Goal: Task Accomplishment & Management: Use online tool/utility

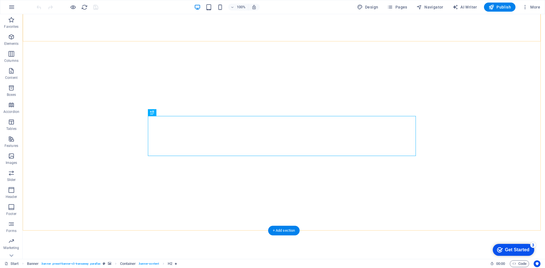
scroll to position [28, 0]
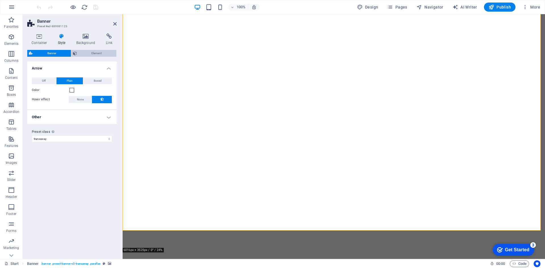
click at [73, 54] on icon at bounding box center [75, 53] width 4 height 7
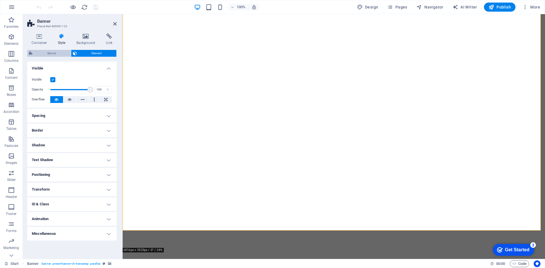
click at [57, 51] on span "Banner" at bounding box center [51, 53] width 35 height 7
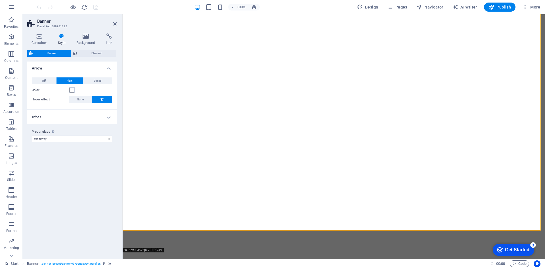
click at [71, 91] on span at bounding box center [72, 90] width 5 height 5
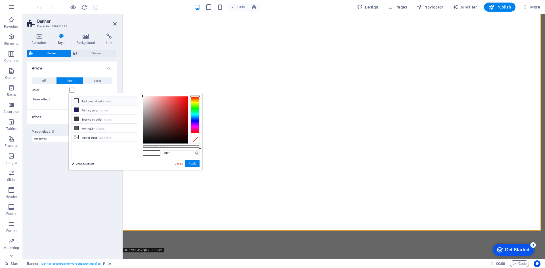
click at [71, 91] on span at bounding box center [72, 90] width 5 height 5
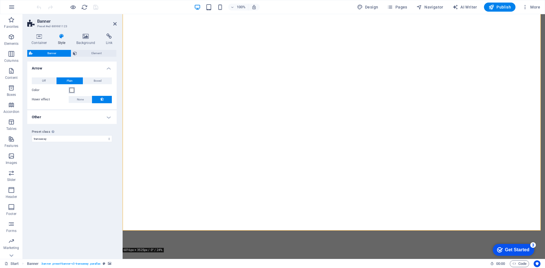
click at [70, 90] on span at bounding box center [72, 90] width 5 height 5
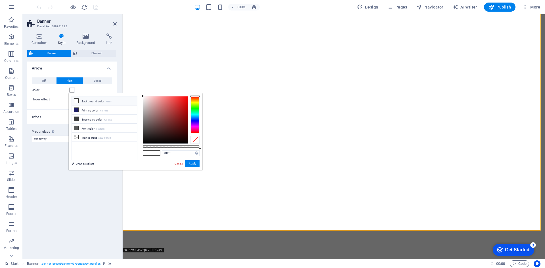
click at [70, 90] on span at bounding box center [72, 90] width 5 height 5
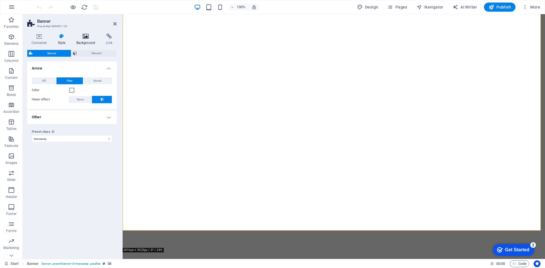
click at [82, 40] on h4 "Background" at bounding box center [87, 39] width 30 height 12
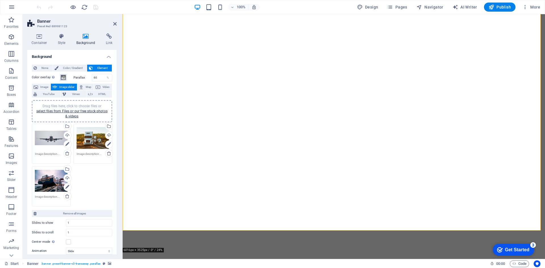
click at [65, 76] on span at bounding box center [63, 77] width 5 height 5
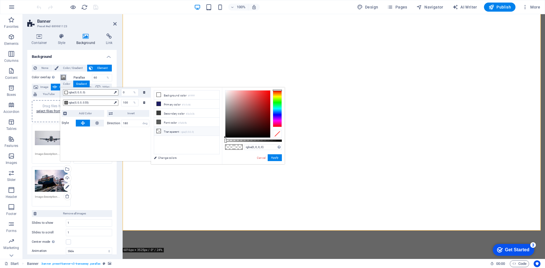
click at [64, 76] on span at bounding box center [63, 77] width 5 height 5
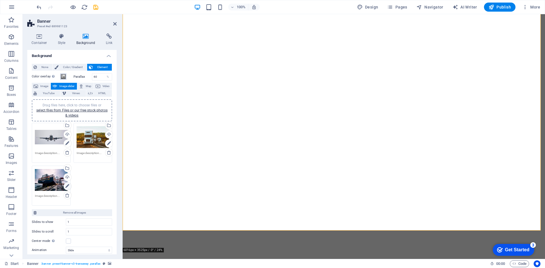
scroll to position [0, 0]
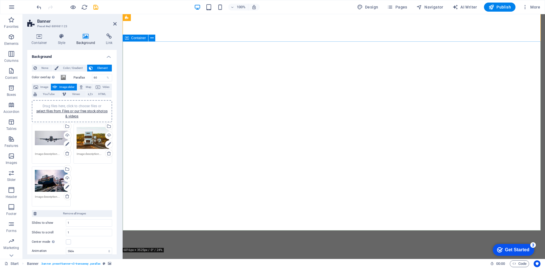
click at [114, 25] on icon at bounding box center [114, 24] width 3 height 5
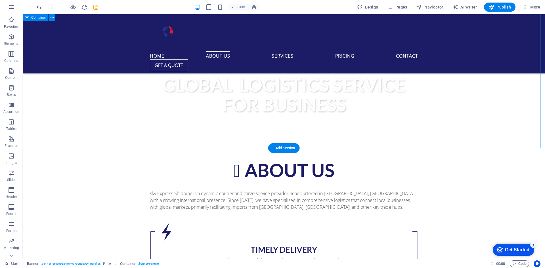
scroll to position [369, 0]
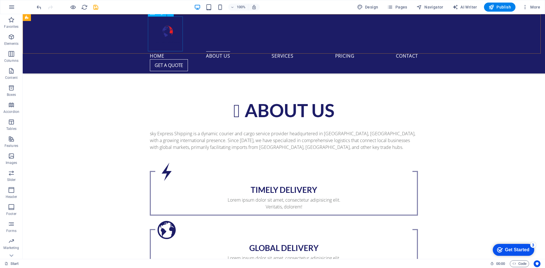
click at [169, 37] on div at bounding box center [284, 33] width 268 height 35
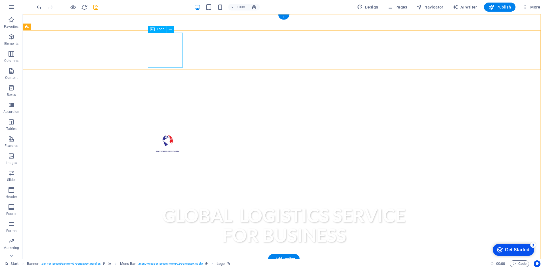
scroll to position [0, 0]
click at [170, 29] on icon at bounding box center [170, 29] width 3 height 6
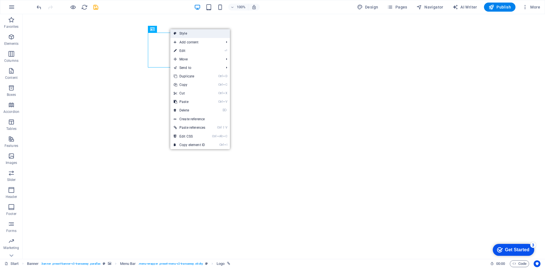
click at [179, 32] on link "Style" at bounding box center [200, 33] width 60 height 9
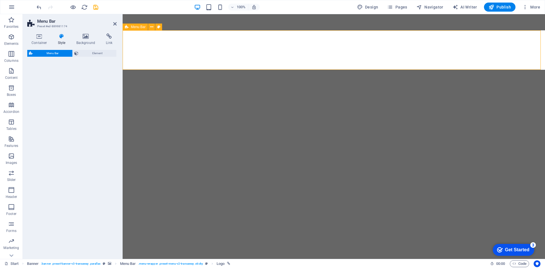
click at [82, 52] on span "Element" at bounding box center [97, 53] width 35 height 7
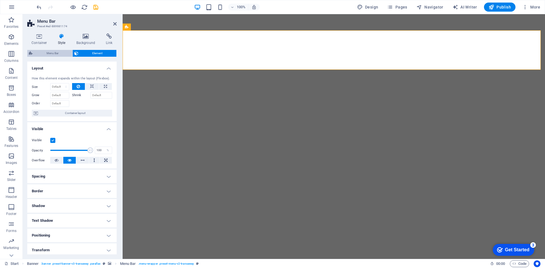
click at [63, 54] on span "Menu Bar" at bounding box center [52, 53] width 36 height 7
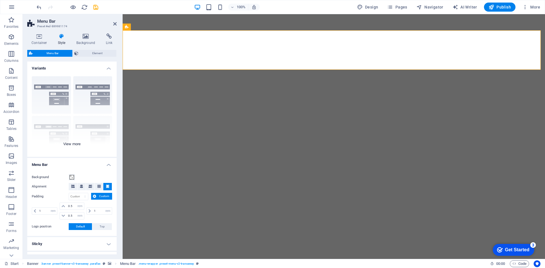
click at [94, 93] on div "Border Centered Default Fixed Loki Trigger Wide XXL" at bounding box center [71, 114] width 89 height 85
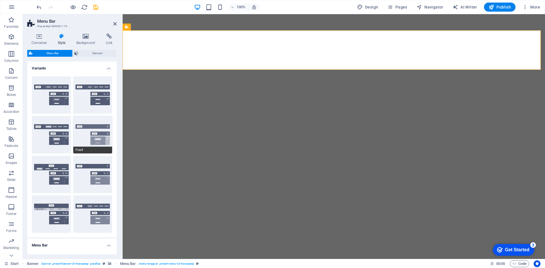
click at [93, 125] on button "Fixed" at bounding box center [92, 134] width 39 height 37
type input "1"
select select "rem"
type input "1"
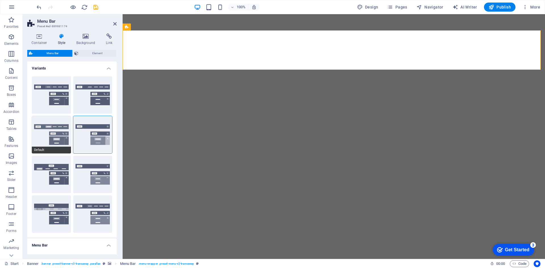
click at [57, 128] on button "Default" at bounding box center [51, 134] width 39 height 37
click at [87, 128] on button "Fixed" at bounding box center [92, 134] width 39 height 37
click at [113, 24] on icon at bounding box center [114, 24] width 3 height 5
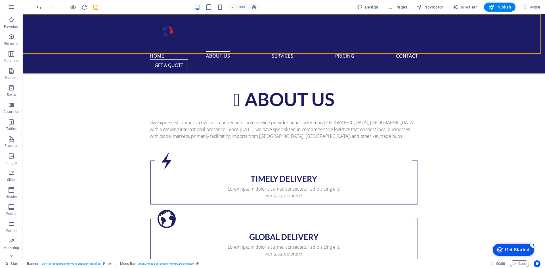
scroll to position [454, 0]
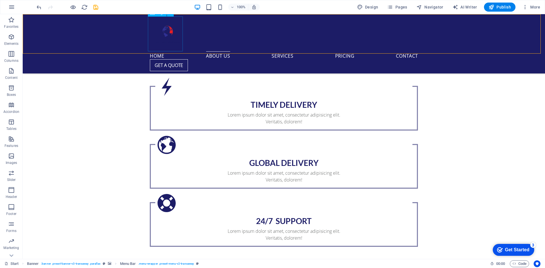
click at [162, 33] on div at bounding box center [284, 33] width 268 height 35
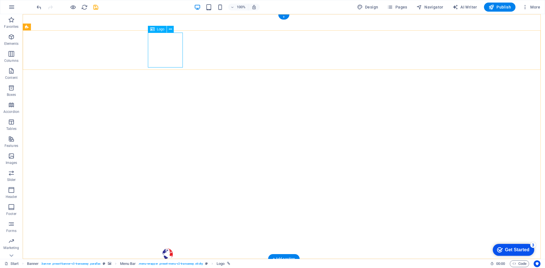
scroll to position [0, 0]
click at [158, 30] on span "Logo" at bounding box center [161, 29] width 8 height 3
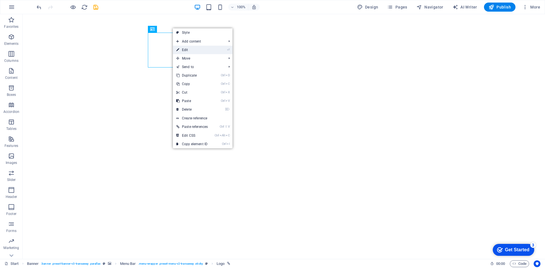
click at [224, 51] on li "⏎ Edit" at bounding box center [203, 50] width 60 height 9
drag, startPoint x: 182, startPoint y: 51, endPoint x: 23, endPoint y: 31, distance: 159.9
click at [182, 51] on link "⏎ Edit" at bounding box center [192, 50] width 38 height 9
select select "px"
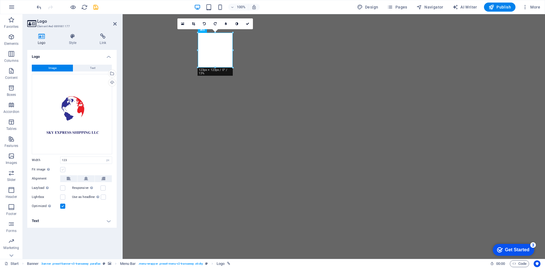
click at [61, 171] on label at bounding box center [62, 169] width 5 height 5
click at [0, 0] on input "Fit image Automatically fit image to a fixed width and height" at bounding box center [0, 0] width 0 height 0
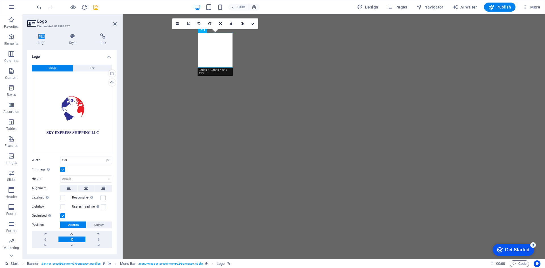
click at [61, 171] on label at bounding box center [62, 169] width 5 height 5
click at [0, 0] on input "Fit image Automatically fit image to a fixed width and height" at bounding box center [0, 0] width 0 height 0
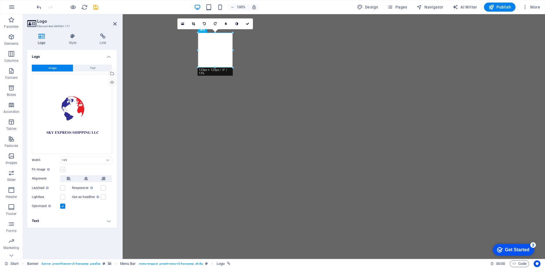
click at [61, 171] on label at bounding box center [62, 169] width 5 height 5
click at [0, 0] on input "Fit image Automatically fit image to a fixed width and height" at bounding box center [0, 0] width 0 height 0
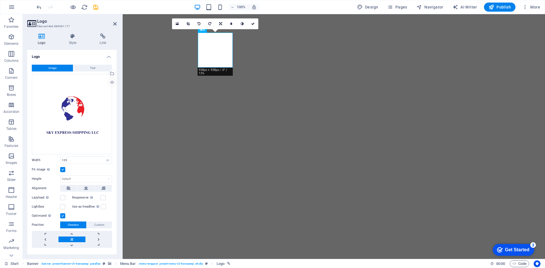
click at [62, 170] on label at bounding box center [62, 169] width 5 height 5
click at [0, 0] on input "Fit image Automatically fit image to a fixed width and height" at bounding box center [0, 0] width 0 height 0
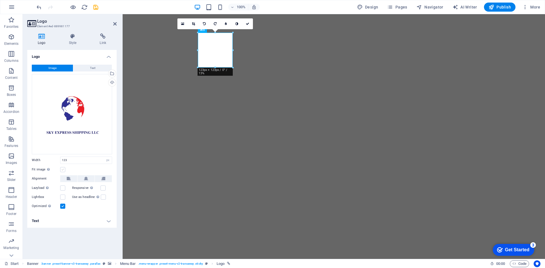
click at [64, 169] on label at bounding box center [62, 169] width 5 height 5
click at [0, 0] on input "Fit image Automatically fit image to a fixed width and height" at bounding box center [0, 0] width 0 height 0
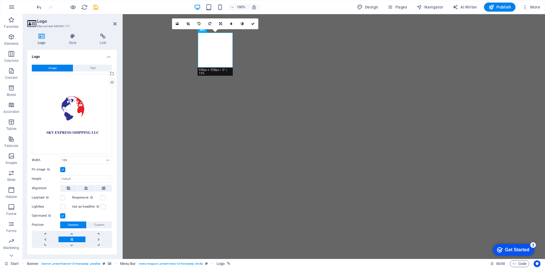
click at [64, 169] on label at bounding box center [62, 169] width 5 height 5
click at [0, 0] on input "Fit image Automatically fit image to a fixed width and height" at bounding box center [0, 0] width 0 height 0
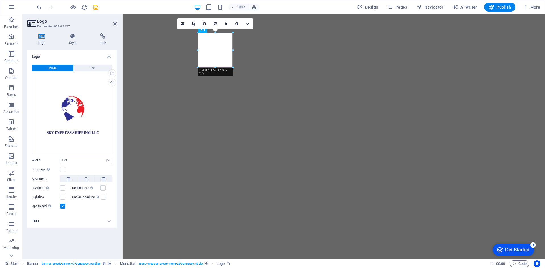
click at [90, 223] on h4 "Text" at bounding box center [71, 221] width 89 height 14
click at [65, 186] on label at bounding box center [62, 188] width 5 height 5
click at [0, 0] on input "Lazyload Loading images after the page loads improves page speed." at bounding box center [0, 0] width 0 height 0
click at [65, 186] on label at bounding box center [62, 188] width 5 height 5
click at [0, 0] on input "Lazyload Loading images after the page loads improves page speed." at bounding box center [0, 0] width 0 height 0
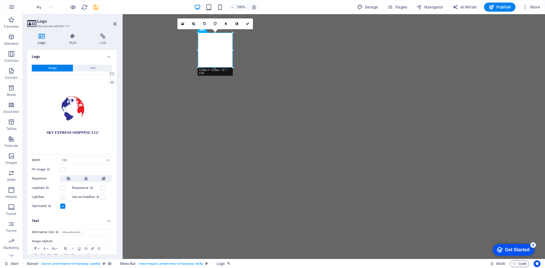
click at [64, 197] on label at bounding box center [62, 197] width 5 height 5
click at [0, 0] on input "Lightbox" at bounding box center [0, 0] width 0 height 0
click at [63, 197] on label at bounding box center [62, 197] width 5 height 5
click at [0, 0] on input "Lightbox" at bounding box center [0, 0] width 0 height 0
click at [101, 196] on label at bounding box center [103, 197] width 5 height 5
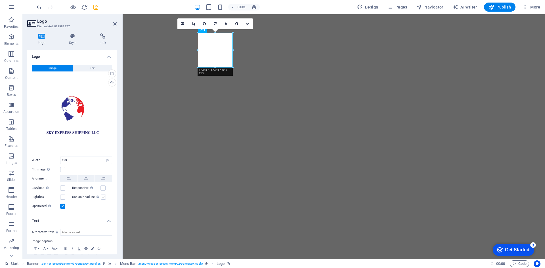
click at [0, 0] on input "Use as headline The image will be wrapped in an H1 headline tag. Useful for giv…" at bounding box center [0, 0] width 0 height 0
click at [101, 196] on label at bounding box center [103, 197] width 5 height 5
click at [0, 0] on input "Use as headline The image will be wrapped in an H1 headline tag. Useful for giv…" at bounding box center [0, 0] width 0 height 0
click at [102, 186] on label at bounding box center [102, 188] width 5 height 5
click at [0, 0] on input "Responsive Automatically load retina image and smartphone optimized sizes." at bounding box center [0, 0] width 0 height 0
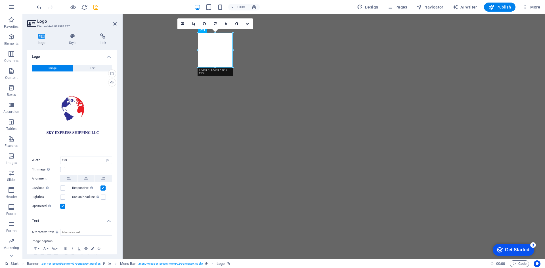
click at [102, 186] on label at bounding box center [102, 188] width 5 height 5
click at [0, 0] on input "Responsive Automatically load retina image and smartphone optimized sizes." at bounding box center [0, 0] width 0 height 0
click at [69, 177] on icon at bounding box center [69, 178] width 4 height 7
click at [82, 177] on button at bounding box center [85, 178] width 17 height 7
click at [74, 42] on h4 "Style" at bounding box center [73, 39] width 31 height 12
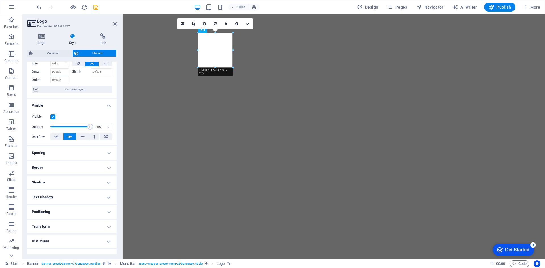
scroll to position [18, 0]
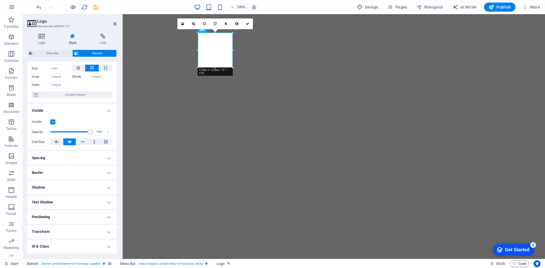
click at [69, 155] on h4 "Spacing" at bounding box center [71, 158] width 89 height 14
click at [70, 159] on h4 "Spacing" at bounding box center [71, 156] width 89 height 10
click at [74, 168] on h4 "Border" at bounding box center [71, 173] width 89 height 14
click at [74, 168] on h4 "Border" at bounding box center [71, 171] width 89 height 10
click at [78, 180] on h4 "Border" at bounding box center [71, 173] width 89 height 14
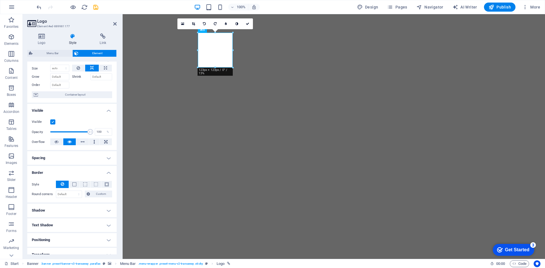
click at [75, 173] on h4 "Border" at bounding box center [71, 171] width 89 height 10
click at [79, 190] on h4 "Shadow" at bounding box center [71, 188] width 89 height 14
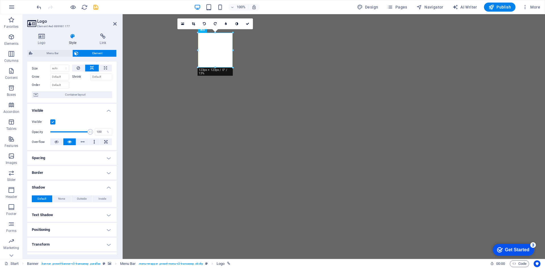
click at [79, 187] on h4 "Shadow" at bounding box center [71, 186] width 89 height 10
drag, startPoint x: 83, startPoint y: 201, endPoint x: 83, endPoint y: 205, distance: 4.0
click at [83, 201] on h4 "Text Shadow" at bounding box center [71, 202] width 89 height 14
click at [81, 204] on h4 "Text Shadow" at bounding box center [71, 200] width 89 height 10
click at [84, 216] on h4 "Positioning" at bounding box center [71, 217] width 89 height 14
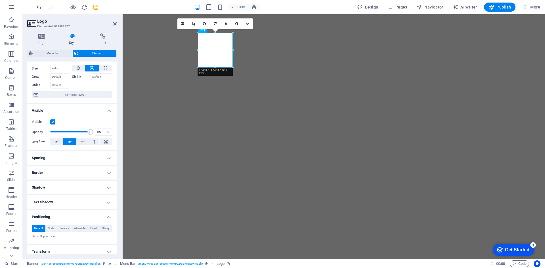
click at [83, 216] on h4 "Positioning" at bounding box center [71, 215] width 89 height 10
click at [87, 232] on h4 "Transform" at bounding box center [71, 232] width 89 height 14
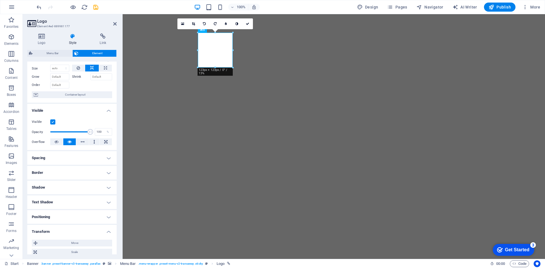
click at [86, 233] on h4 "Transform" at bounding box center [71, 230] width 89 height 10
click at [85, 242] on h4 "ID & Class" at bounding box center [71, 247] width 89 height 14
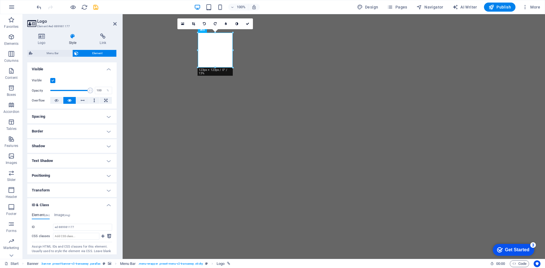
scroll to position [98, 0]
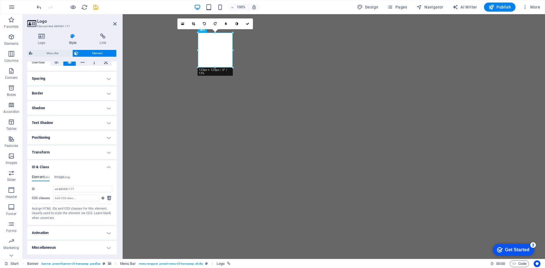
click at [75, 165] on h4 "ID & Class" at bounding box center [71, 165] width 89 height 10
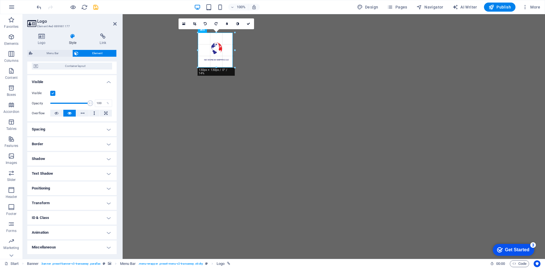
drag, startPoint x: 197, startPoint y: 50, endPoint x: 197, endPoint y: 56, distance: 5.1
click at [197, 56] on div at bounding box center [198, 50] width 2 height 35
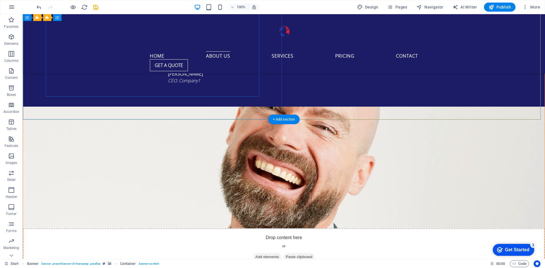
scroll to position [738, 0]
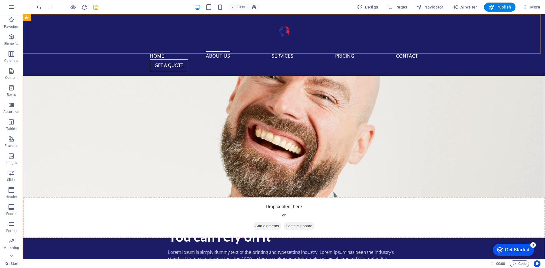
click at [131, 22] on div "Home About us Services Pricing Contact Get a quote" at bounding box center [284, 43] width 522 height 59
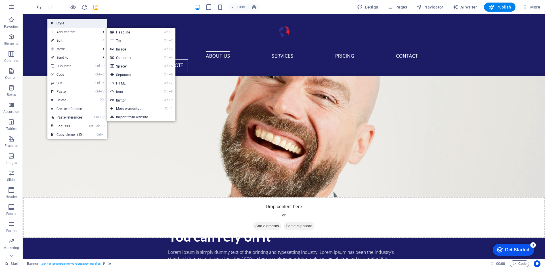
click at [52, 25] on icon at bounding box center [52, 23] width 3 height 9
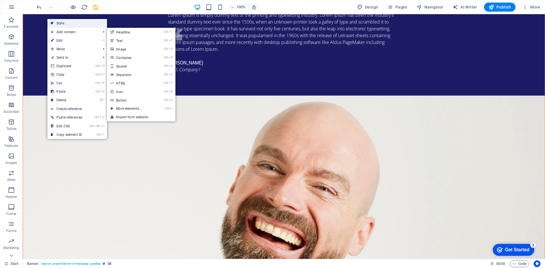
select select "rem"
select select "px"
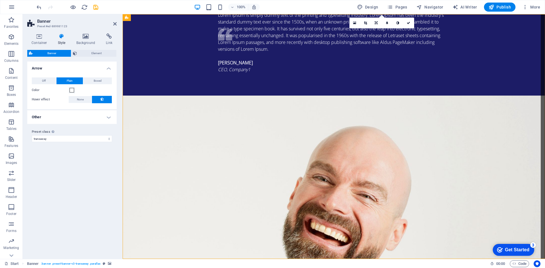
scroll to position [0, 0]
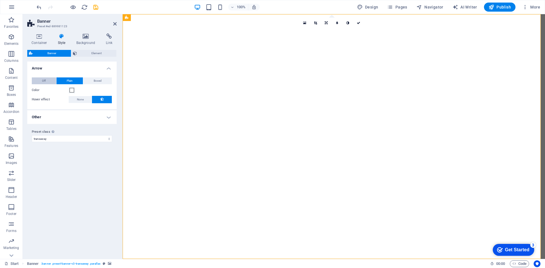
click at [45, 80] on span "Off" at bounding box center [44, 80] width 4 height 7
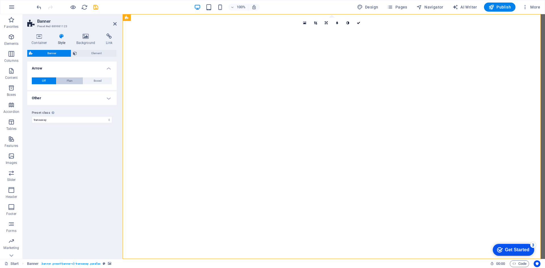
click at [67, 82] on span "Plain" at bounding box center [70, 80] width 6 height 7
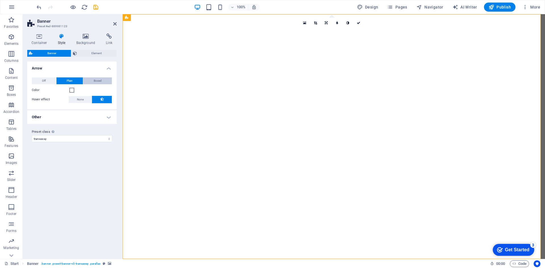
click at [87, 81] on button "Boxed" at bounding box center [97, 80] width 29 height 7
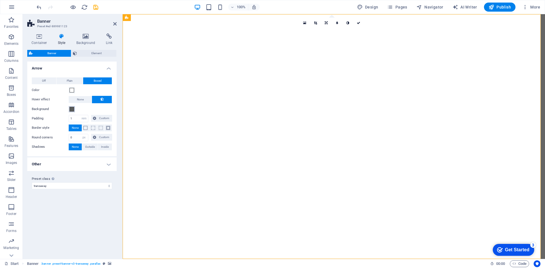
click at [73, 111] on span at bounding box center [72, 109] width 5 height 5
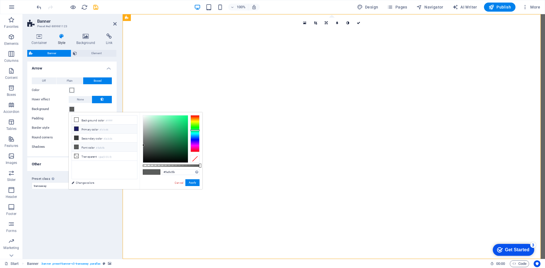
click at [76, 132] on li "Primary color #1c1c66" at bounding box center [104, 129] width 65 height 9
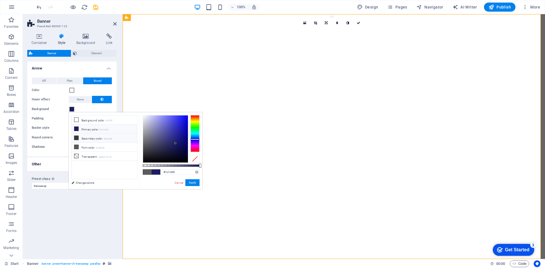
click at [79, 136] on li "Secondary color #3a3c3b" at bounding box center [104, 138] width 65 height 9
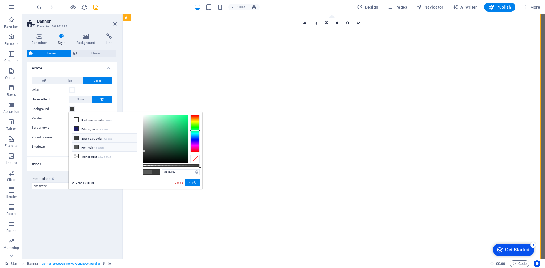
click at [78, 143] on li "Font color #5a5c5b" at bounding box center [104, 147] width 65 height 9
click at [79, 150] on li "Font color #5a5c5b" at bounding box center [104, 147] width 65 height 9
click at [73, 123] on li "Background color #ffffff" at bounding box center [104, 119] width 65 height 9
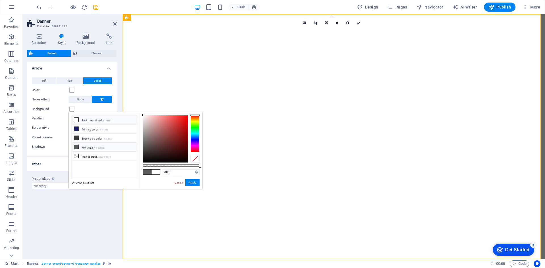
click at [80, 146] on li "Font color #5a5c5b" at bounding box center [104, 147] width 65 height 9
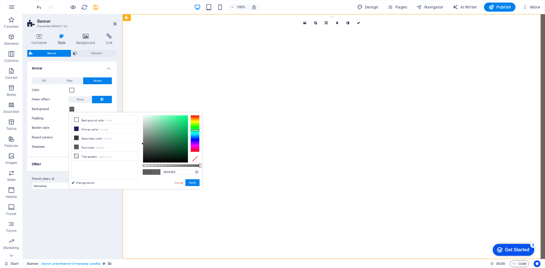
click at [143, 144] on div at bounding box center [165, 139] width 45 height 48
drag, startPoint x: 143, startPoint y: 144, endPoint x: 145, endPoint y: 112, distance: 31.8
click at [145, 112] on div "#f4fff9 Supported formats #0852ed rgb(8, 82, 237) rgba(8, 82, 237, 90%) hsv(221…" at bounding box center [171, 191] width 63 height 159
click at [78, 138] on span at bounding box center [76, 138] width 5 height 5
drag, startPoint x: 144, startPoint y: 150, endPoint x: 136, endPoint y: 102, distance: 49.4
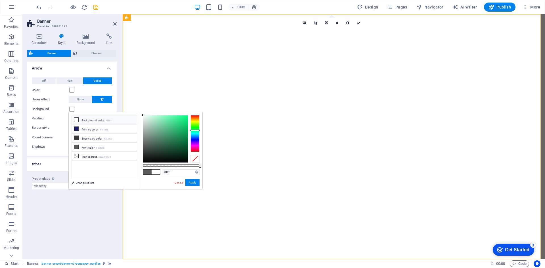
click at [136, 102] on body "[DOMAIN_NAME] Start Favorites Elements Columns Content Boxes Accordion Tables F…" at bounding box center [272, 134] width 545 height 268
click at [75, 145] on icon at bounding box center [76, 147] width 4 height 4
type input "#ffffff"
drag, startPoint x: 143, startPoint y: 145, endPoint x: 137, endPoint y: 94, distance: 51.2
click at [137, 94] on body "[DOMAIN_NAME] Start Favorites Elements Columns Content Boxes Accordion Tables F…" at bounding box center [272, 134] width 545 height 268
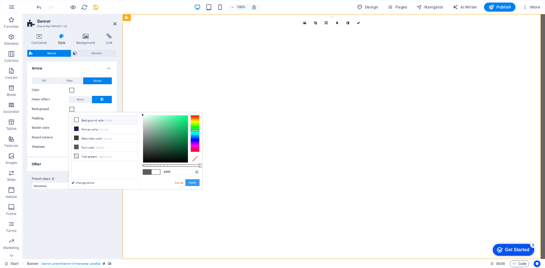
click at [190, 181] on button "Apply" at bounding box center [192, 182] width 14 height 7
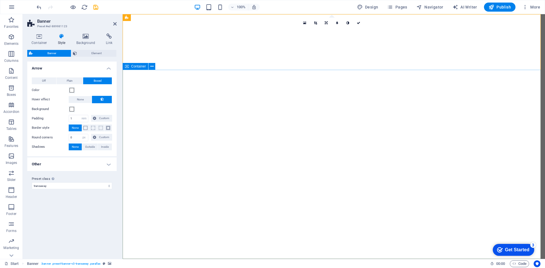
click at [69, 78] on span "Plain" at bounding box center [70, 80] width 6 height 7
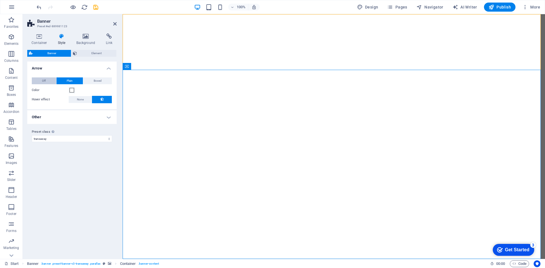
click at [50, 78] on button "Off" at bounding box center [44, 80] width 24 height 7
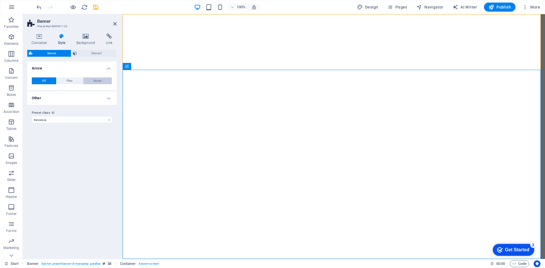
drag, startPoint x: 98, startPoint y: 80, endPoint x: 88, endPoint y: 95, distance: 17.9
click at [98, 80] on span "Boxed" at bounding box center [98, 80] width 8 height 7
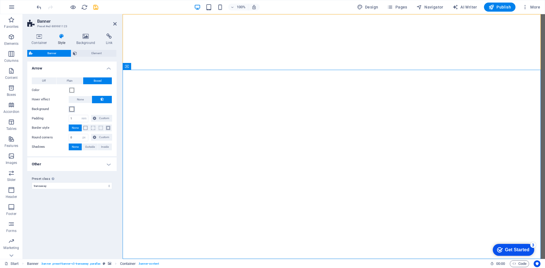
click at [71, 109] on span at bounding box center [72, 109] width 5 height 5
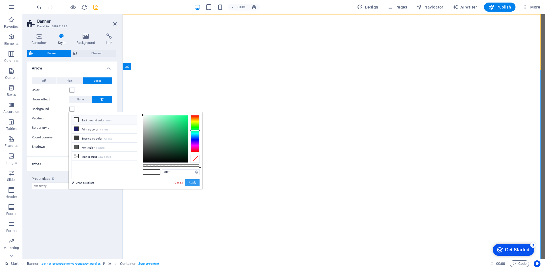
click at [191, 181] on button "Apply" at bounding box center [192, 182] width 14 height 7
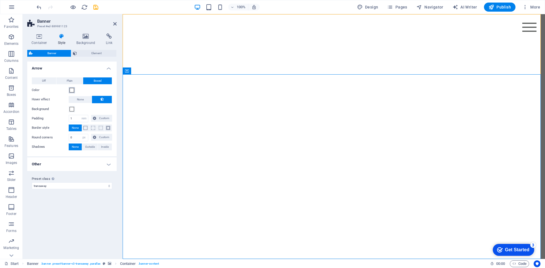
click at [71, 90] on span at bounding box center [72, 90] width 5 height 5
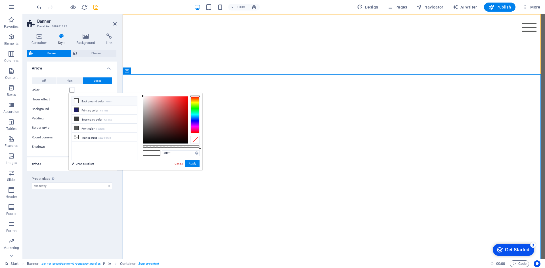
click at [71, 91] on span at bounding box center [72, 90] width 5 height 5
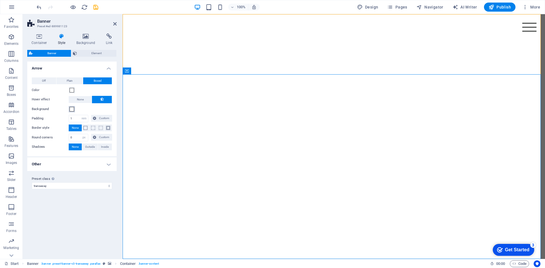
click at [71, 108] on span at bounding box center [72, 109] width 5 height 5
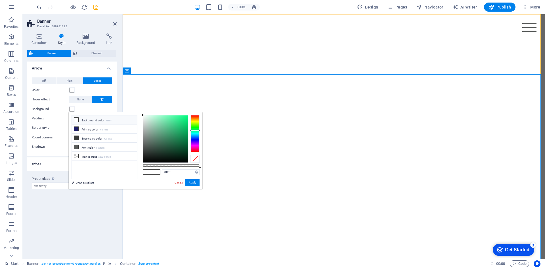
click at [75, 113] on div "less Background color #ffffff Primary color #1c1c66 Secondary color #3a3c3b Fon…" at bounding box center [136, 150] width 134 height 77
click at [72, 111] on span at bounding box center [72, 109] width 5 height 5
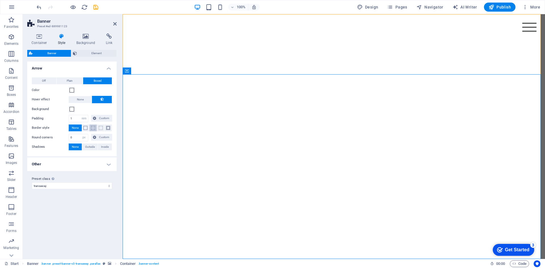
click at [94, 128] on span at bounding box center [93, 128] width 4 height 4
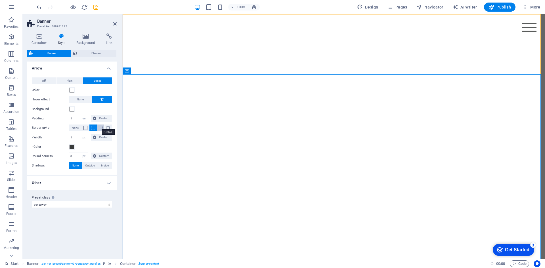
click at [102, 127] on span at bounding box center [101, 128] width 4 height 4
click at [107, 128] on span at bounding box center [108, 128] width 4 height 4
click at [98, 129] on button at bounding box center [100, 128] width 7 height 7
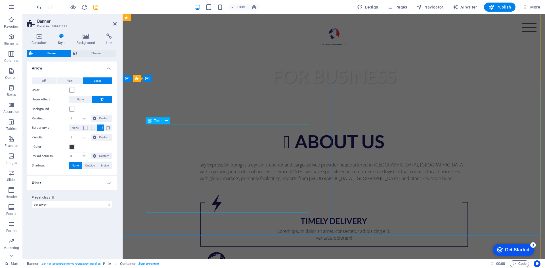
scroll to position [482, 0]
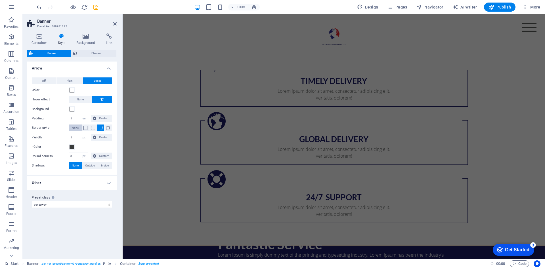
click at [80, 127] on button "None" at bounding box center [75, 128] width 13 height 7
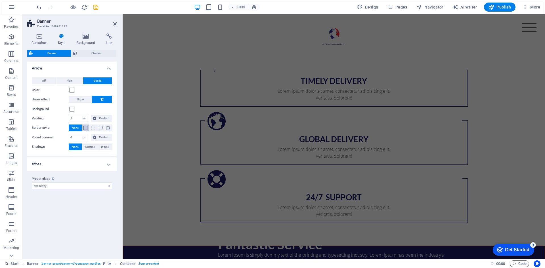
scroll to position [348, 0]
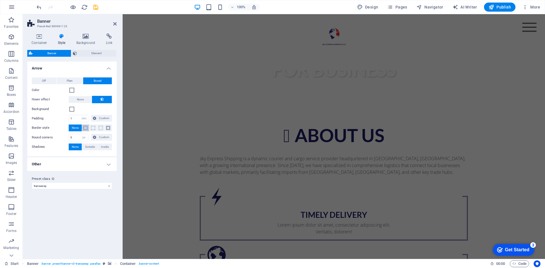
click at [83, 129] on span at bounding box center [85, 128] width 4 height 4
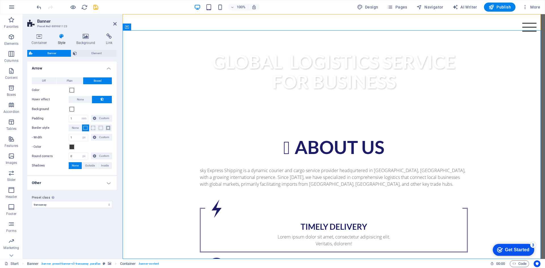
scroll to position [0, 0]
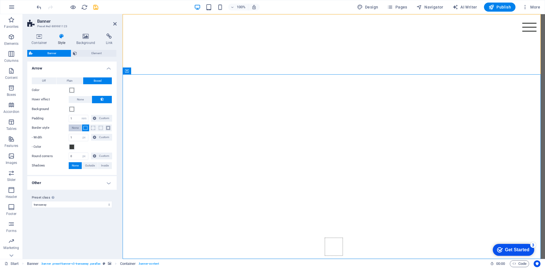
click at [75, 128] on span "None" at bounding box center [75, 128] width 7 height 7
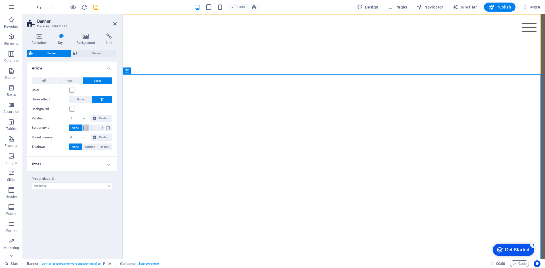
click at [82, 128] on button at bounding box center [85, 128] width 7 height 7
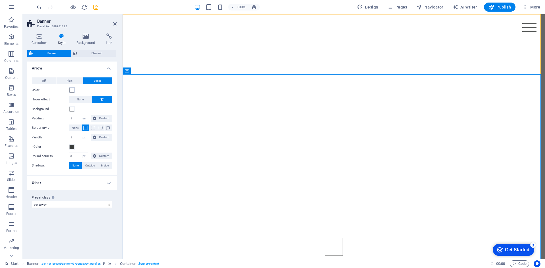
click at [72, 91] on span at bounding box center [72, 90] width 5 height 5
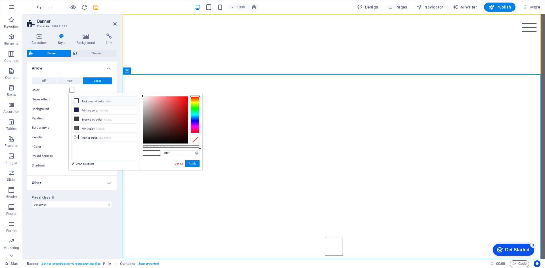
click at [100, 89] on div "Color" at bounding box center [72, 90] width 80 height 7
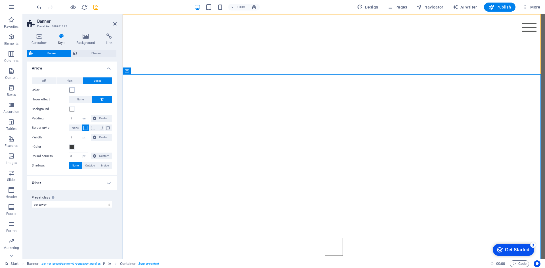
click at [73, 90] on span at bounding box center [72, 90] width 5 height 5
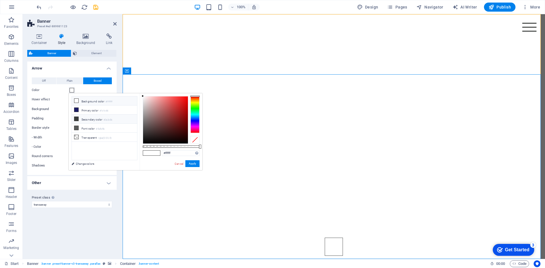
click at [76, 121] on li "Secondary color #3a3c3b" at bounding box center [104, 119] width 65 height 9
type input "#3a3c3b"
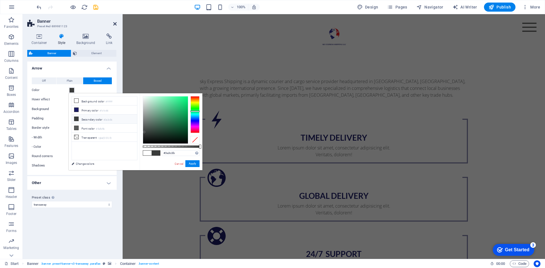
drag, startPoint x: 115, startPoint y: 22, endPoint x: 91, endPoint y: 9, distance: 27.1
click at [115, 22] on icon at bounding box center [114, 24] width 3 height 5
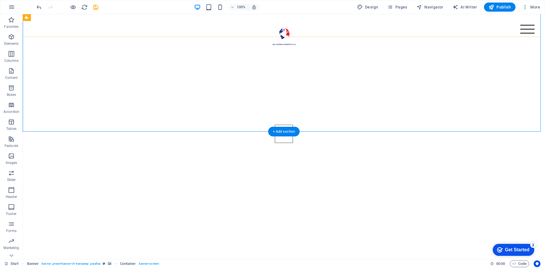
scroll to position [30, 0]
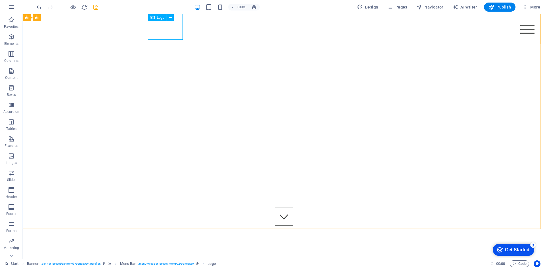
click at [161, 19] on span "Logo" at bounding box center [161, 17] width 8 height 3
click at [160, 18] on span "Logo" at bounding box center [161, 17] width 8 height 3
click at [169, 18] on icon at bounding box center [170, 18] width 3 height 6
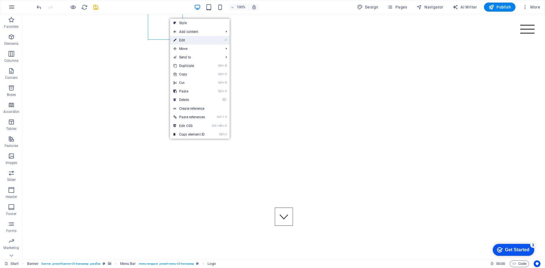
click at [193, 39] on link "⏎ Edit" at bounding box center [189, 40] width 38 height 9
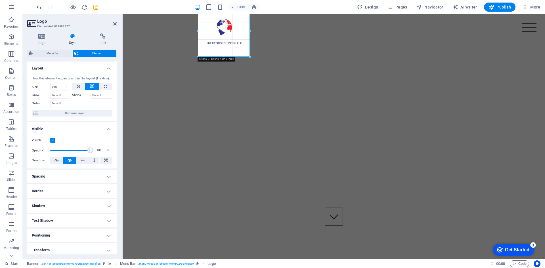
drag, startPoint x: 198, startPoint y: 40, endPoint x: 59, endPoint y: 36, distance: 138.5
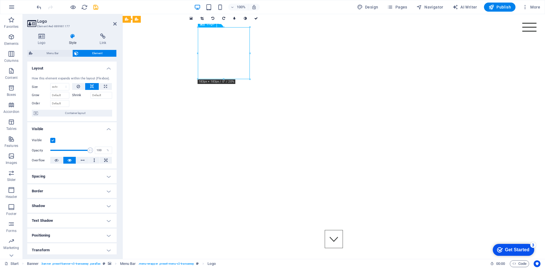
scroll to position [0, 0]
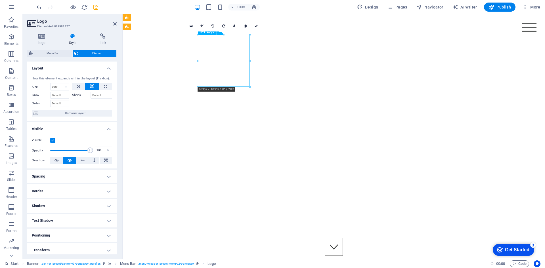
drag, startPoint x: 224, startPoint y: 33, endPoint x: 204, endPoint y: 63, distance: 36.8
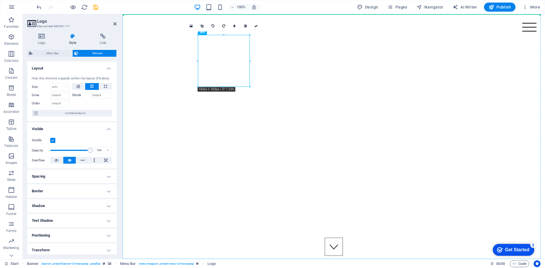
drag, startPoint x: 219, startPoint y: 63, endPoint x: 185, endPoint y: 65, distance: 33.8
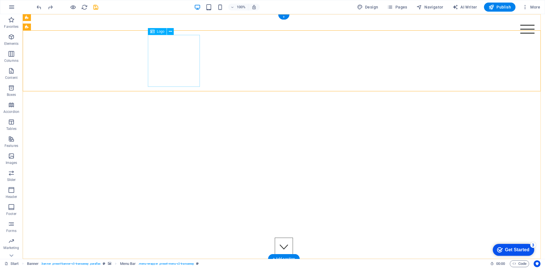
click at [170, 32] on icon at bounding box center [170, 32] width 3 height 6
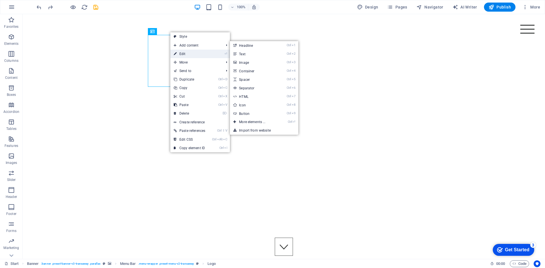
click at [201, 54] on link "⏎ Edit" at bounding box center [189, 54] width 38 height 9
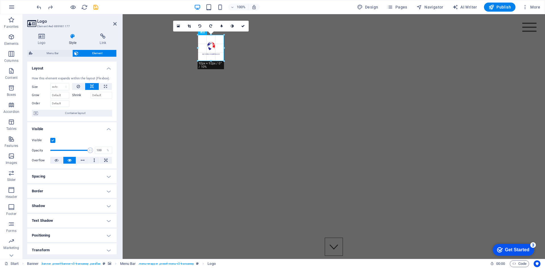
drag, startPoint x: 250, startPoint y: 88, endPoint x: 84, endPoint y: 51, distance: 169.7
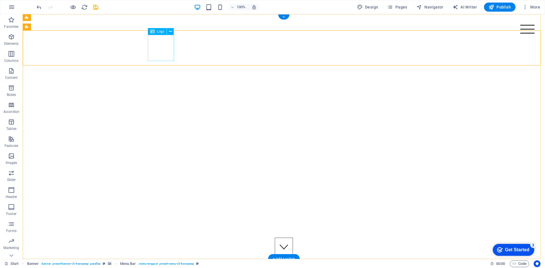
click at [0, 0] on span "Menu Bar" at bounding box center [0, 0] width 0 height 0
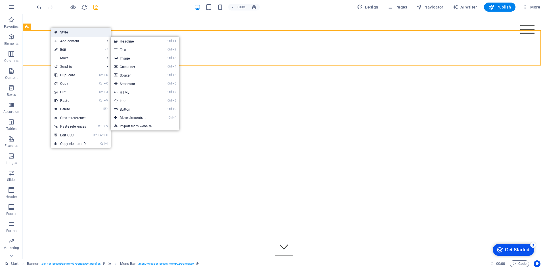
click at [64, 35] on link "Style" at bounding box center [81, 32] width 60 height 9
select select "rem"
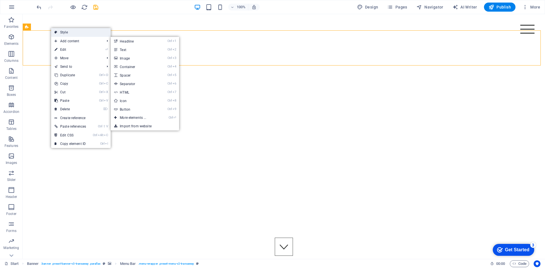
select select "rem"
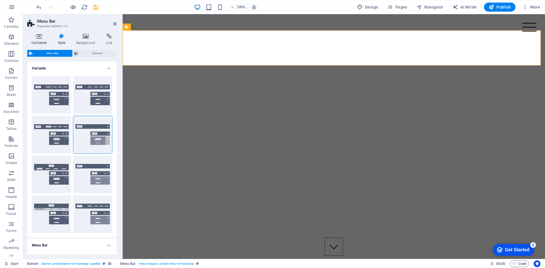
click at [44, 39] on icon at bounding box center [39, 36] width 24 height 6
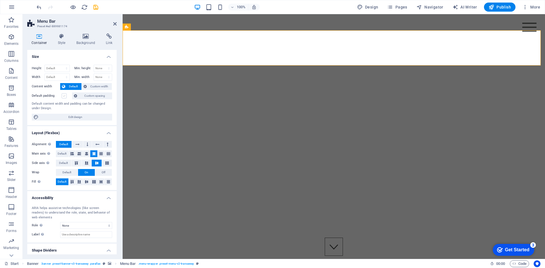
click at [64, 95] on label at bounding box center [64, 95] width 5 height 5
click at [0, 0] on input "Default padding" at bounding box center [0, 0] width 0 height 0
click at [64, 95] on label at bounding box center [64, 95] width 5 height 5
click at [0, 0] on input "Default padding" at bounding box center [0, 0] width 0 height 0
click at [69, 37] on icon at bounding box center [62, 36] width 16 height 6
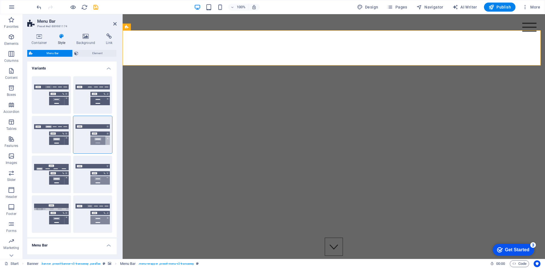
click at [108, 65] on h4 "Variants" at bounding box center [71, 67] width 89 height 10
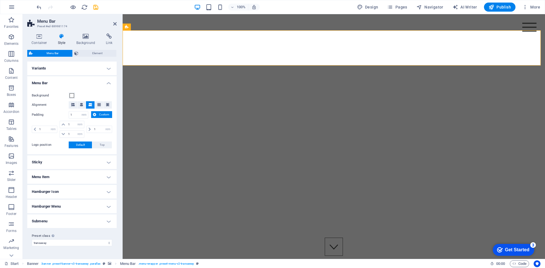
click at [108, 65] on h4 "Variants" at bounding box center [71, 69] width 89 height 14
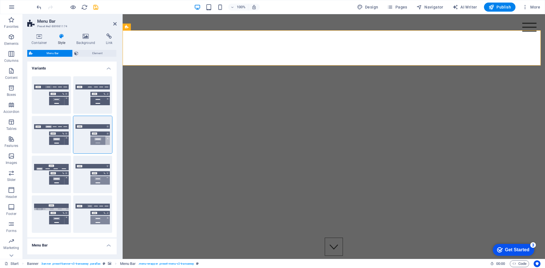
click at [108, 65] on h4 "Variants" at bounding box center [71, 67] width 89 height 10
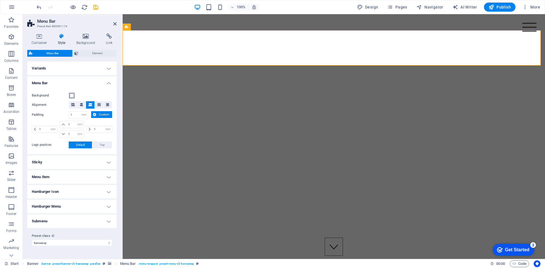
click at [72, 95] on span at bounding box center [72, 95] width 5 height 5
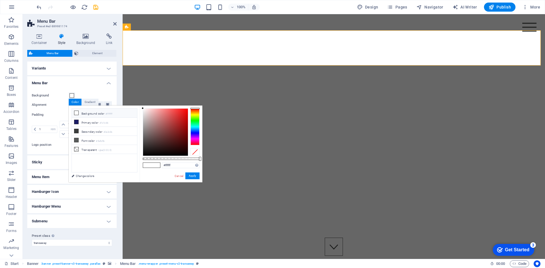
click at [77, 111] on icon at bounding box center [76, 113] width 4 height 4
click at [152, 167] on span at bounding box center [155, 165] width 9 height 5
click at [153, 165] on span at bounding box center [155, 165] width 9 height 5
drag, startPoint x: 144, startPoint y: 112, endPoint x: 138, endPoint y: 106, distance: 8.6
click at [138, 106] on div "less Background color #ffffff Primary color #1c1c66 Secondary color #3a3c3b Fon…" at bounding box center [136, 144] width 134 height 77
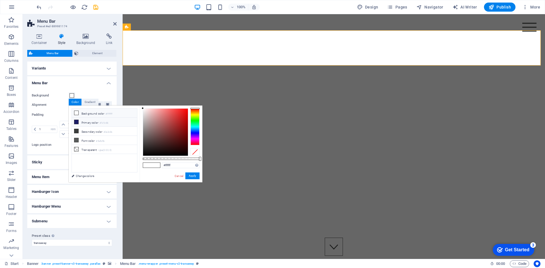
click at [92, 125] on li "Primary color #1c1c66" at bounding box center [104, 122] width 65 height 9
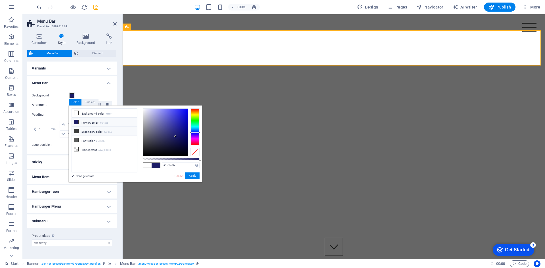
click at [93, 133] on li "Secondary color #3a3c3b" at bounding box center [104, 131] width 65 height 9
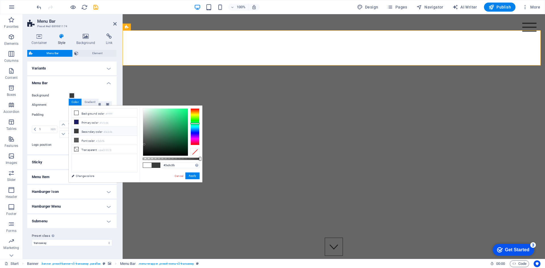
click at [105, 134] on li "Secondary color #3a3c3b" at bounding box center [104, 131] width 65 height 9
click at [63, 120] on div "Padding 1 px rem % vh vw Custom Custom 1 px rem % vh vw 1 px rem % vh vw 1 px r…" at bounding box center [72, 125] width 80 height 28
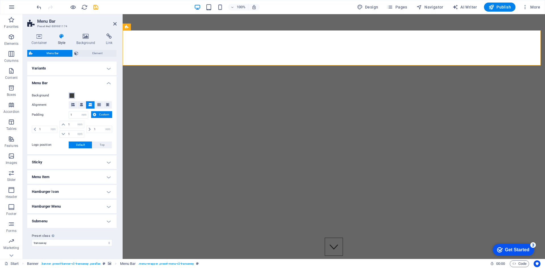
click at [72, 95] on span at bounding box center [72, 95] width 5 height 5
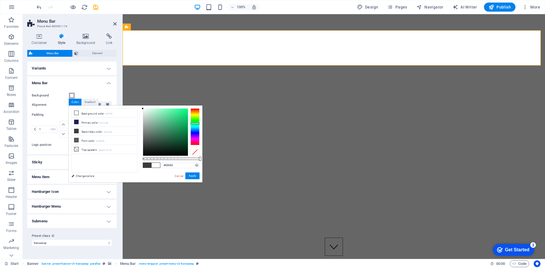
type input "#ffffff"
drag, startPoint x: 144, startPoint y: 144, endPoint x: 140, endPoint y: 104, distance: 39.9
click at [140, 104] on body "[DOMAIN_NAME] Start Favorites Elements Columns Content Boxes Accordion Tables F…" at bounding box center [272, 134] width 545 height 268
click at [196, 175] on button "Apply" at bounding box center [192, 175] width 14 height 7
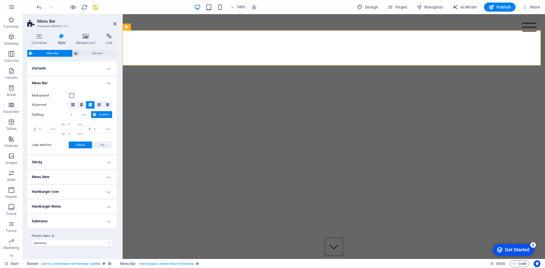
click at [78, 162] on h4 "Sticky" at bounding box center [71, 162] width 89 height 14
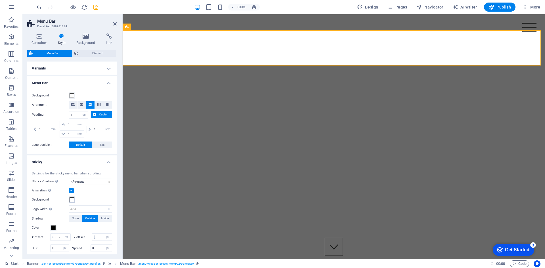
click at [71, 199] on span at bounding box center [72, 199] width 5 height 5
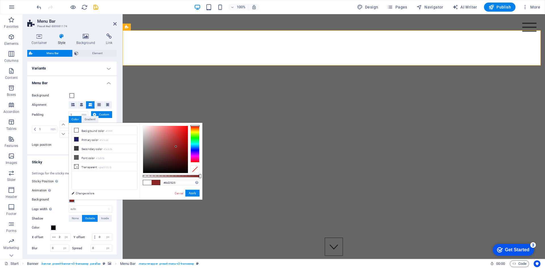
drag, startPoint x: 145, startPoint y: 136, endPoint x: 176, endPoint y: 147, distance: 32.5
click at [176, 147] on div at bounding box center [165, 149] width 45 height 47
click at [195, 196] on button "Apply" at bounding box center [192, 193] width 14 height 7
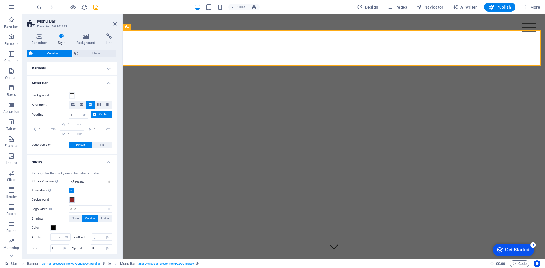
click at [71, 201] on span at bounding box center [72, 199] width 5 height 5
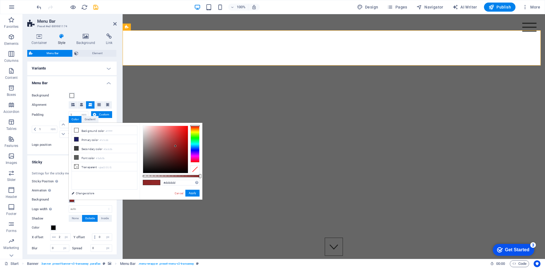
type input "#ffffff"
drag, startPoint x: 175, startPoint y: 146, endPoint x: 122, endPoint y: 112, distance: 63.7
click at [122, 112] on body "[DOMAIN_NAME] Start Favorites Elements Columns Content Boxes Accordion Tables F…" at bounding box center [272, 134] width 545 height 268
drag, startPoint x: 192, startPoint y: 194, endPoint x: 1, endPoint y: 120, distance: 204.9
click at [192, 194] on button "Apply" at bounding box center [192, 193] width 14 height 7
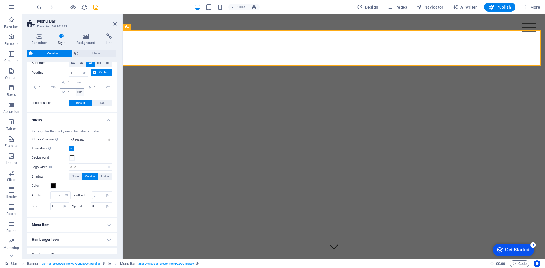
scroll to position [57, 0]
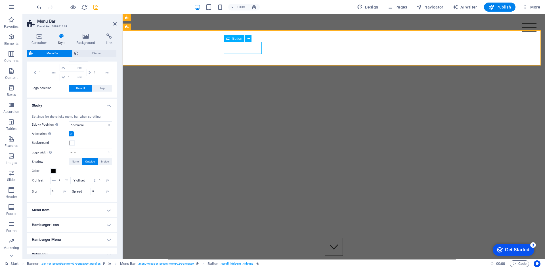
click at [249, 39] on icon at bounding box center [248, 39] width 3 height 6
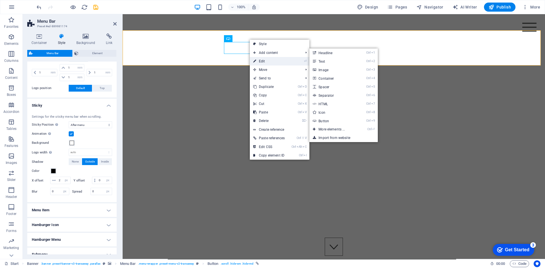
click at [267, 63] on link "⏎ Edit" at bounding box center [269, 61] width 38 height 9
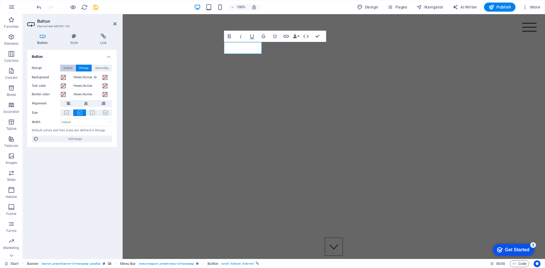
click at [65, 69] on span "Default" at bounding box center [68, 68] width 9 height 7
click at [79, 68] on span "Primary" at bounding box center [83, 68] width 9 height 7
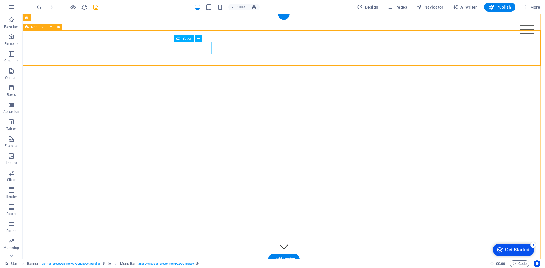
click at [198, 40] on icon at bounding box center [198, 39] width 3 height 6
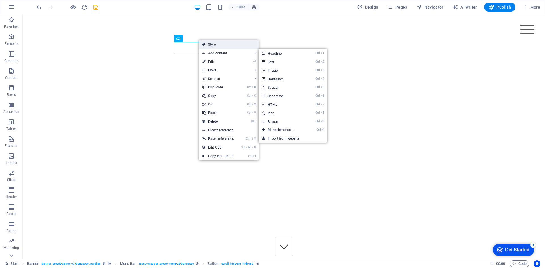
click at [220, 45] on link "Style" at bounding box center [229, 44] width 60 height 9
select select "rem"
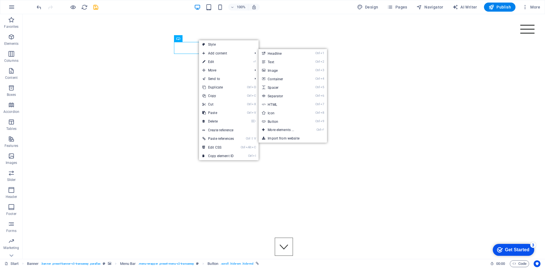
select select "rem"
select select "sticky_menu"
select select "px"
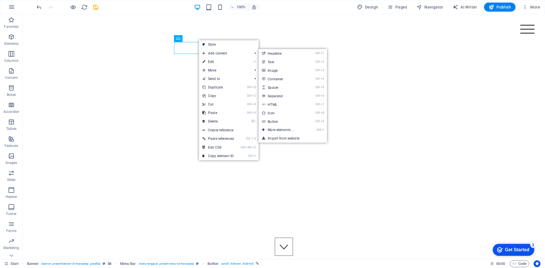
select select "px"
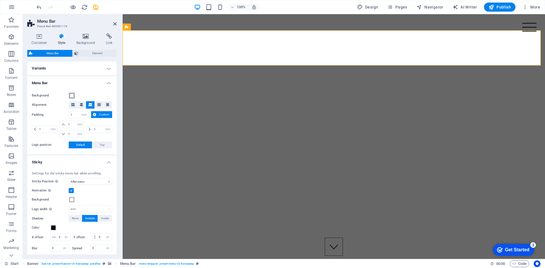
click at [69, 96] on button "Background" at bounding box center [72, 95] width 6 height 6
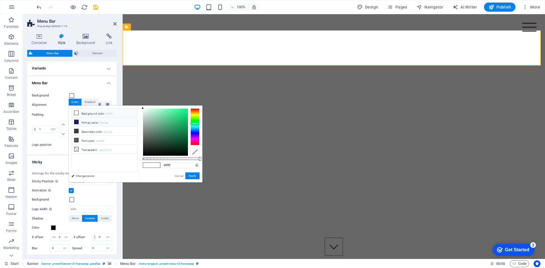
click at [102, 123] on small "#1c1c66" at bounding box center [104, 123] width 9 height 4
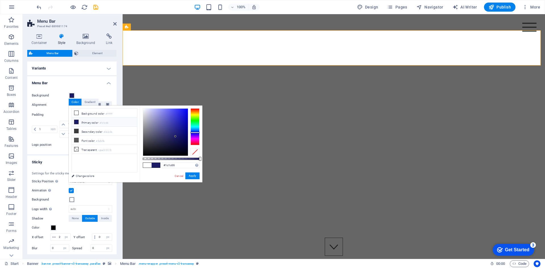
click at [101, 118] on li "Primary color #1c1c66" at bounding box center [104, 122] width 65 height 9
click at [102, 129] on li "Secondary color #3a3c3b" at bounding box center [104, 131] width 65 height 9
type input "#3a3c3b"
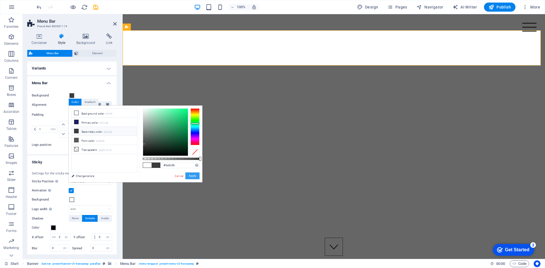
click at [195, 176] on button "Apply" at bounding box center [192, 175] width 14 height 7
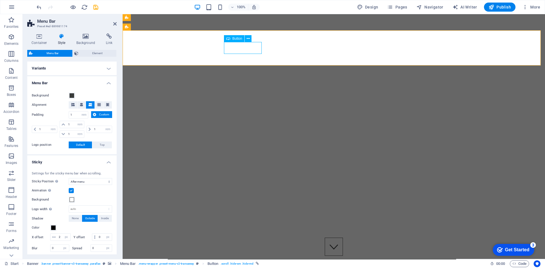
click at [247, 39] on icon at bounding box center [248, 39] width 3 height 6
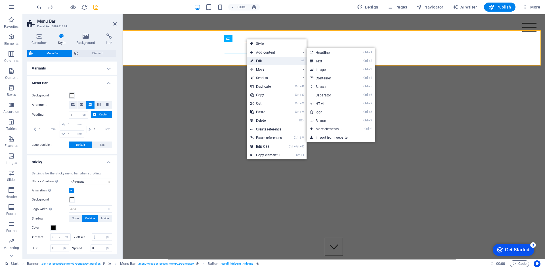
click at [259, 62] on link "⏎ Edit" at bounding box center [266, 61] width 38 height 9
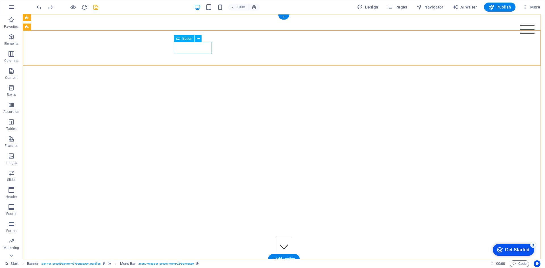
click at [195, 39] on button at bounding box center [198, 38] width 7 height 7
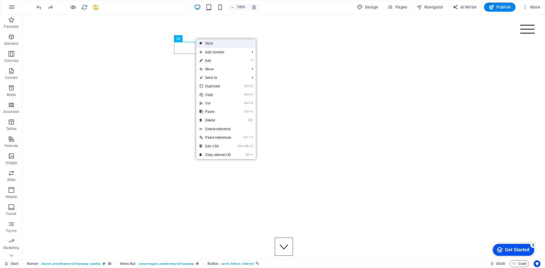
click at [203, 41] on link "Style" at bounding box center [226, 43] width 60 height 9
select select "rem"
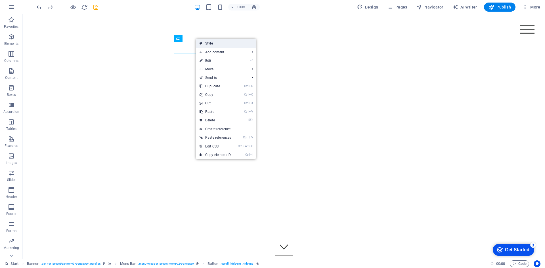
select select "rem"
select select "sticky_menu"
select select "px"
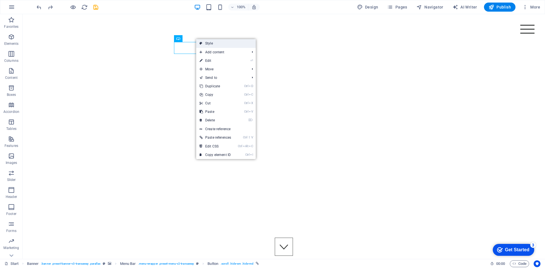
select select "px"
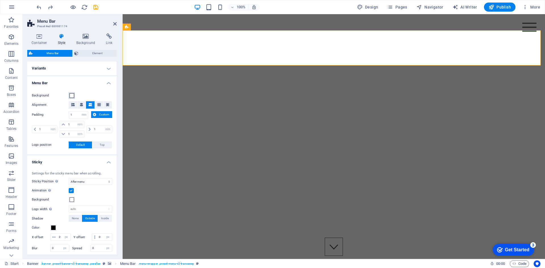
click at [70, 96] on span at bounding box center [72, 95] width 5 height 5
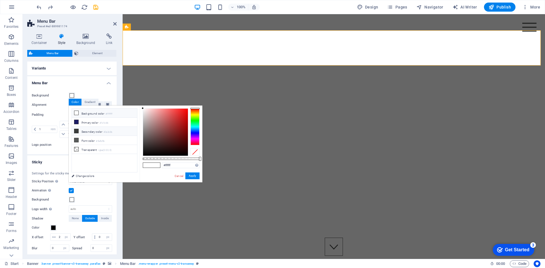
click at [78, 131] on icon at bounding box center [76, 131] width 4 height 4
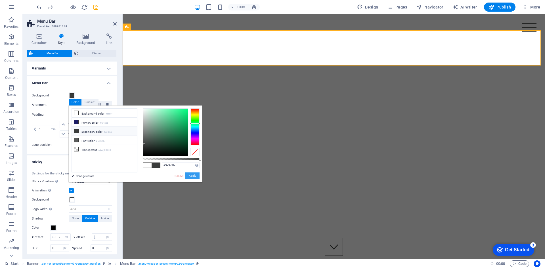
click at [190, 176] on button "Apply" at bounding box center [192, 175] width 14 height 7
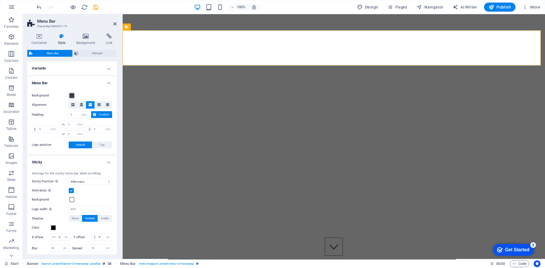
click at [71, 95] on span at bounding box center [72, 95] width 5 height 5
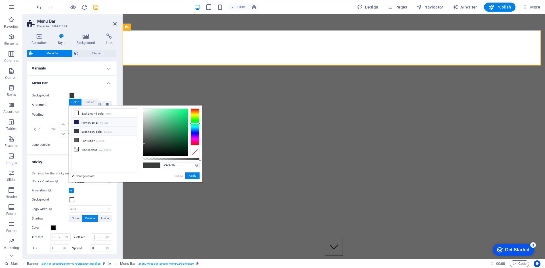
click at [83, 118] on li "Primary color #1c1c66" at bounding box center [104, 122] width 65 height 9
type input "#1c1c66"
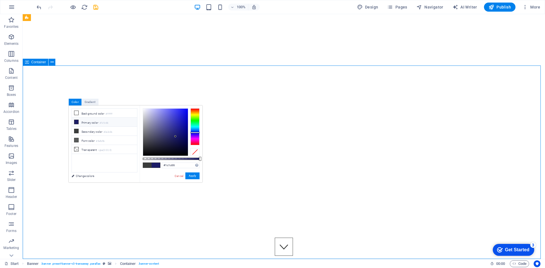
click at [112, 121] on li "Primary color #1c1c66" at bounding box center [104, 122] width 65 height 9
drag, startPoint x: 172, startPoint y: 160, endPoint x: 195, endPoint y: 174, distance: 27.5
click at [195, 174] on button "Apply" at bounding box center [192, 175] width 14 height 7
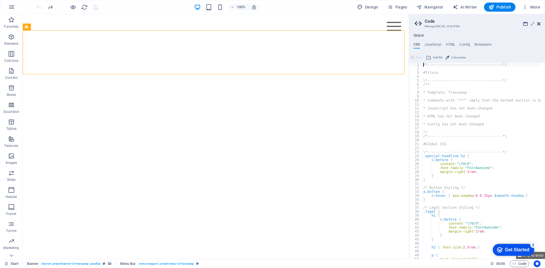
click at [539, 24] on icon at bounding box center [538, 24] width 3 height 5
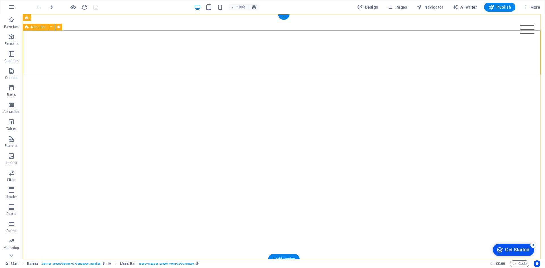
click at [0, 0] on span "Menu Bar" at bounding box center [0, 0] width 0 height 0
select select "rem"
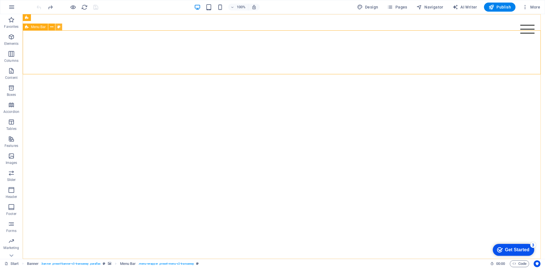
select select "rem"
select select "sticky_banner"
select select "px"
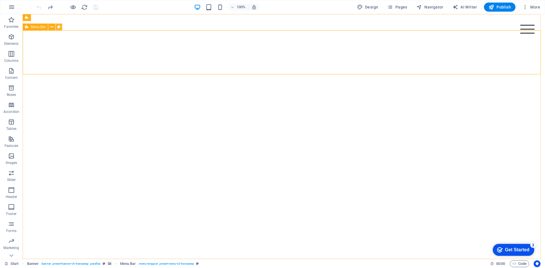
select select "px"
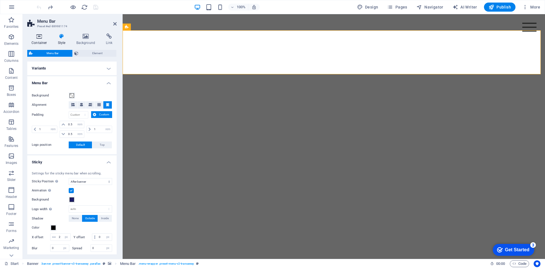
click at [40, 41] on h4 "Container" at bounding box center [40, 39] width 26 height 12
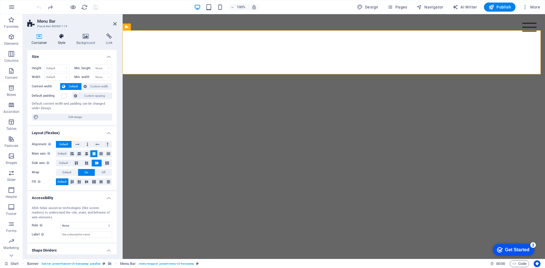
click at [55, 37] on icon at bounding box center [62, 36] width 16 height 6
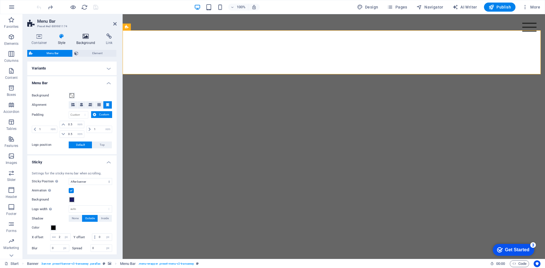
click at [83, 37] on icon at bounding box center [86, 36] width 28 height 6
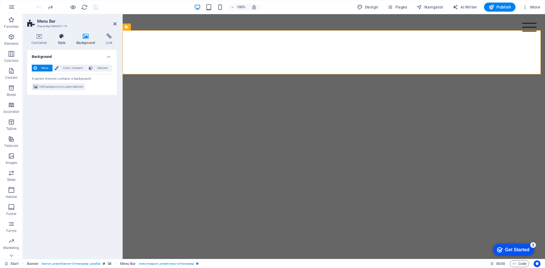
click at [63, 37] on icon at bounding box center [62, 36] width 16 height 6
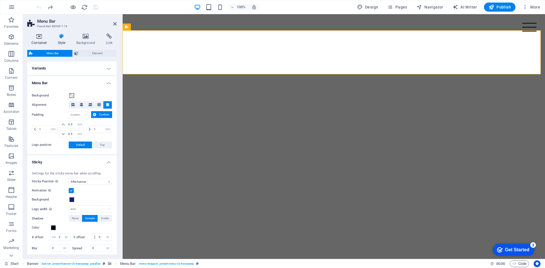
click at [45, 39] on icon at bounding box center [39, 36] width 24 height 6
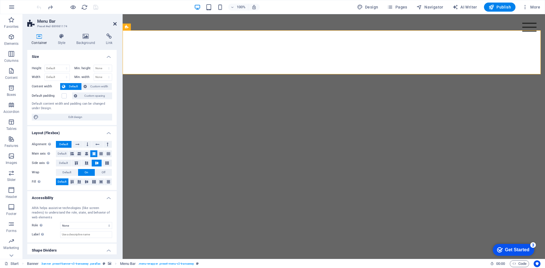
drag, startPoint x: 114, startPoint y: 24, endPoint x: 87, endPoint y: 12, distance: 29.8
click at [114, 24] on icon at bounding box center [114, 24] width 3 height 5
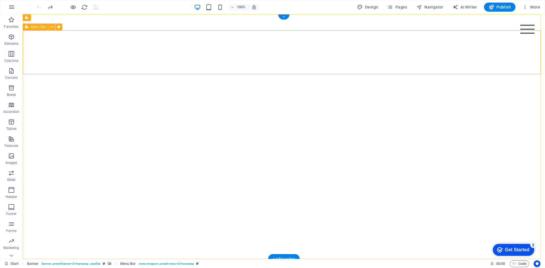
click at [0, 0] on span "Menu Bar" at bounding box center [0, 0] width 0 height 0
select select "rem"
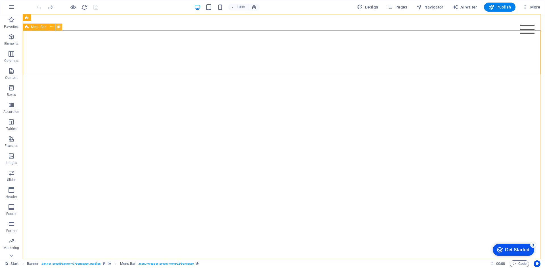
select select "rem"
select select "sticky_banner"
select select "px"
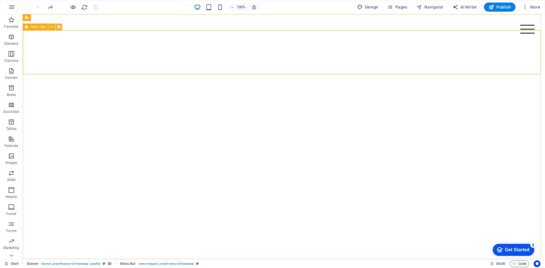
select select "px"
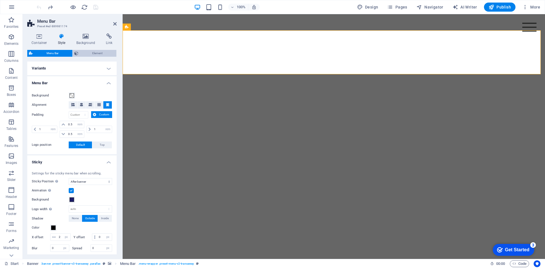
click at [84, 56] on span "Element" at bounding box center [97, 53] width 35 height 7
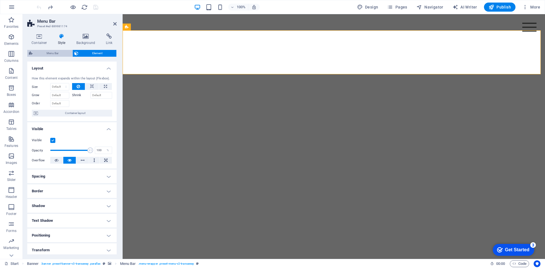
click at [61, 55] on span "Menu Bar" at bounding box center [52, 53] width 36 height 7
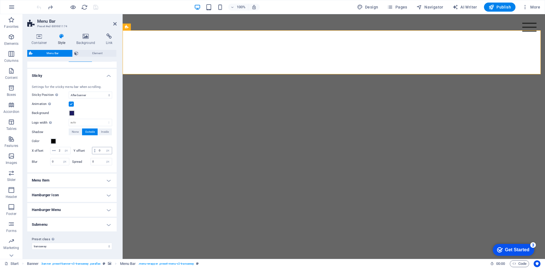
scroll to position [65, 0]
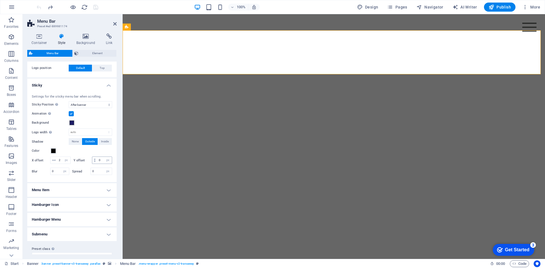
click at [88, 181] on ul "Menu Bar Background Alignment Padding px rem % vh vw Custom Custom 1 px rem % v…" at bounding box center [71, 120] width 89 height 242
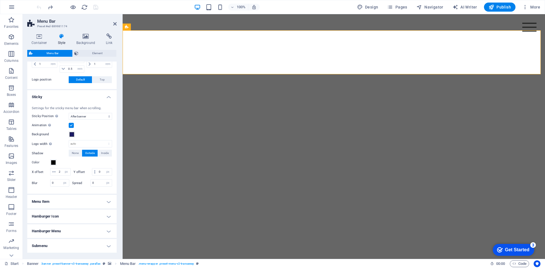
click at [92, 203] on h4 "Menu Item" at bounding box center [71, 202] width 89 height 14
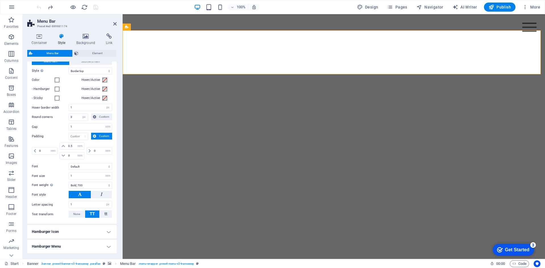
scroll to position [262, 0]
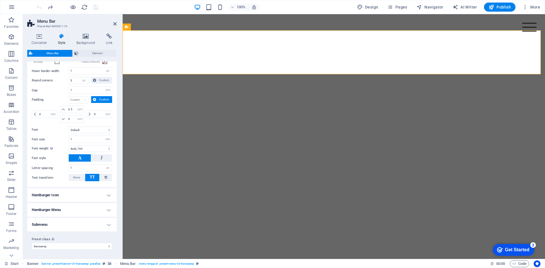
click at [78, 200] on h4 "Hamburger Icon" at bounding box center [71, 195] width 89 height 14
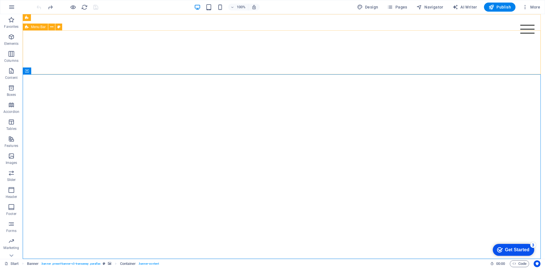
click at [0, 0] on span "Menu Bar" at bounding box center [0, 0] width 0 height 0
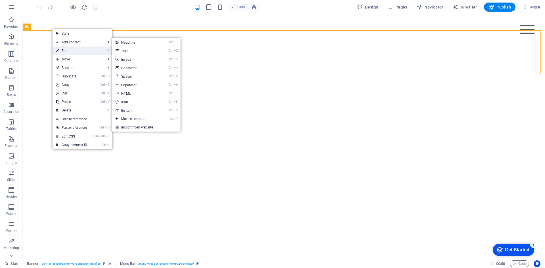
click at [60, 52] on link "⏎ Edit" at bounding box center [71, 51] width 38 height 9
select select "rem"
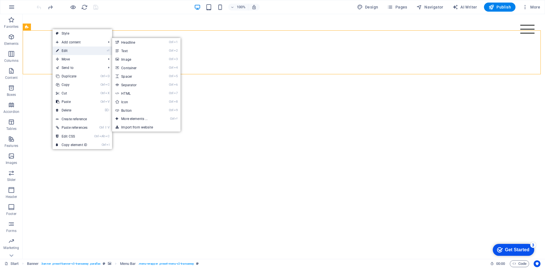
select select "sticky_banner"
select select "px"
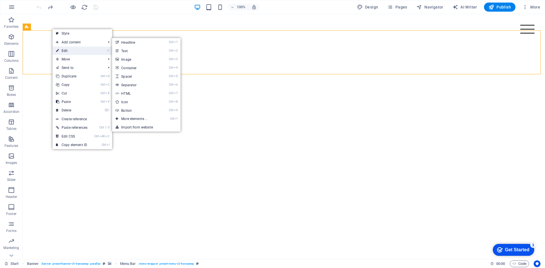
select select "hover_border_top"
select select "px"
select select "rem"
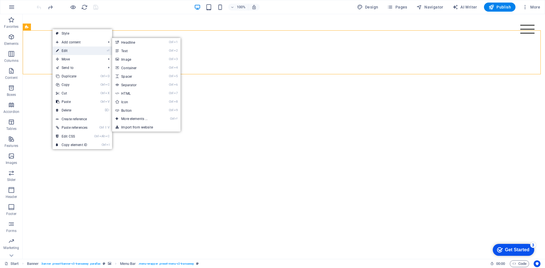
select select "rem"
select select "700"
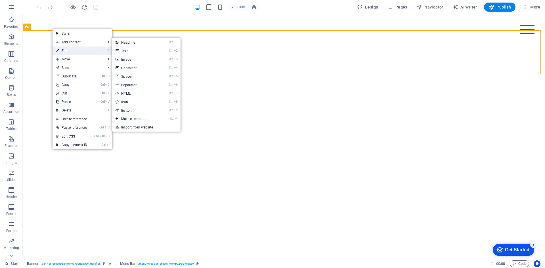
select select "px"
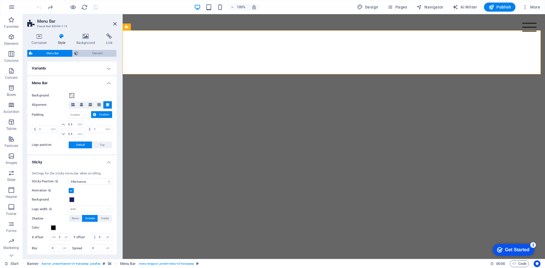
click at [89, 54] on span "Element" at bounding box center [97, 53] width 35 height 7
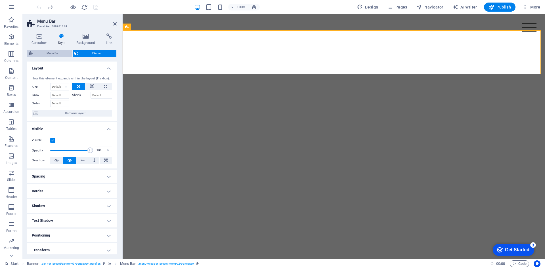
click at [59, 55] on span "Menu Bar" at bounding box center [52, 53] width 36 height 7
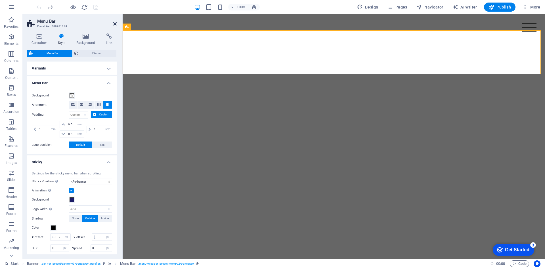
click at [116, 24] on icon at bounding box center [114, 24] width 3 height 5
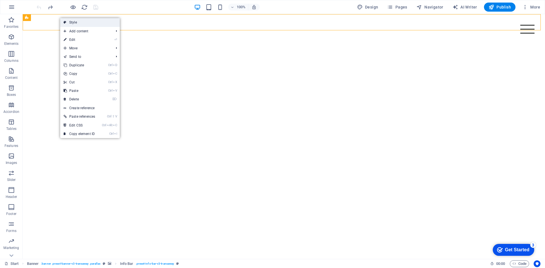
click at [87, 25] on link "Style" at bounding box center [90, 22] width 60 height 9
select select "rem"
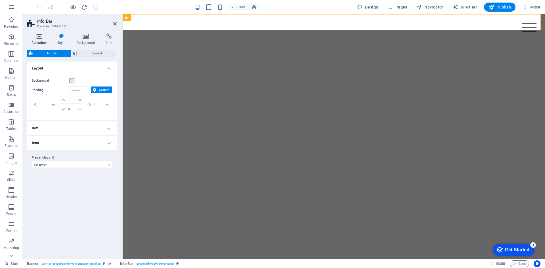
click at [40, 42] on h4 "Container" at bounding box center [40, 39] width 26 height 12
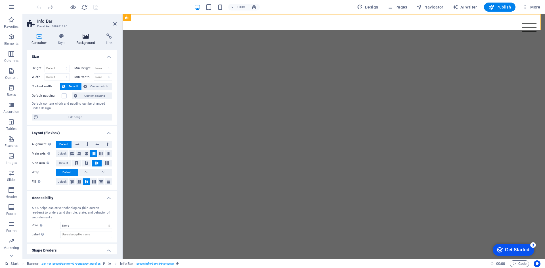
click at [97, 38] on icon at bounding box center [86, 36] width 28 height 6
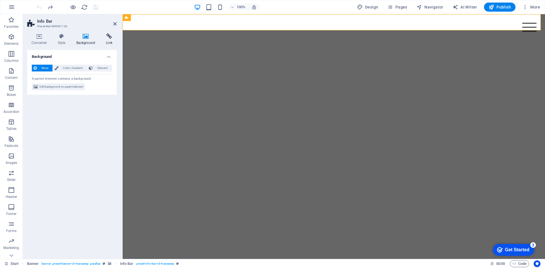
click at [105, 39] on icon at bounding box center [109, 36] width 15 height 6
click at [90, 39] on h4 "Background" at bounding box center [87, 39] width 30 height 12
click at [82, 37] on icon at bounding box center [86, 36] width 28 height 6
click at [107, 37] on icon at bounding box center [109, 36] width 15 height 6
click at [109, 57] on h4 "Link" at bounding box center [71, 55] width 89 height 10
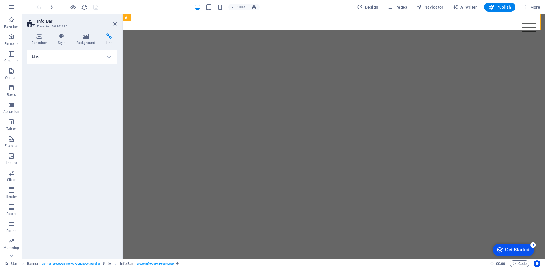
click at [109, 57] on h4 "Link" at bounding box center [71, 57] width 89 height 14
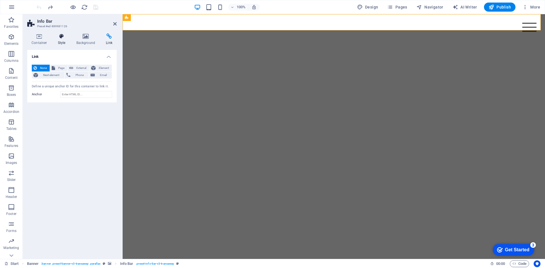
click at [61, 40] on h4 "Style" at bounding box center [63, 39] width 18 height 12
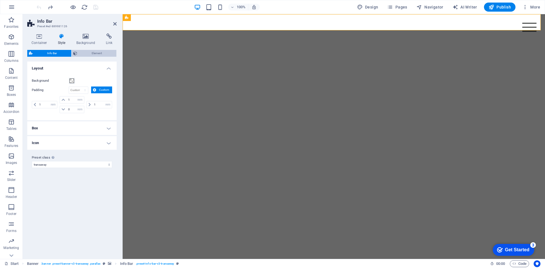
click at [92, 54] on span "Element" at bounding box center [97, 53] width 36 height 7
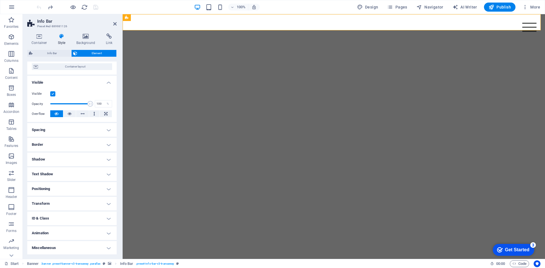
scroll to position [47, 0]
click at [71, 132] on h4 "Spacing" at bounding box center [71, 130] width 89 height 14
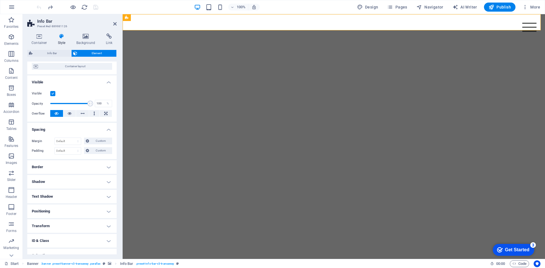
click at [77, 165] on h4 "Border" at bounding box center [71, 167] width 89 height 14
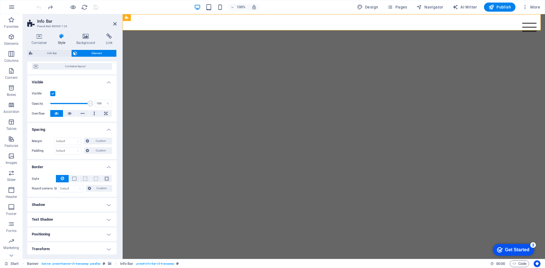
scroll to position [92, 0]
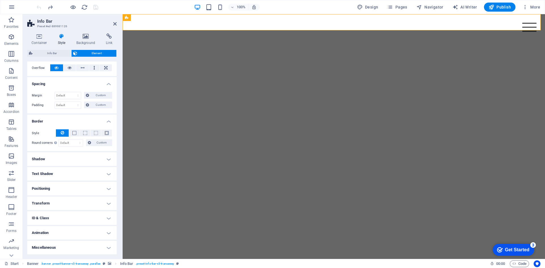
click at [73, 161] on h4 "Shadow" at bounding box center [71, 159] width 89 height 14
click at [78, 184] on h4 "Text Shadow" at bounding box center [71, 187] width 89 height 14
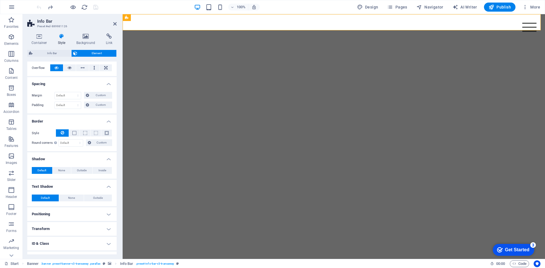
click at [83, 211] on h4 "Positioning" at bounding box center [71, 214] width 89 height 14
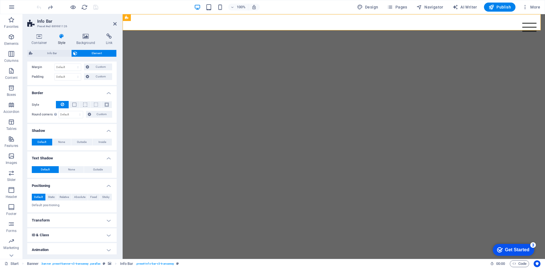
scroll to position [138, 0]
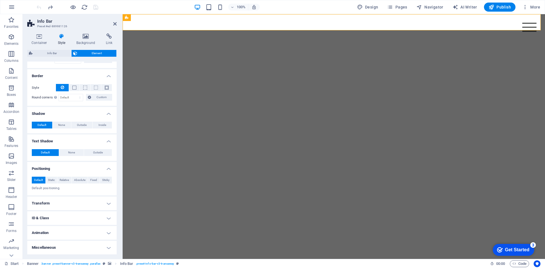
click at [80, 205] on h4 "Transform" at bounding box center [71, 204] width 89 height 14
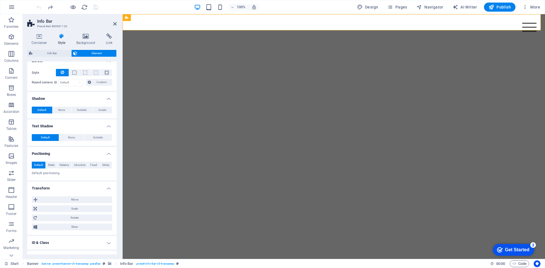
scroll to position [178, 0]
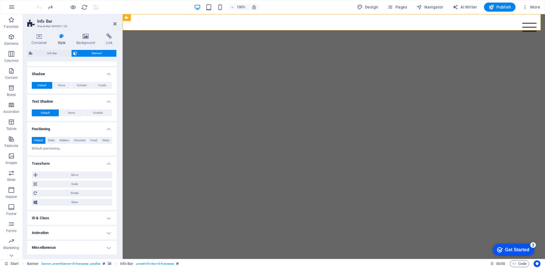
click at [79, 213] on h4 "ID & Class" at bounding box center [71, 218] width 89 height 14
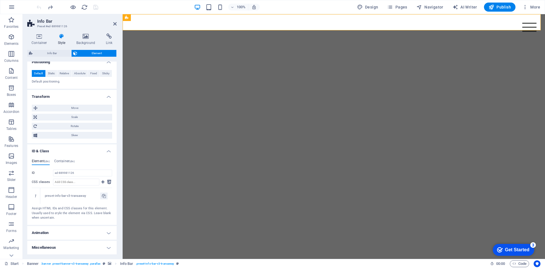
click at [78, 230] on h4 "Animation" at bounding box center [71, 233] width 89 height 14
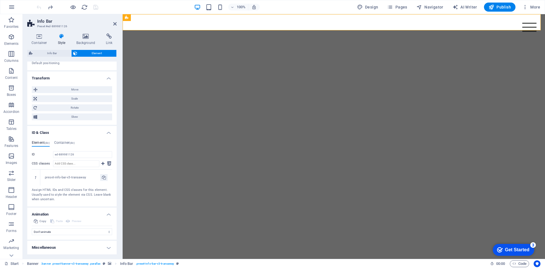
click at [85, 249] on h4 "Miscellaneous" at bounding box center [71, 248] width 89 height 14
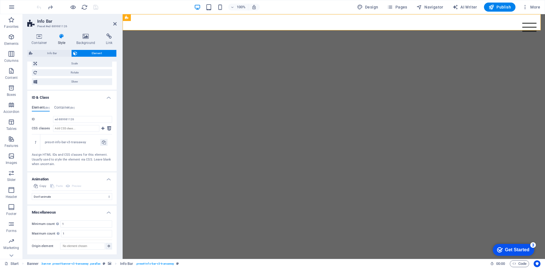
click at [117, 22] on aside "Info Bar Preset #ed-889981126 Container Style Background Link Size Height Defau…" at bounding box center [73, 136] width 100 height 245
click at [112, 24] on h2 "Info Bar" at bounding box center [76, 21] width 79 height 5
drag, startPoint x: 115, startPoint y: 23, endPoint x: 107, endPoint y: 15, distance: 11.6
click at [115, 23] on icon at bounding box center [114, 24] width 3 height 5
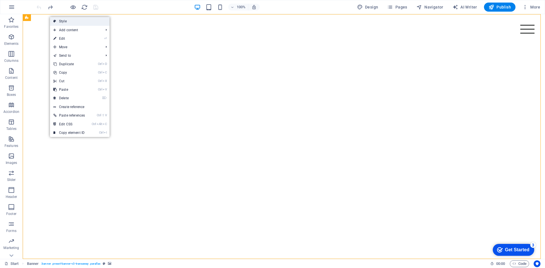
click at [55, 23] on icon at bounding box center [54, 21] width 3 height 9
select select "ms"
select select "s"
select select "progressive"
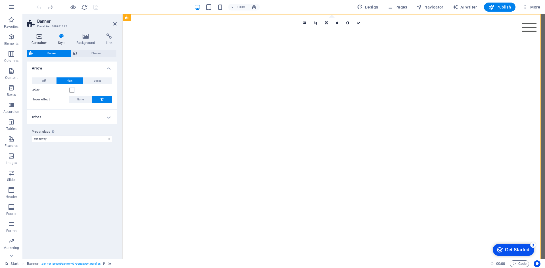
click at [42, 39] on h4 "Container" at bounding box center [40, 39] width 26 height 12
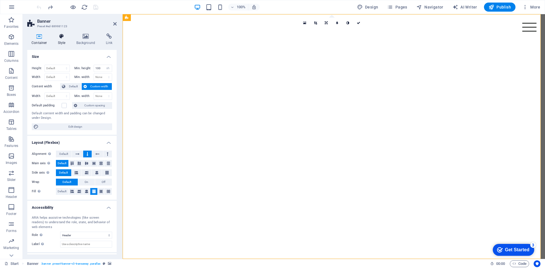
click at [67, 34] on icon at bounding box center [62, 36] width 16 height 6
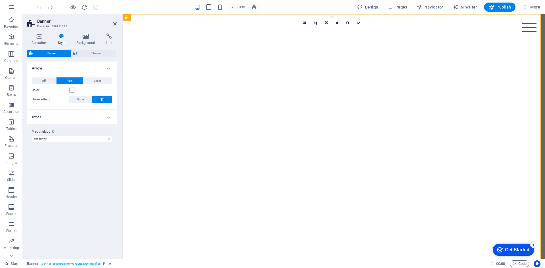
click at [107, 118] on h4 "Other" at bounding box center [71, 117] width 89 height 14
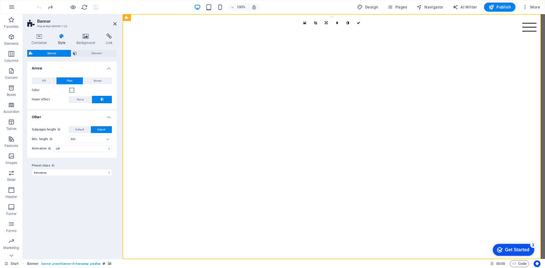
click at [107, 118] on h4 "Other" at bounding box center [71, 115] width 89 height 10
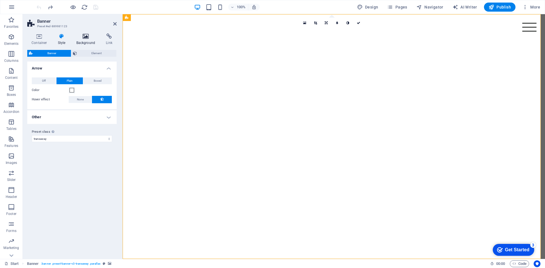
click at [80, 40] on h4 "Background" at bounding box center [87, 39] width 30 height 12
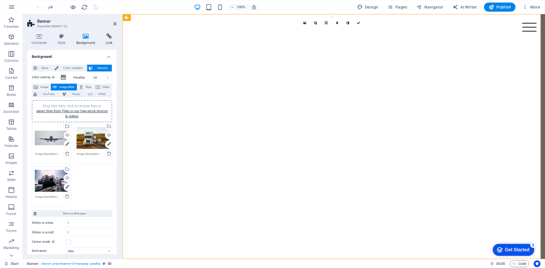
click at [103, 38] on icon at bounding box center [109, 36] width 15 height 6
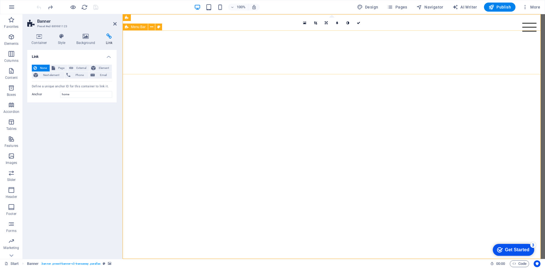
select select "rem"
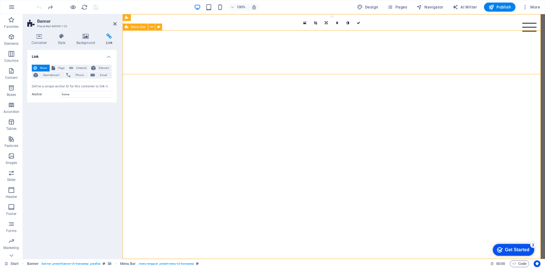
select select "rem"
select select "sticky_banner"
select select "px"
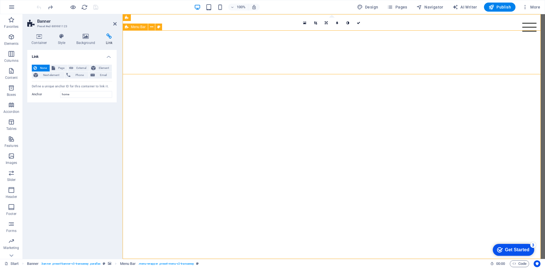
select select "px"
select select "hover_border_top"
select select "px"
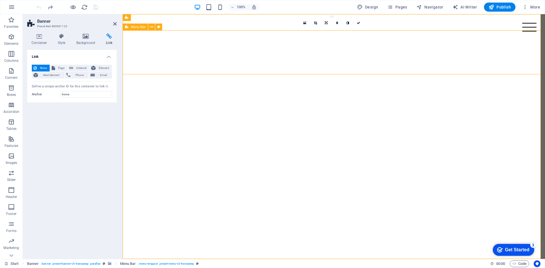
select select "px"
select select "rem"
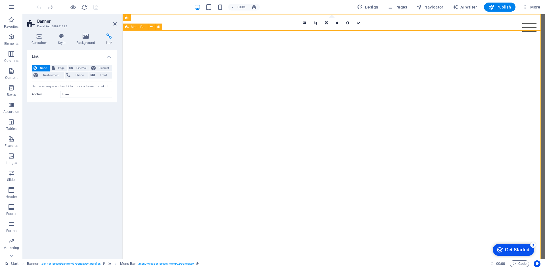
select select "rem"
select select "700"
select select "px"
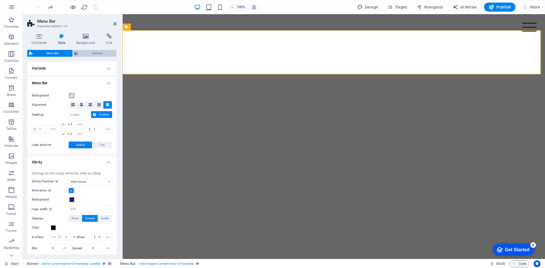
click at [77, 53] on icon at bounding box center [76, 53] width 4 height 7
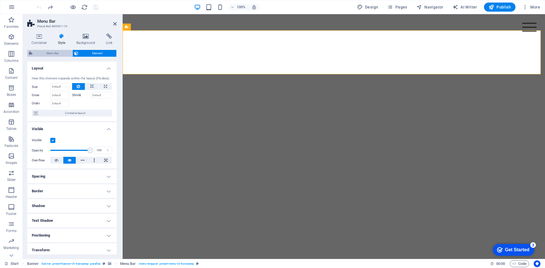
click at [62, 54] on span "Menu Bar" at bounding box center [52, 53] width 36 height 7
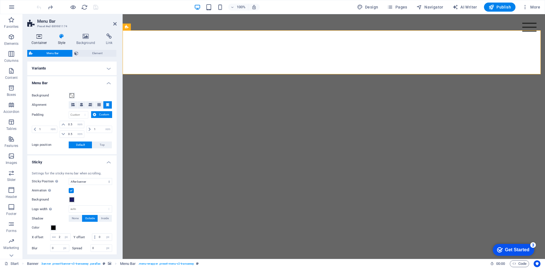
click at [45, 43] on h4 "Container" at bounding box center [40, 39] width 26 height 12
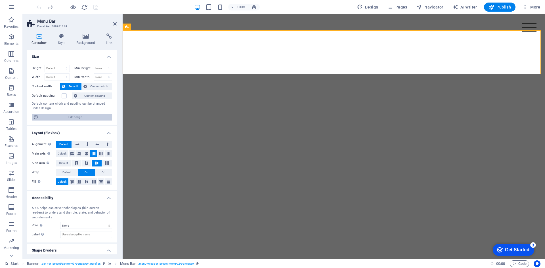
click at [78, 117] on span "Edit design" at bounding box center [75, 117] width 70 height 7
select select "px"
select select "400"
select select "px"
select select "rem"
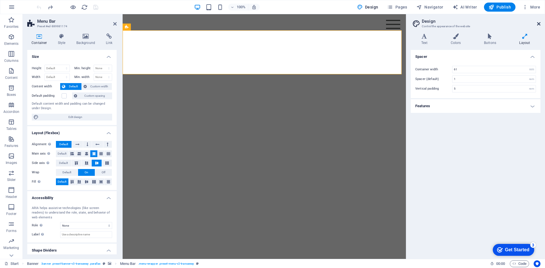
click at [537, 26] on link at bounding box center [538, 24] width 3 height 5
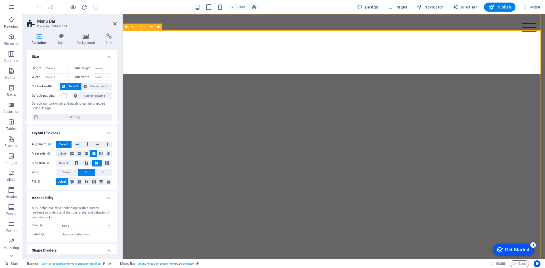
drag, startPoint x: 496, startPoint y: 41, endPoint x: 414, endPoint y: 41, distance: 82.0
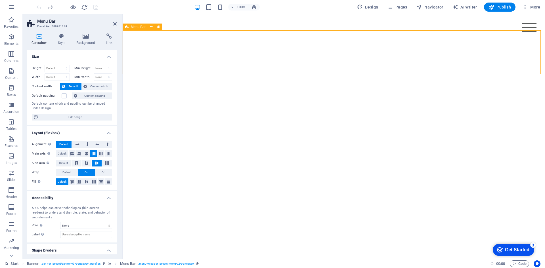
drag, startPoint x: 414, startPoint y: 41, endPoint x: 400, endPoint y: 43, distance: 14.5
drag, startPoint x: 356, startPoint y: 50, endPoint x: 283, endPoint y: 58, distance: 72.7
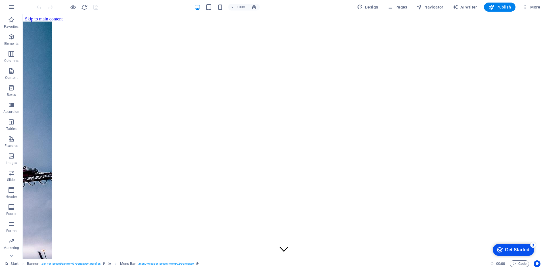
scroll to position [0, 0]
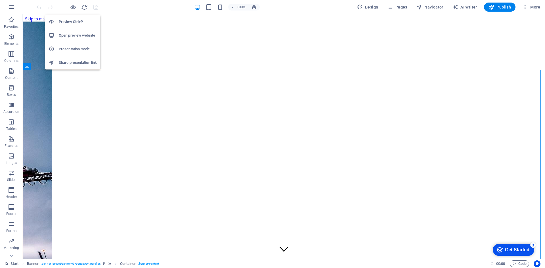
click at [81, 37] on h6 "Open preview website" at bounding box center [78, 35] width 38 height 7
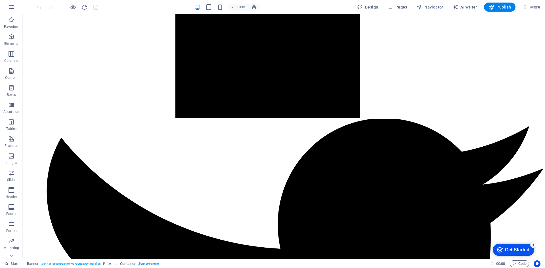
scroll to position [2178, 0]
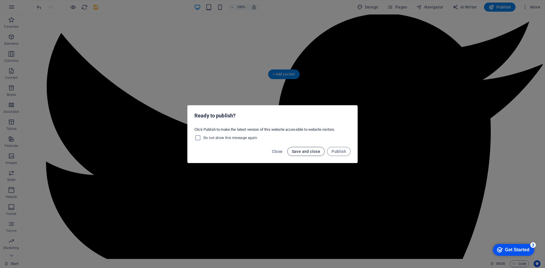
click at [316, 154] on button "Save and close" at bounding box center [306, 151] width 38 height 9
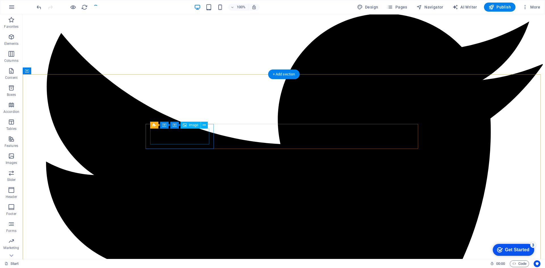
click at [193, 125] on span "Image" at bounding box center [193, 124] width 9 height 3
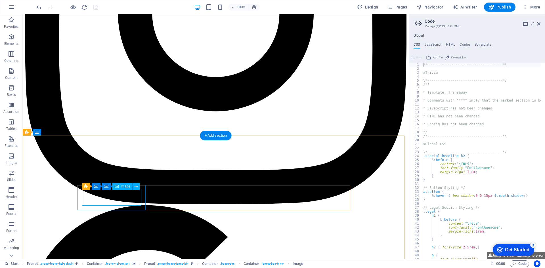
click at [124, 187] on span "Image" at bounding box center [125, 186] width 9 height 3
click at [136, 187] on icon at bounding box center [135, 187] width 3 height 6
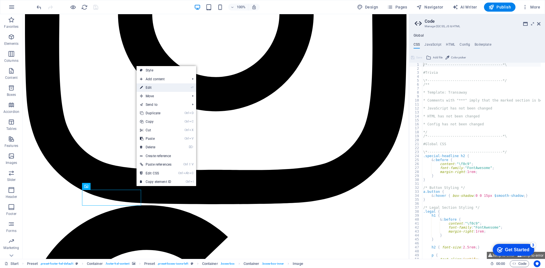
click at [163, 90] on link "⏎ Edit" at bounding box center [155, 87] width 38 height 9
select select "px"
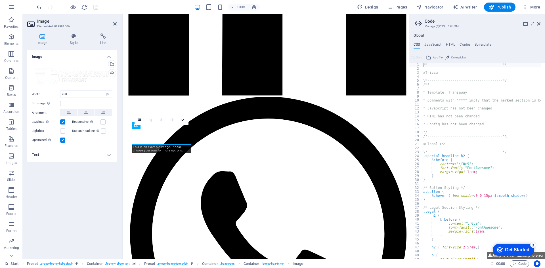
scroll to position [2407, 0]
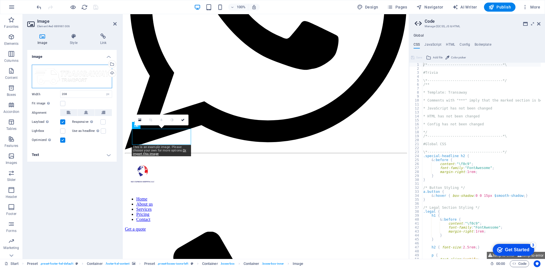
click at [87, 79] on div "Drag files here, click to choose files or select files from Files or our free s…" at bounding box center [72, 77] width 80 height 24
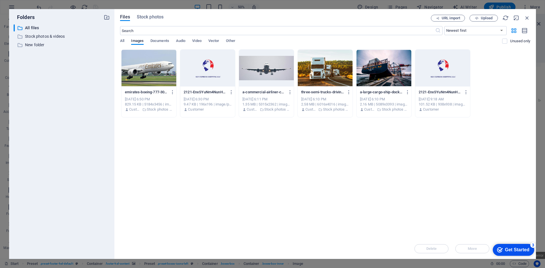
click at [220, 79] on div at bounding box center [207, 68] width 55 height 37
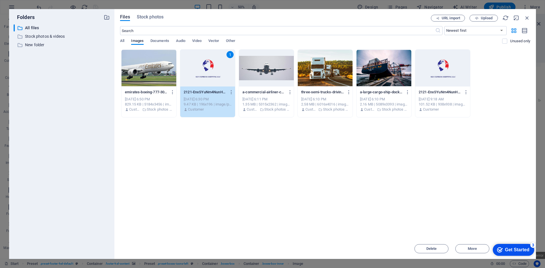
click at [220, 79] on div "1" at bounding box center [207, 68] width 55 height 37
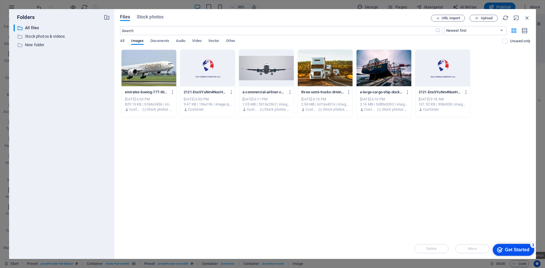
click at [220, 79] on div at bounding box center [207, 68] width 55 height 37
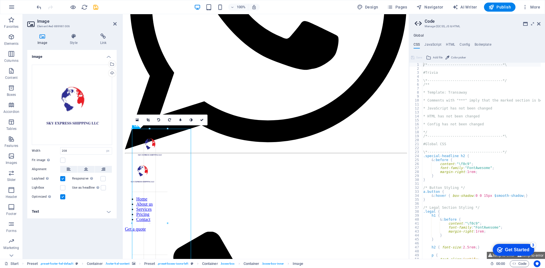
drag, startPoint x: 133, startPoint y: 188, endPoint x: 156, endPoint y: 159, distance: 37.3
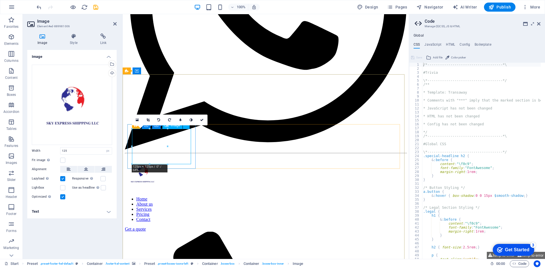
type input "208"
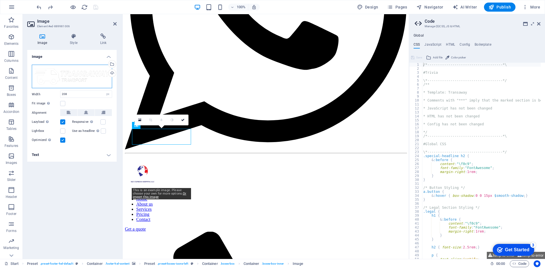
click at [98, 85] on div "Drag files here, click to choose files or select files from Files or our free s…" at bounding box center [72, 77] width 80 height 24
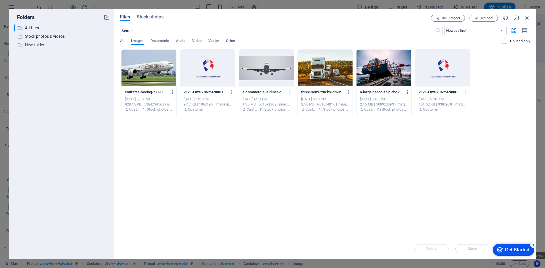
click at [451, 72] on div at bounding box center [442, 68] width 55 height 37
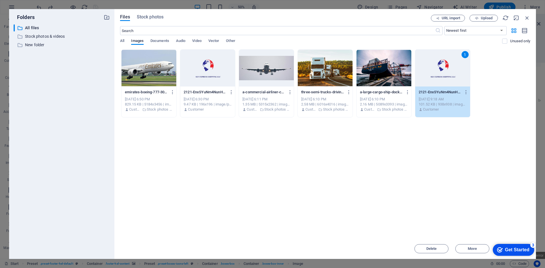
click at [447, 96] on div "2121-EnxSYuNm4NunH31LW5zY3A.png 2121-EnxSYuNm4NunH31LW5zY3A.png" at bounding box center [442, 92] width 48 height 9
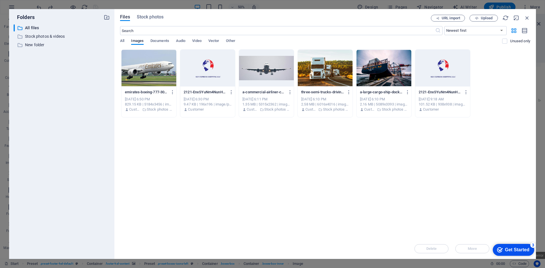
click at [438, 71] on div at bounding box center [442, 68] width 55 height 37
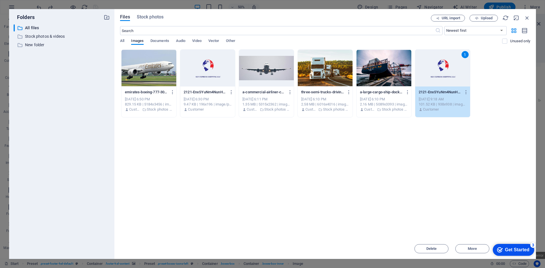
click at [438, 71] on div "1" at bounding box center [442, 68] width 55 height 37
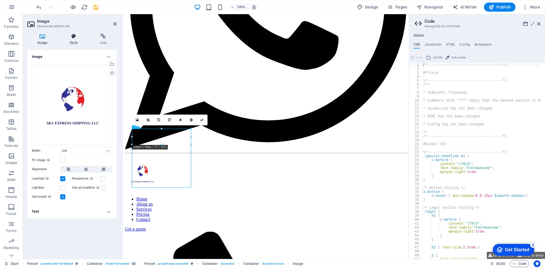
click at [70, 37] on icon at bounding box center [74, 36] width 28 height 6
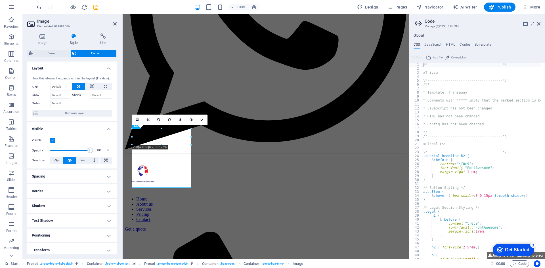
click at [54, 205] on h4 "Shadow" at bounding box center [71, 206] width 89 height 14
click at [59, 218] on span "None" at bounding box center [61, 217] width 7 height 7
click at [71, 218] on button "Outside" at bounding box center [81, 217] width 21 height 7
type input "rgba(0, 0, 0, 0.2)"
type input "2"
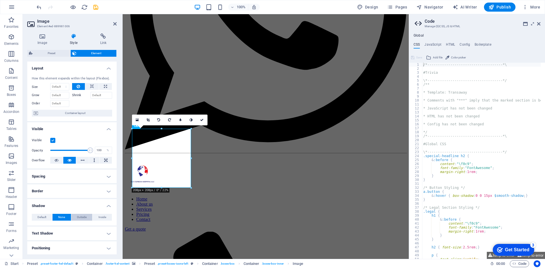
type input "2"
type input "4"
click at [99, 219] on span "Inside" at bounding box center [102, 217] width 8 height 7
click at [83, 218] on span "Outside" at bounding box center [82, 217] width 10 height 7
click at [52, 228] on span at bounding box center [53, 226] width 5 height 5
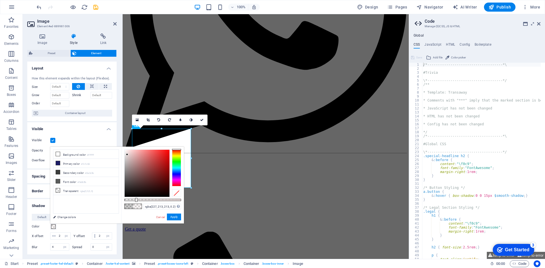
type input "rgba(232, 217, 217, 0.2)"
drag, startPoint x: 124, startPoint y: 196, endPoint x: 127, endPoint y: 154, distance: 42.7
click at [127, 154] on div at bounding box center [127, 154] width 2 height 2
click at [174, 219] on button "Apply" at bounding box center [174, 217] width 14 height 7
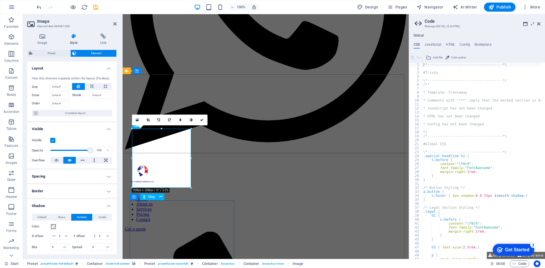
drag, startPoint x: 223, startPoint y: 187, endPoint x: 266, endPoint y: 214, distance: 51.1
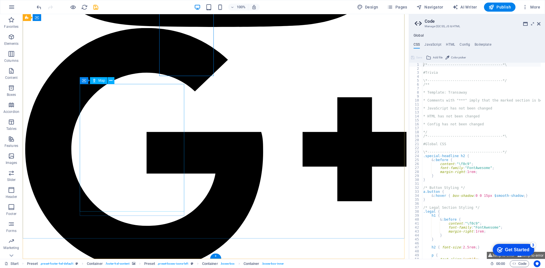
scroll to position [2214, 0]
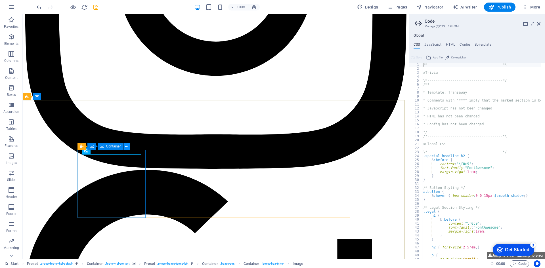
click at [126, 147] on icon at bounding box center [126, 147] width 3 height 6
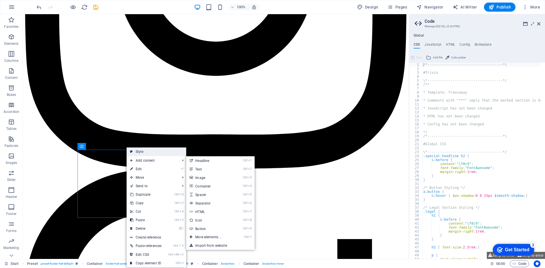
click at [149, 150] on link "Style" at bounding box center [157, 152] width 60 height 9
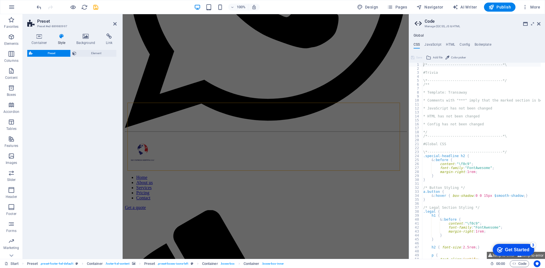
select select "px"
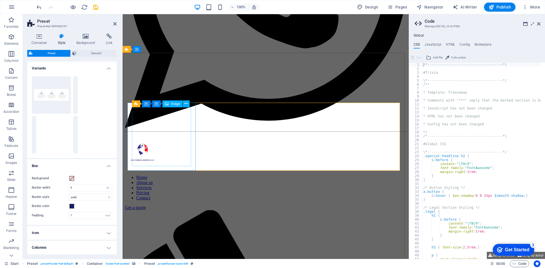
click at [187, 104] on icon at bounding box center [185, 104] width 3 height 6
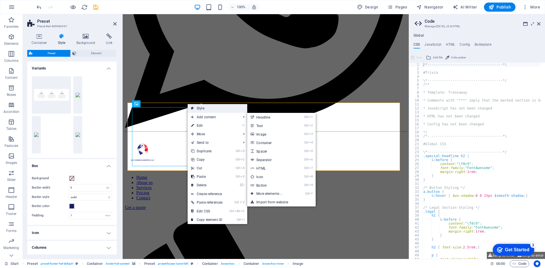
click at [199, 109] on link "Style" at bounding box center [218, 108] width 60 height 9
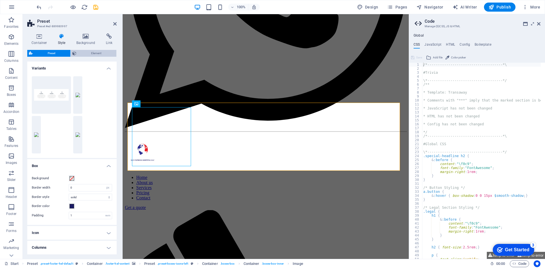
click at [88, 51] on span "Element" at bounding box center [96, 53] width 37 height 7
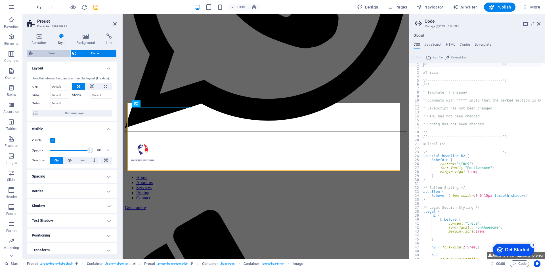
click at [63, 52] on span "Preset" at bounding box center [51, 53] width 34 height 7
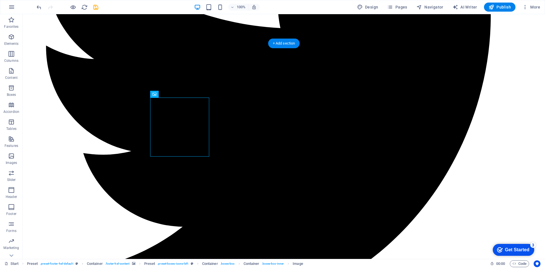
scroll to position [2209, 0]
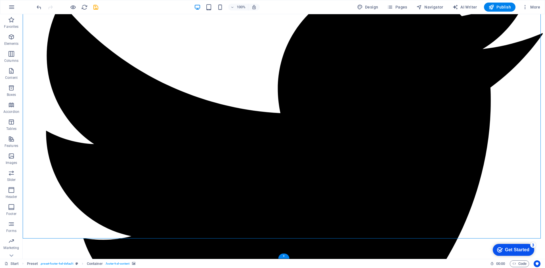
scroll to position [2294, 0]
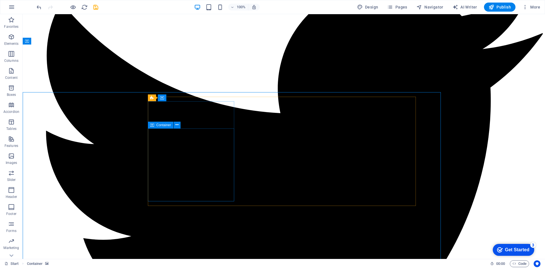
click at [159, 127] on span "Container" at bounding box center [163, 124] width 15 height 3
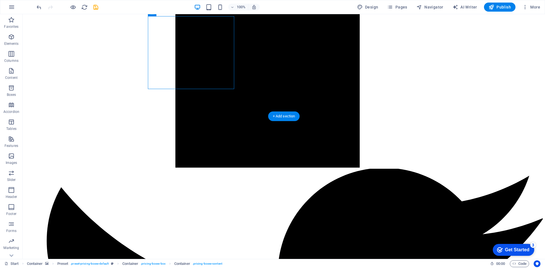
scroll to position [2166, 0]
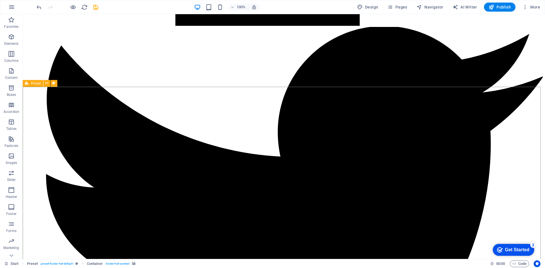
click at [28, 85] on icon at bounding box center [27, 83] width 4 height 7
click at [55, 83] on icon at bounding box center [53, 83] width 3 height 6
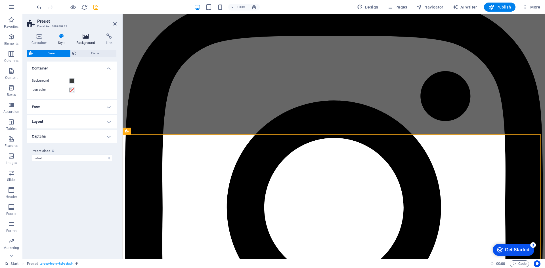
click at [83, 40] on h4 "Background" at bounding box center [87, 39] width 30 height 12
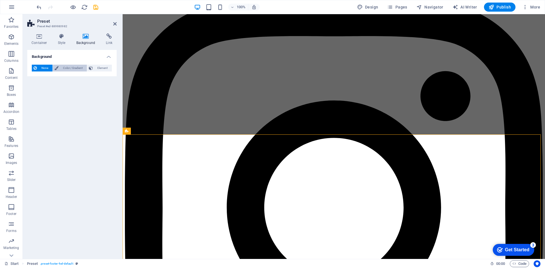
click at [68, 68] on span "Color / Gradient" at bounding box center [72, 68] width 25 height 7
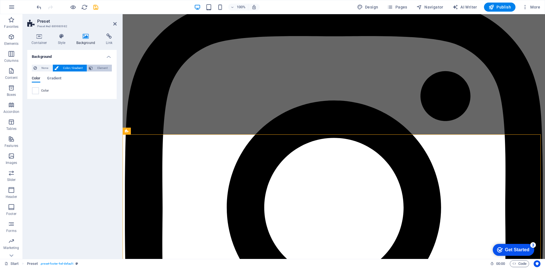
click at [92, 69] on icon at bounding box center [91, 68] width 4 height 7
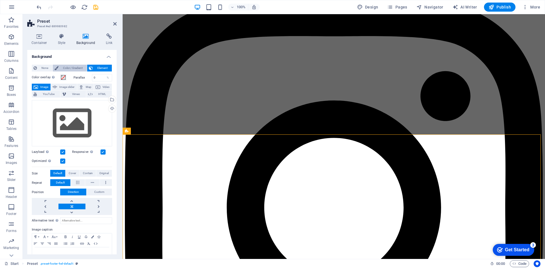
click at [70, 70] on span "Color / Gradient" at bounding box center [72, 68] width 25 height 7
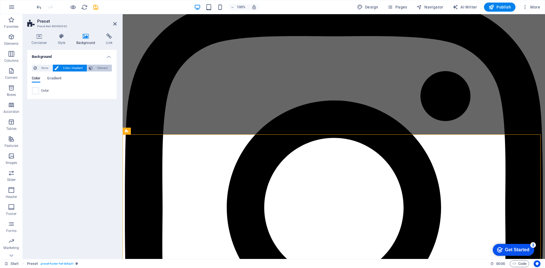
click at [88, 69] on button "Element" at bounding box center [99, 68] width 25 height 7
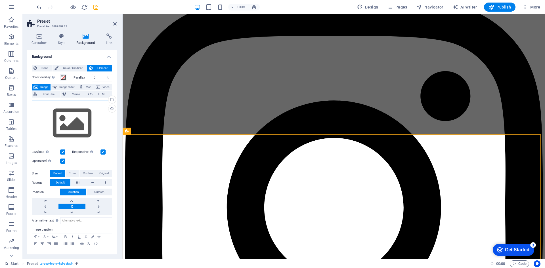
click at [70, 123] on div "Drag files here, click to choose files or select files from Files or our free s…" at bounding box center [72, 123] width 80 height 47
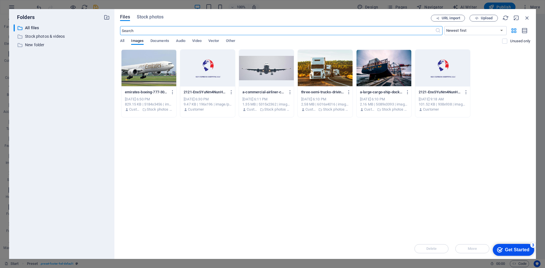
scroll to position [2495, 0]
click at [150, 21] on button "Stock photos" at bounding box center [150, 18] width 27 height 6
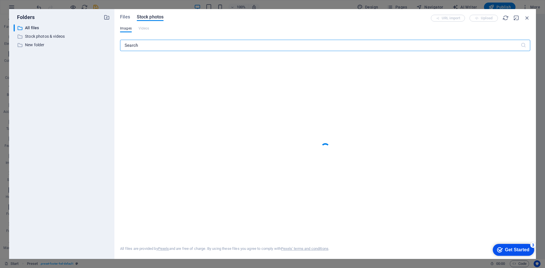
click at [155, 30] on div "Images Videos" at bounding box center [325, 31] width 410 height 11
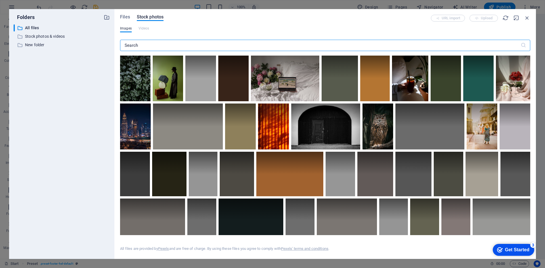
click at [161, 42] on input "text" at bounding box center [320, 45] width 400 height 11
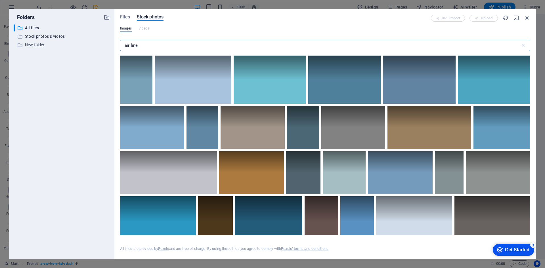
type input "air line"
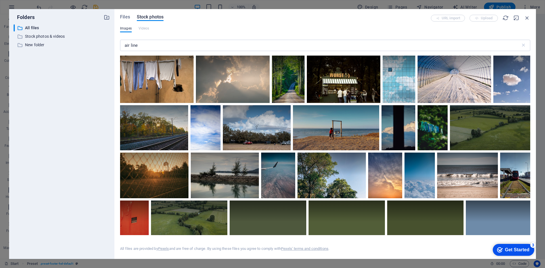
scroll to position [369, 0]
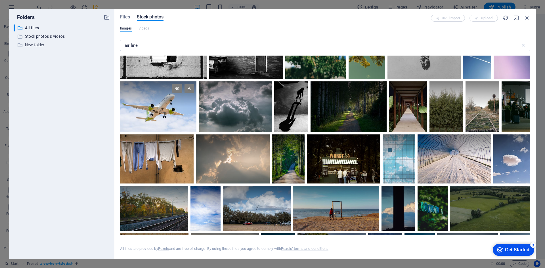
click at [196, 107] on div at bounding box center [158, 94] width 76 height 26
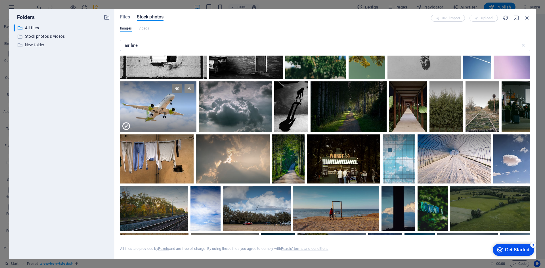
click at [194, 93] on icon at bounding box center [189, 89] width 10 height 10
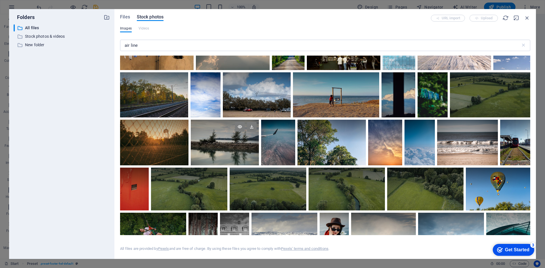
scroll to position [652, 0]
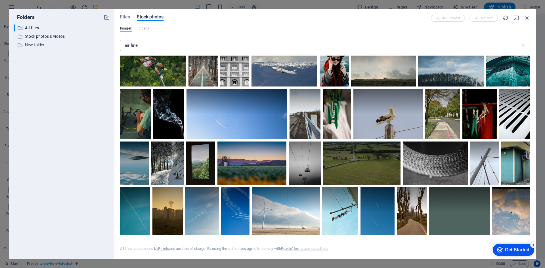
click at [180, 48] on input "air line" at bounding box center [320, 45] width 400 height 11
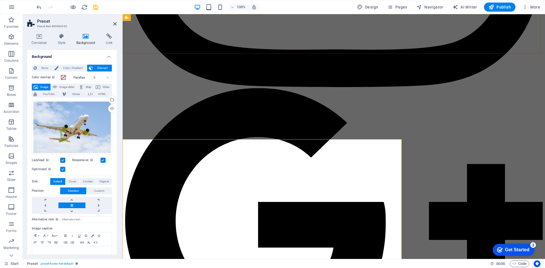
scroll to position [2342, 0]
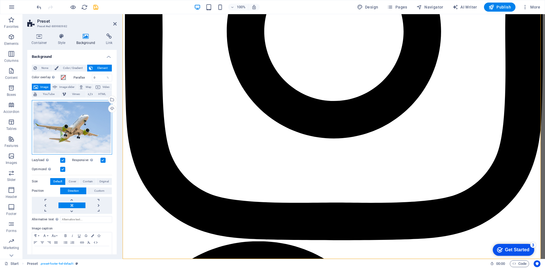
click at [64, 117] on div "Drag files here, click to choose files or select files from Files or our free s…" at bounding box center [72, 127] width 80 height 54
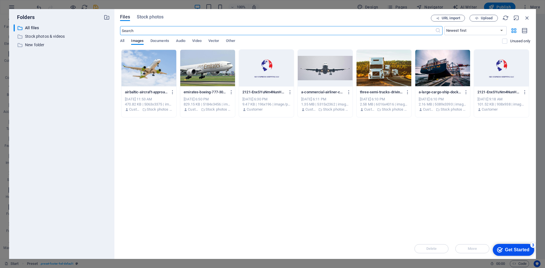
click at [154, 68] on div at bounding box center [148, 68] width 55 height 37
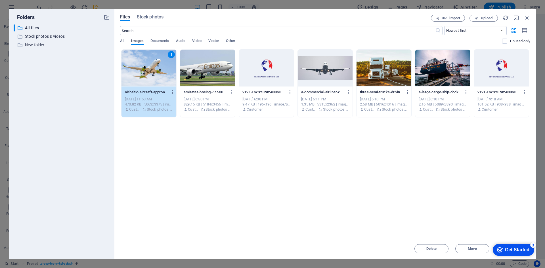
click at [479, 191] on div "Drop files here to upload them instantly 1 airbaltic-aircraft-approaching-landi…" at bounding box center [325, 143] width 410 height 189
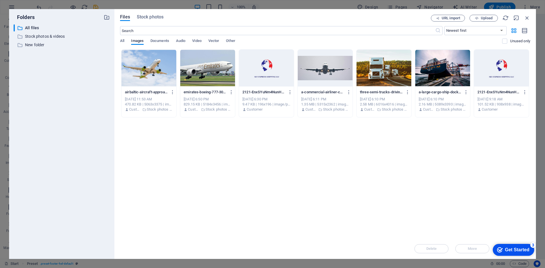
click at [159, 57] on div at bounding box center [148, 68] width 55 height 37
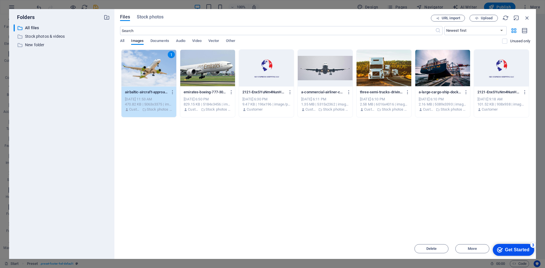
click at [159, 57] on div "1" at bounding box center [148, 68] width 55 height 37
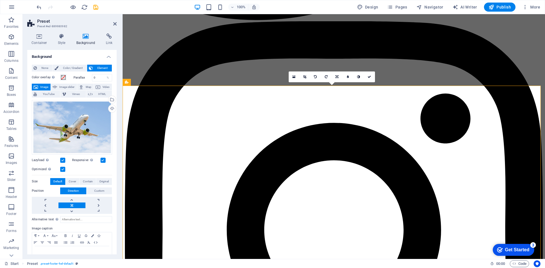
scroll to position [2257, 0]
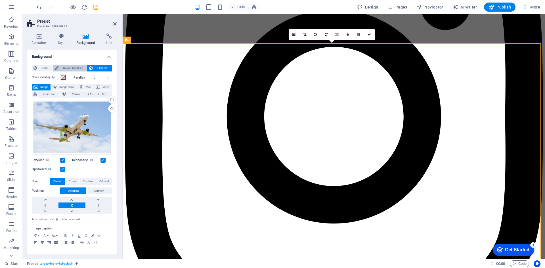
click at [77, 68] on span "Color / Gradient" at bounding box center [72, 68] width 25 height 7
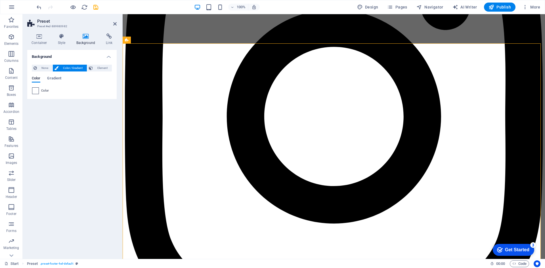
click at [36, 92] on span at bounding box center [35, 91] width 6 height 6
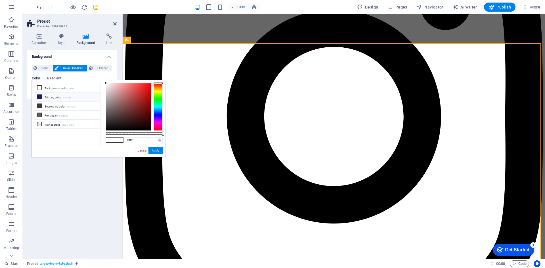
click at [58, 98] on li "Primary color #1c1c66" at bounding box center [67, 96] width 65 height 9
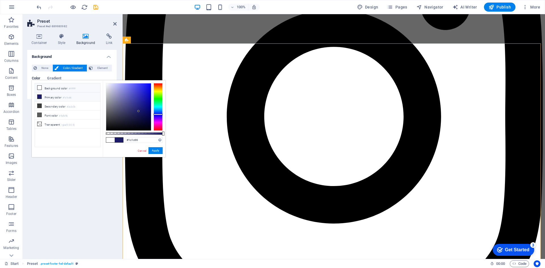
click at [59, 87] on li "Background color #ffffff" at bounding box center [67, 87] width 65 height 9
type input "#ffffff"
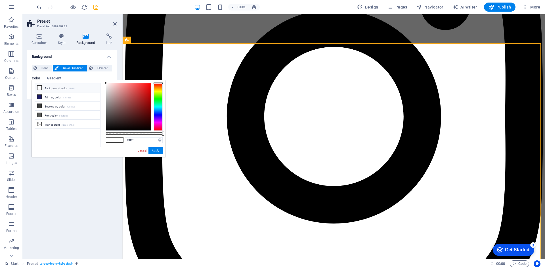
click at [155, 150] on button "Apply" at bounding box center [155, 150] width 14 height 7
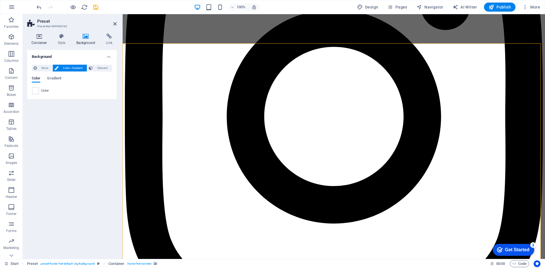
click at [35, 41] on h4 "Container" at bounding box center [40, 39] width 26 height 12
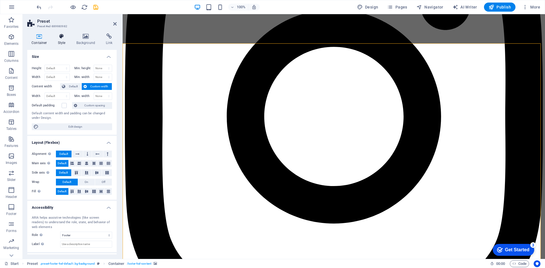
click at [57, 37] on icon at bounding box center [62, 36] width 16 height 6
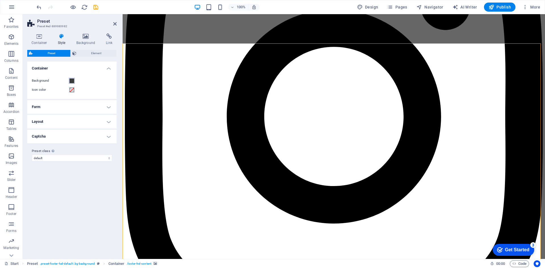
click at [74, 81] on span at bounding box center [72, 81] width 5 height 5
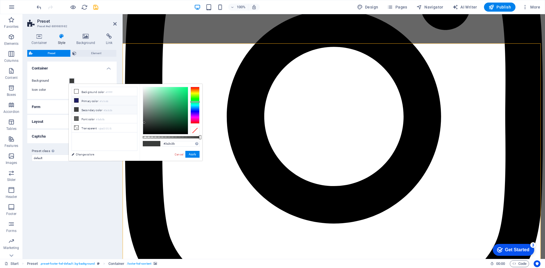
click at [98, 104] on li "Primary color #1c1c66" at bounding box center [104, 100] width 65 height 9
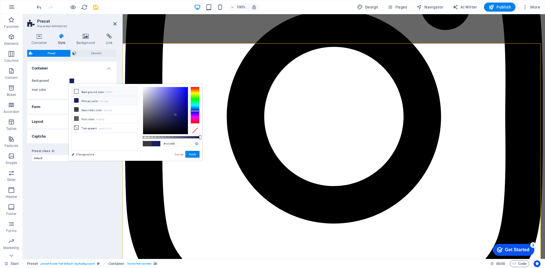
click at [97, 94] on li "Background color #ffffff" at bounding box center [104, 91] width 65 height 9
type input "#ffffff"
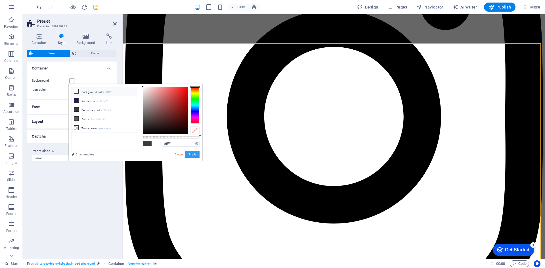
click at [193, 155] on button "Apply" at bounding box center [192, 154] width 14 height 7
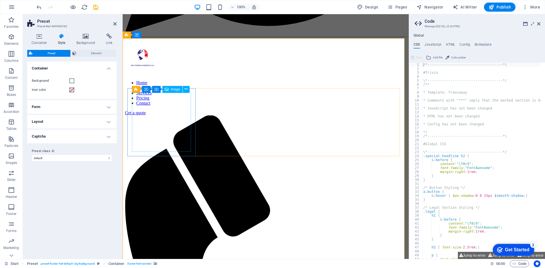
scroll to position [2410, 0]
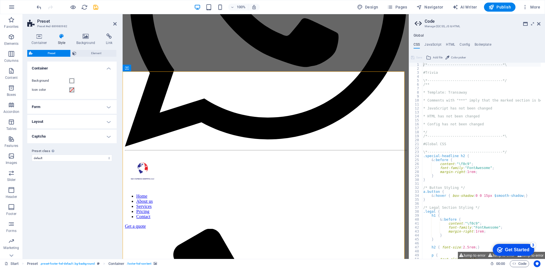
drag, startPoint x: 382, startPoint y: 211, endPoint x: 362, endPoint y: 209, distance: 20.2
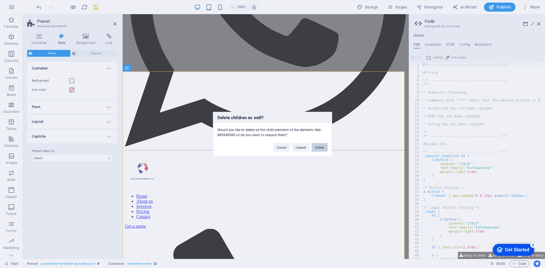
click at [326, 148] on button "Delete" at bounding box center [319, 147] width 16 height 9
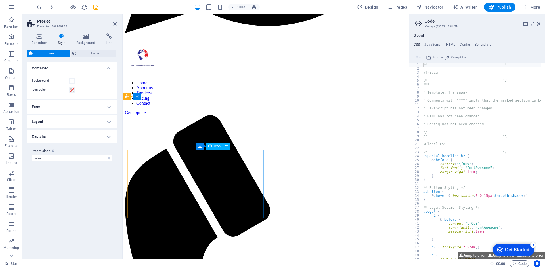
scroll to position [2382, 0]
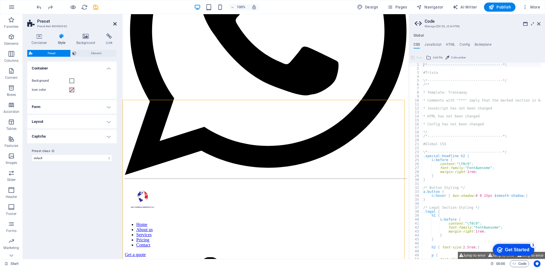
click at [115, 25] on icon at bounding box center [114, 24] width 3 height 5
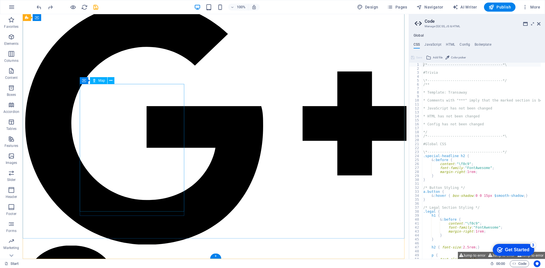
scroll to position [2356, 0]
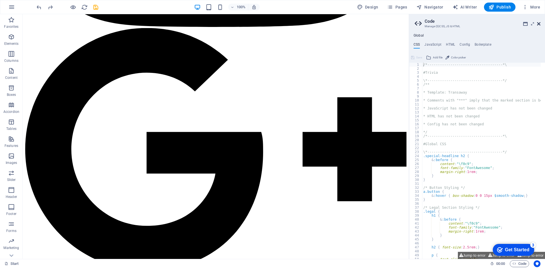
click at [538, 23] on icon at bounding box center [538, 24] width 3 height 5
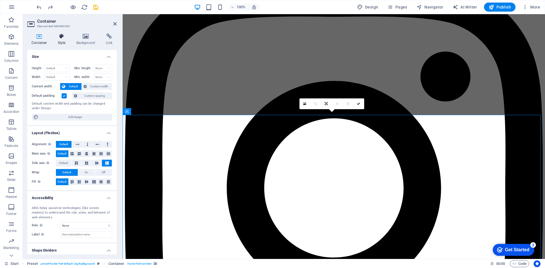
click at [63, 39] on icon at bounding box center [62, 36] width 16 height 6
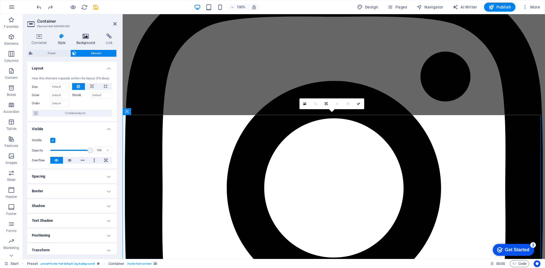
click at [80, 39] on icon at bounding box center [86, 36] width 28 height 6
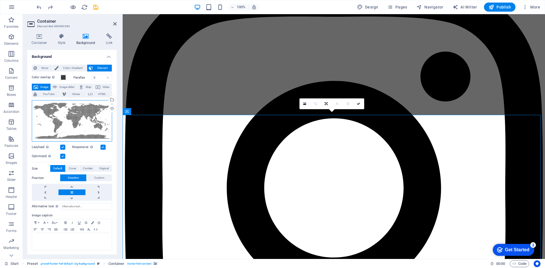
click at [90, 116] on div "Drag files here, click to choose files or select files from Files or our free s…" at bounding box center [72, 121] width 80 height 42
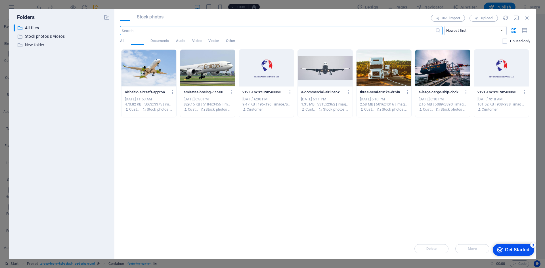
scroll to position [2485, 0]
click at [319, 66] on div at bounding box center [325, 68] width 55 height 37
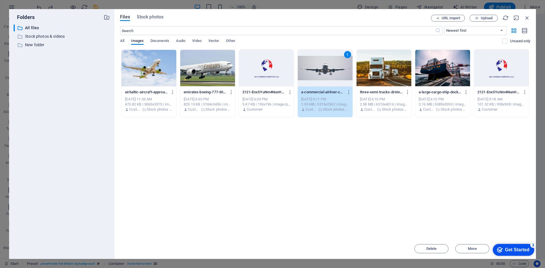
click at [319, 66] on div "1" at bounding box center [325, 68] width 55 height 37
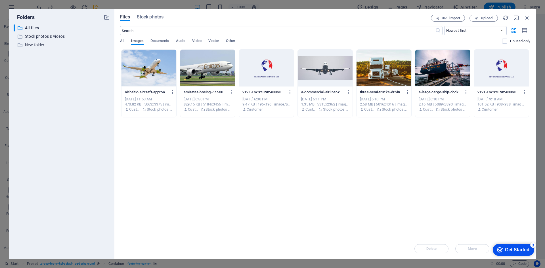
click at [215, 69] on div at bounding box center [207, 68] width 55 height 37
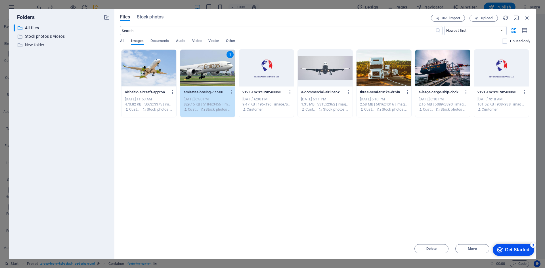
click at [215, 69] on div "1" at bounding box center [207, 68] width 55 height 37
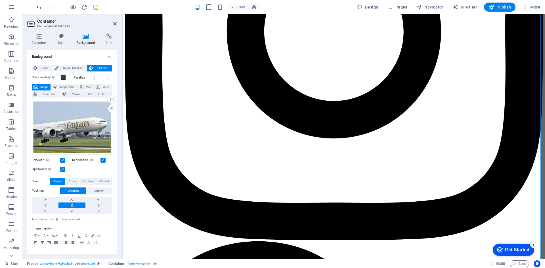
scroll to position [2285, 0]
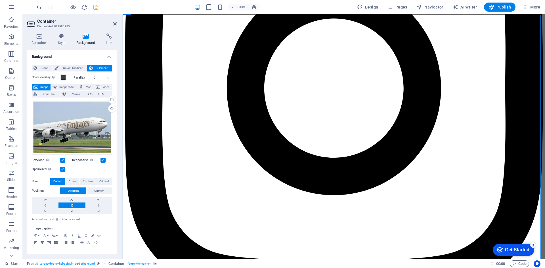
click at [75, 77] on label "Parallax" at bounding box center [82, 77] width 18 height 3
click at [62, 78] on span at bounding box center [63, 77] width 5 height 5
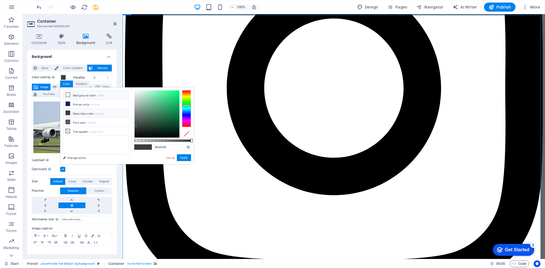
click at [78, 94] on li "Background color #ffffff" at bounding box center [95, 94] width 65 height 9
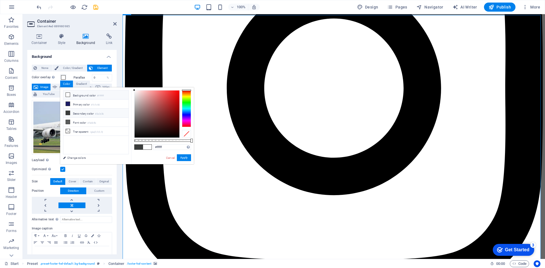
click at [85, 109] on li "Secondary color #3a3c3b" at bounding box center [95, 113] width 65 height 9
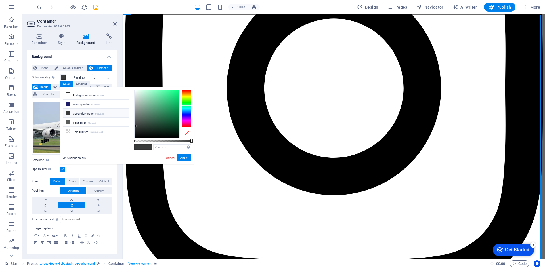
click at [86, 113] on li "Secondary color #3a3c3b" at bounding box center [95, 113] width 65 height 9
click at [86, 119] on li "Font color #5a5c5b" at bounding box center [95, 122] width 65 height 9
click at [89, 128] on li "Transparent rgba(0,0,0,.0)" at bounding box center [95, 131] width 65 height 9
type input "rgba(0, 0, 0, 0)"
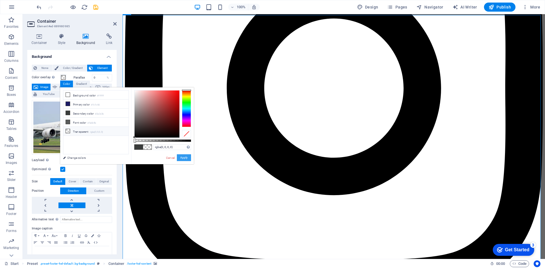
click at [184, 158] on button "Apply" at bounding box center [184, 157] width 14 height 7
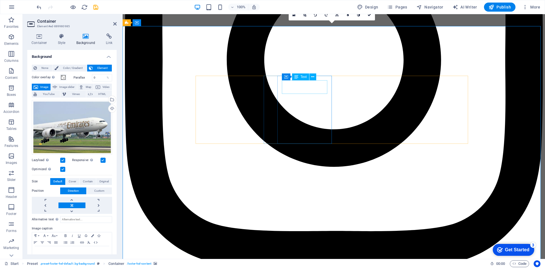
scroll to position [2257, 0]
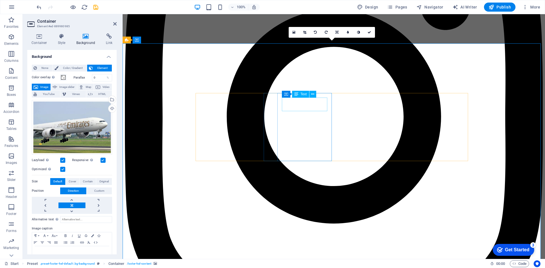
click at [309, 94] on div "Text" at bounding box center [300, 94] width 17 height 7
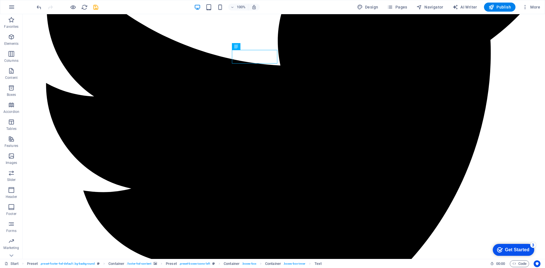
drag, startPoint x: 327, startPoint y: 109, endPoint x: 248, endPoint y: 85, distance: 82.3
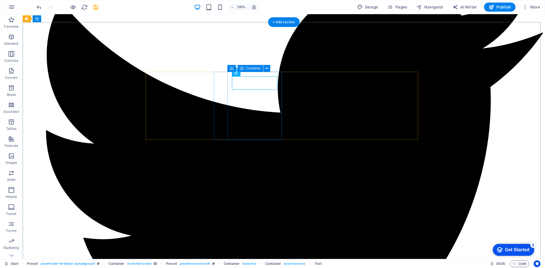
scroll to position [2294, 0]
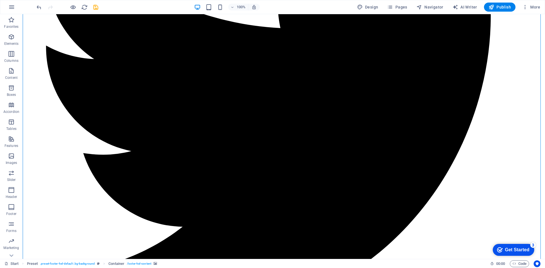
scroll to position [2153, 0]
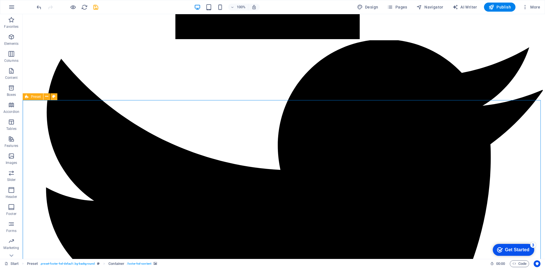
click at [34, 97] on span "Preset" at bounding box center [36, 96] width 10 height 3
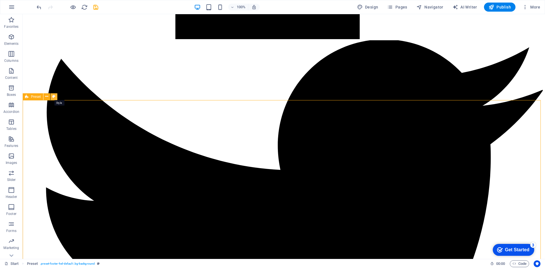
click at [52, 96] on icon at bounding box center [53, 97] width 3 height 6
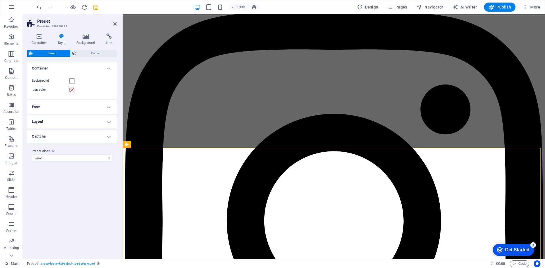
click at [72, 81] on span at bounding box center [72, 81] width 5 height 5
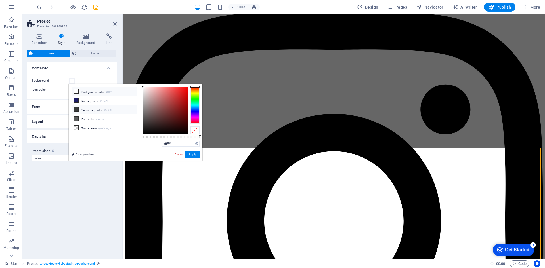
click at [100, 107] on li "Secondary color #3a3c3b" at bounding box center [104, 109] width 65 height 9
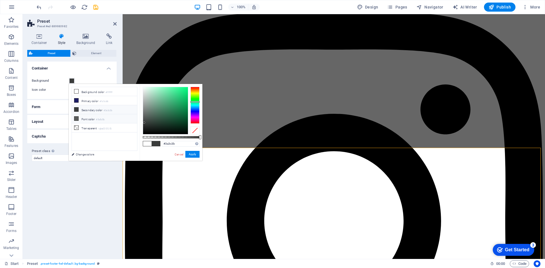
click at [104, 118] on small "#5a5c5b" at bounding box center [100, 120] width 9 height 4
type input "#5a5c5b"
drag, startPoint x: 194, startPoint y: 156, endPoint x: 65, endPoint y: 142, distance: 129.5
click at [194, 156] on button "Apply" at bounding box center [192, 154] width 14 height 7
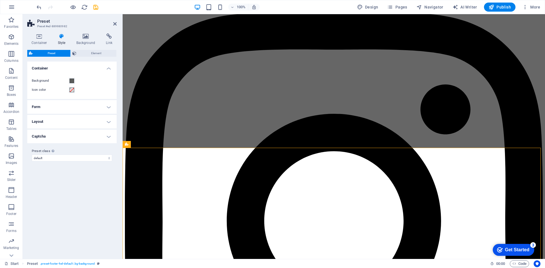
click at [68, 91] on label "Icon color" at bounding box center [50, 90] width 37 height 7
click at [69, 91] on button "Icon color" at bounding box center [72, 90] width 6 height 6
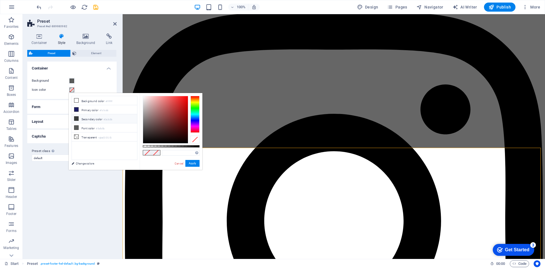
click at [99, 120] on li "Secondary color #3a3c3b" at bounding box center [104, 118] width 65 height 9
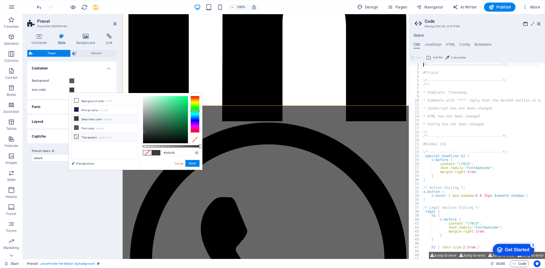
scroll to position [2495, 0]
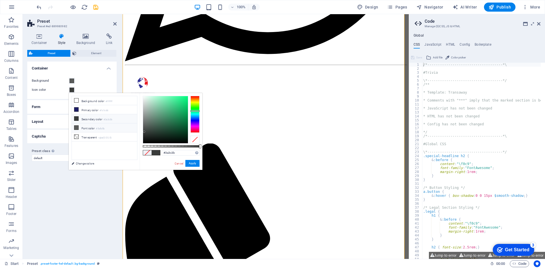
click at [115, 129] on li "Font color #5a5c5b" at bounding box center [104, 127] width 65 height 9
click at [111, 127] on li "Font color #5a5c5b" at bounding box center [104, 127] width 65 height 9
click at [102, 121] on li "Secondary color #3a3c3b" at bounding box center [104, 118] width 65 height 9
click at [99, 112] on li "Primary color #1c1c66" at bounding box center [104, 109] width 65 height 9
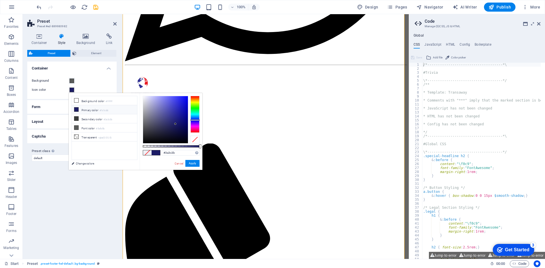
type input "#1c1c66"
click at [194, 161] on button "Apply" at bounding box center [192, 163] width 14 height 7
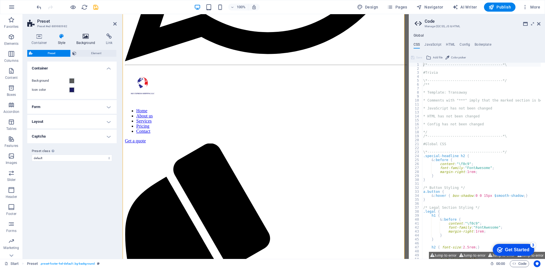
click at [92, 40] on h4 "Background" at bounding box center [87, 39] width 30 height 12
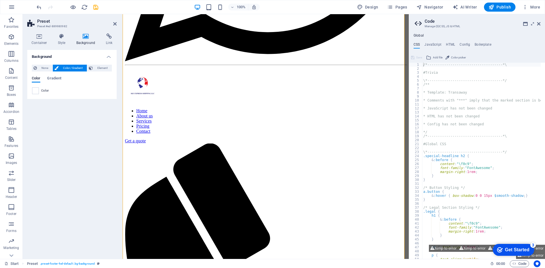
click at [43, 89] on span "Color" at bounding box center [45, 91] width 8 height 5
click at [56, 82] on button "Gradient" at bounding box center [54, 79] width 14 height 6
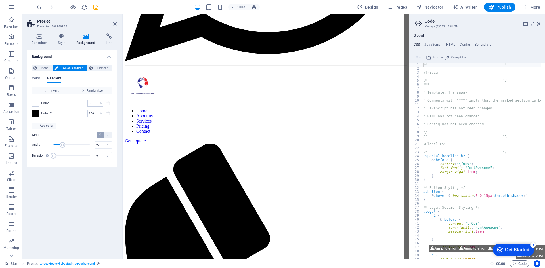
click at [54, 79] on span "Gradient" at bounding box center [54, 79] width 14 height 8
click at [39, 107] on div "Color 1 0 % ​ Color 2 100 % ​" at bounding box center [72, 108] width 80 height 28
drag, startPoint x: 39, startPoint y: 81, endPoint x: 52, endPoint y: 76, distance: 14.8
click at [38, 81] on span "Color" at bounding box center [36, 79] width 9 height 8
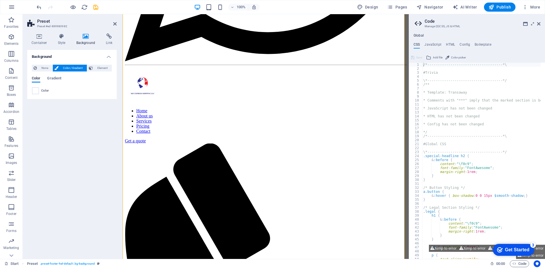
click at [95, 68] on span "Element" at bounding box center [102, 68] width 16 height 7
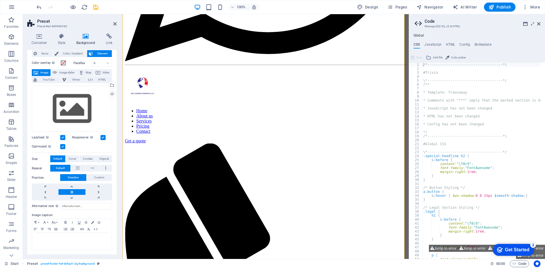
scroll to position [0, 0]
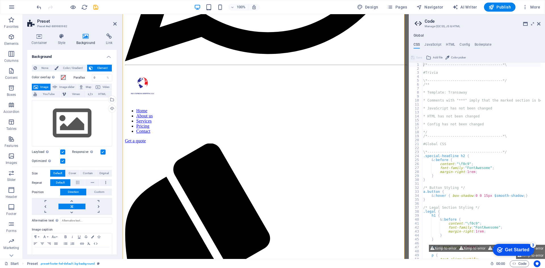
click at [105, 58] on h4 "Background" at bounding box center [71, 55] width 89 height 10
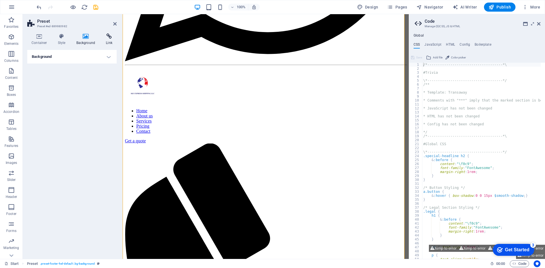
click at [112, 37] on icon at bounding box center [109, 36] width 15 height 6
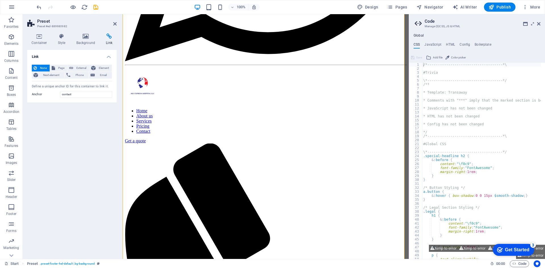
click at [118, 24] on aside "Preset Preset #ed-889980982 Container Style Background Link Size Height Default…" at bounding box center [73, 136] width 100 height 245
click at [114, 24] on icon at bounding box center [114, 24] width 3 height 5
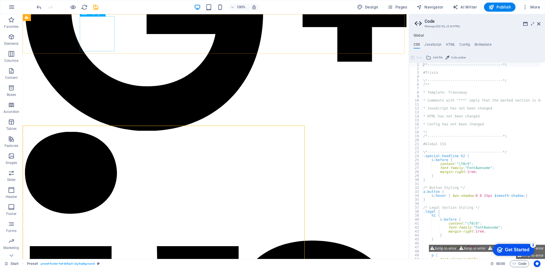
scroll to position [2356, 0]
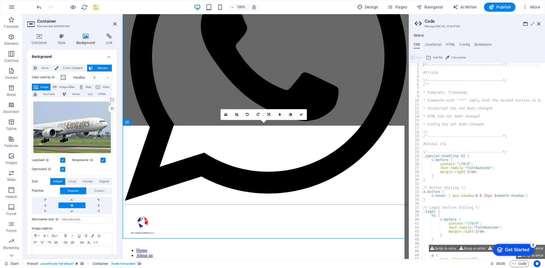
click at [49, 179] on label "Size" at bounding box center [41, 181] width 18 height 7
click at [66, 78] on button "Color overlay Places an overlay over the background to colorize it" at bounding box center [63, 77] width 6 height 6
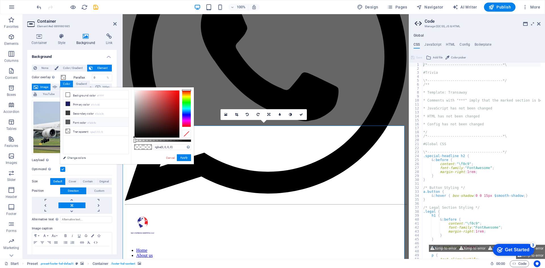
click at [73, 123] on li "Font color #5a5c5b" at bounding box center [95, 122] width 65 height 9
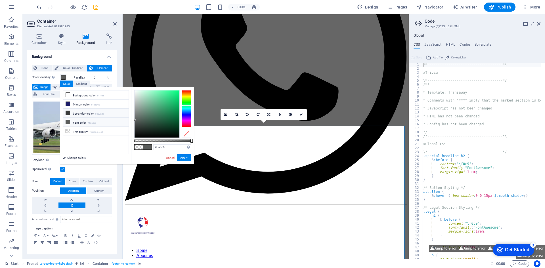
click at [78, 116] on li "Secondary color #3a3c3b" at bounding box center [95, 113] width 65 height 9
click at [81, 107] on li "Primary color #1c1c66" at bounding box center [95, 104] width 65 height 9
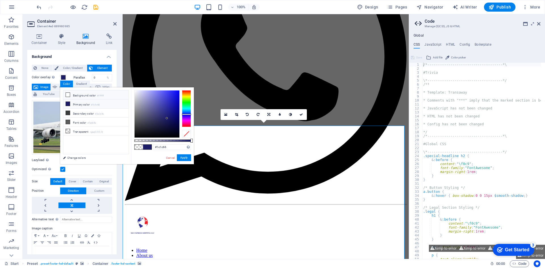
click at [82, 96] on li "Background color #ffffff" at bounding box center [95, 94] width 65 height 9
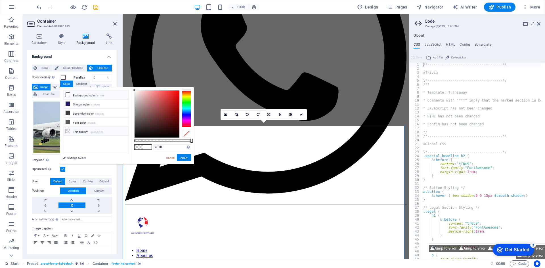
click at [96, 127] on li "Transparent rgba(0,0,0,.0)" at bounding box center [95, 131] width 65 height 9
drag, startPoint x: 134, startPoint y: 137, endPoint x: 130, endPoint y: 138, distance: 4.3
click at [130, 138] on div "less Background color #ffffff Primary color #1c1c66 Secondary color #3a3c3b Fon…" at bounding box center [127, 125] width 134 height 77
click at [136, 140] on div at bounding box center [162, 141] width 57 height 2
type input "rgba(0, 0, 0, 0.35)"
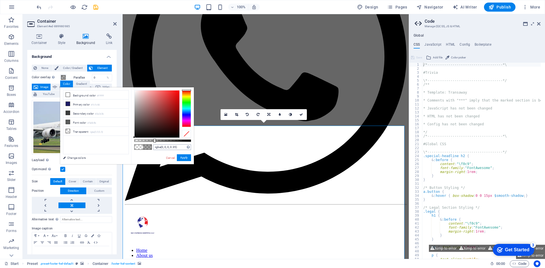
drag, startPoint x: 135, startPoint y: 140, endPoint x: 154, endPoint y: 145, distance: 19.7
click at [154, 145] on div "rgba(0, 0, 0, 0.35) Supported formats #0852ed rgb(8, 82, 237) rgba(8, 82, 237, …" at bounding box center [162, 166] width 63 height 159
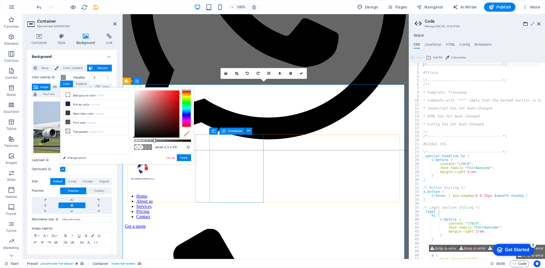
scroll to position [2382, 0]
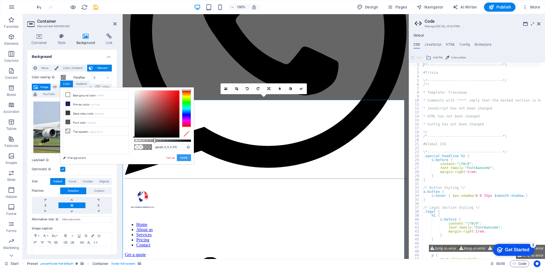
click at [187, 157] on button "Apply" at bounding box center [184, 157] width 14 height 7
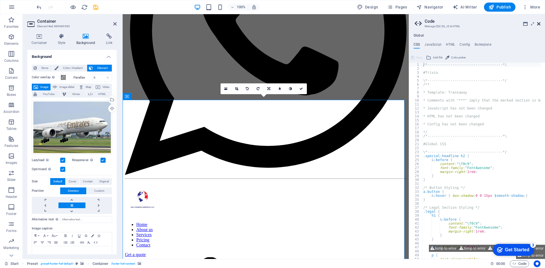
click at [539, 26] on icon at bounding box center [538, 24] width 3 height 5
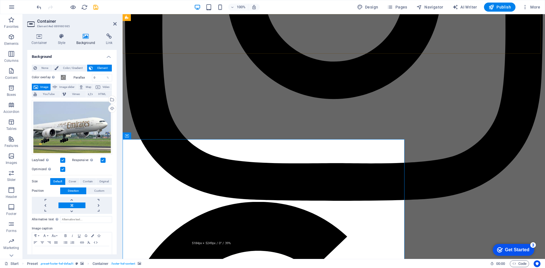
scroll to position [2342, 0]
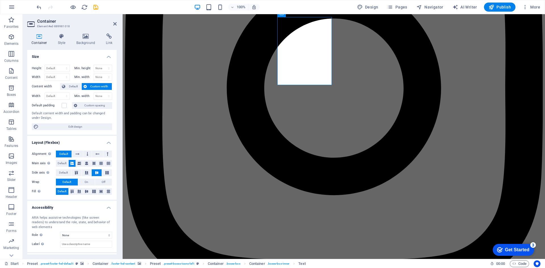
scroll to position [2333, 0]
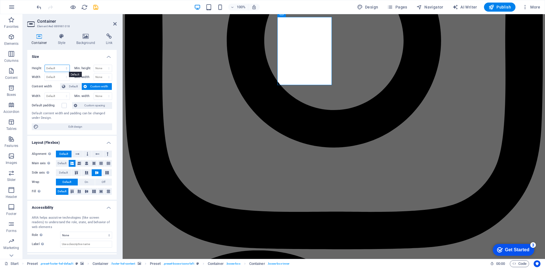
click at [58, 70] on select "Default px rem % vh vw" at bounding box center [57, 68] width 25 height 7
select select "px"
click at [61, 65] on select "Default px rem % vh vw" at bounding box center [57, 68] width 25 height 7
type input "208"
click at [59, 69] on input "208" at bounding box center [57, 68] width 25 height 7
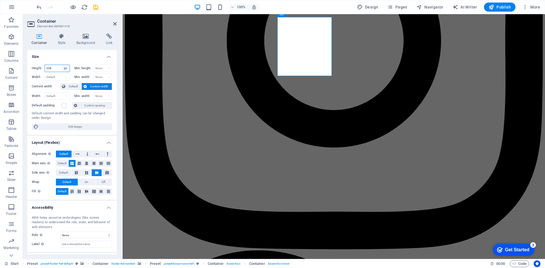
click at [65, 70] on select "Default px rem % vh vw" at bounding box center [66, 68] width 8 height 7
select select "default"
click at [62, 65] on select "Default px rem % vh vw" at bounding box center [66, 68] width 8 height 7
select select "DISABLED_OPTION_VALUE"
type input "208"
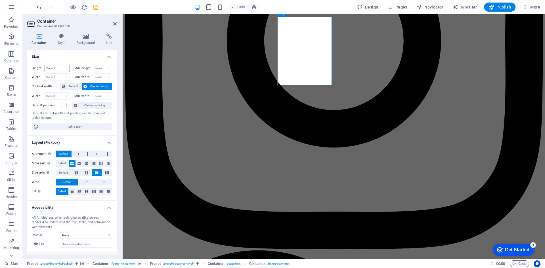
select select "px"
select select "DISABLED_OPTION_VALUE"
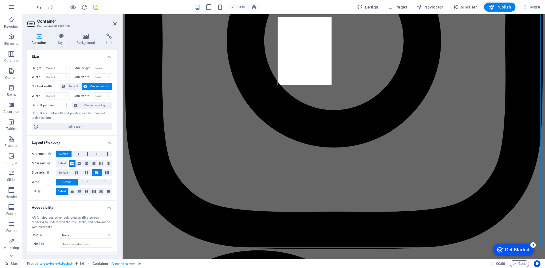
scroll to position [2294, 0]
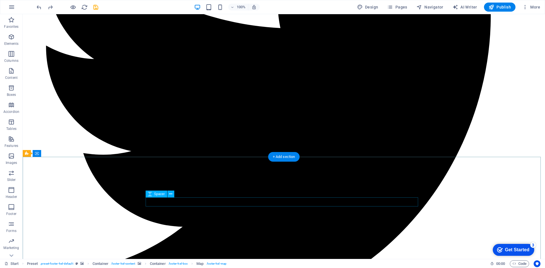
scroll to position [2096, 0]
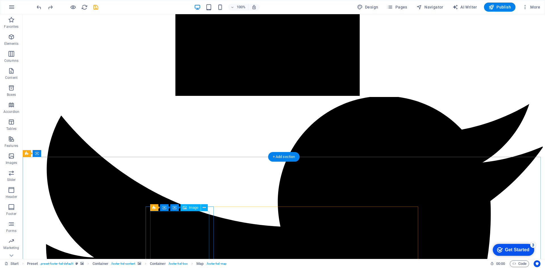
select select "px"
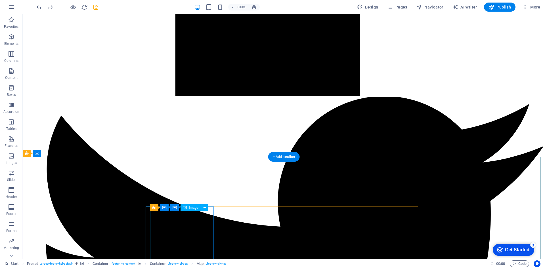
select select "px"
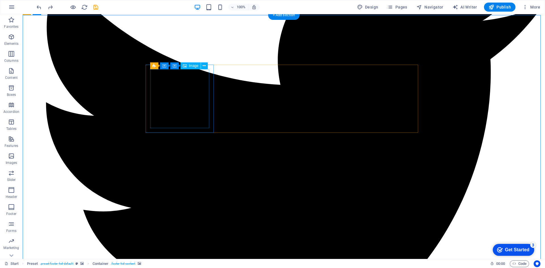
select select "px"
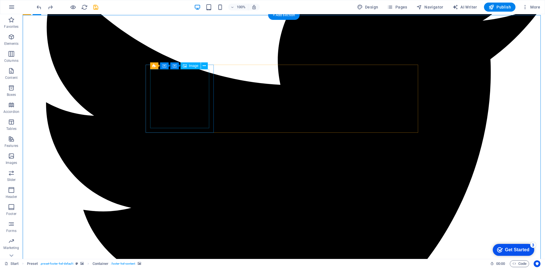
select select "px"
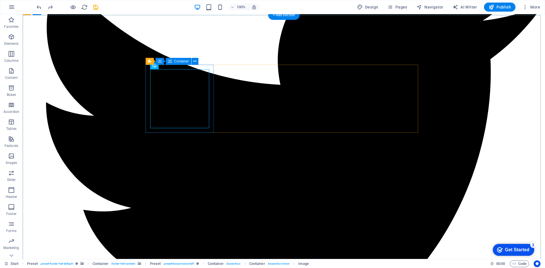
click at [159, 62] on icon at bounding box center [160, 61] width 4 height 7
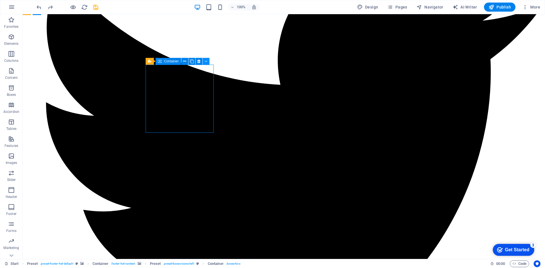
click at [205, 61] on icon at bounding box center [206, 61] width 3 height 6
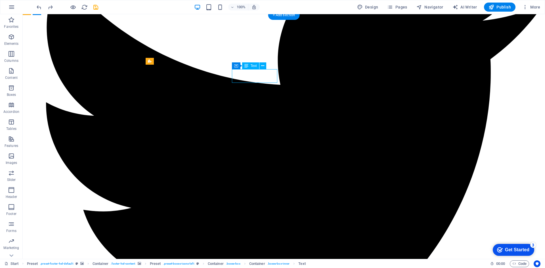
drag, startPoint x: 236, startPoint y: 75, endPoint x: 239, endPoint y: 103, distance: 28.2
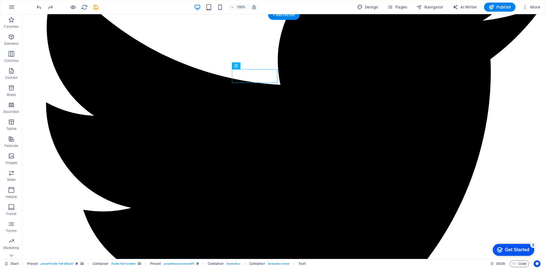
drag, startPoint x: 241, startPoint y: 77, endPoint x: 239, endPoint y: 99, distance: 22.5
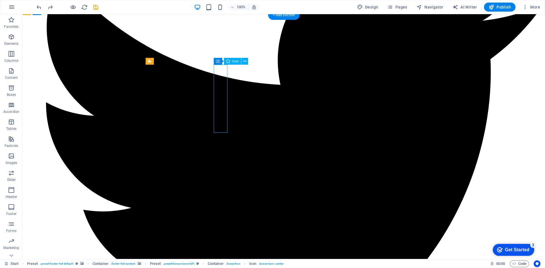
drag, startPoint x: 222, startPoint y: 100, endPoint x: 222, endPoint y: 71, distance: 28.9
click at [218, 59] on icon at bounding box center [218, 61] width 4 height 7
click at [245, 62] on button at bounding box center [242, 61] width 7 height 7
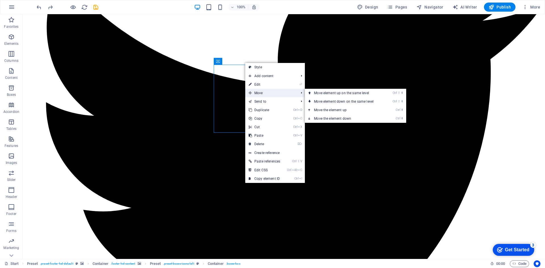
click at [269, 94] on span "Move" at bounding box center [270, 93] width 51 height 9
click at [322, 95] on link "Ctrl ⇧ ⬆ Move element up on the same level" at bounding box center [345, 93] width 80 height 9
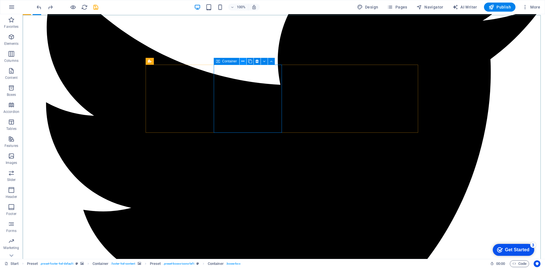
click at [245, 61] on button at bounding box center [242, 61] width 7 height 7
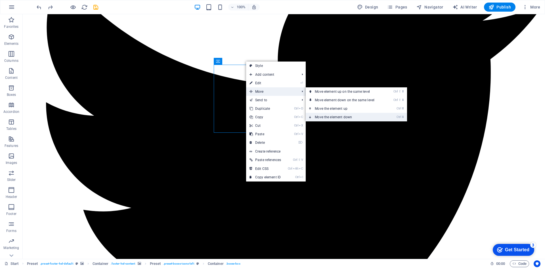
click at [336, 115] on link "Ctrl ⬇ Move the element down" at bounding box center [346, 117] width 80 height 9
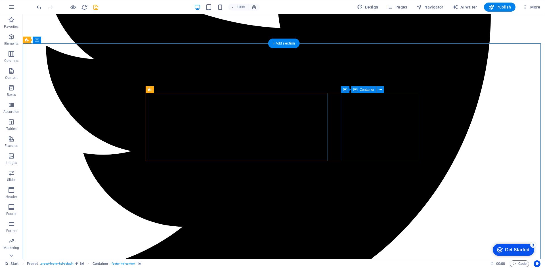
scroll to position [2209, 0]
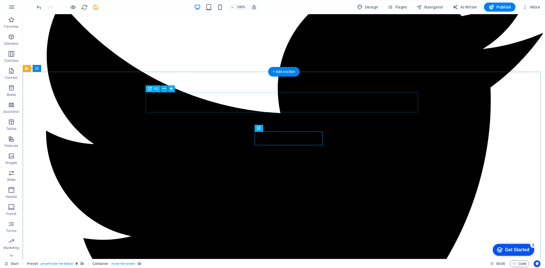
scroll to position [2181, 0]
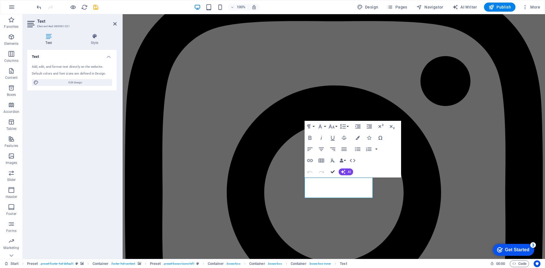
drag, startPoint x: 330, startPoint y: 188, endPoint x: 275, endPoint y: 185, distance: 54.8
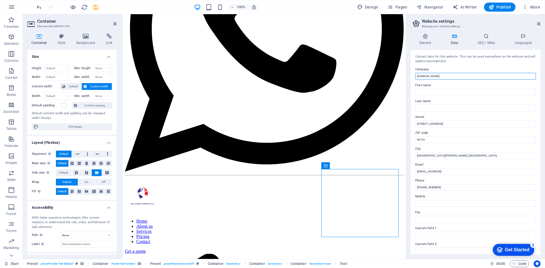
click at [432, 75] on input "[DOMAIN_NAME]" at bounding box center [475, 76] width 121 height 7
click at [429, 96] on div "Contact data for this website. This can be used everywhere on the website and w…" at bounding box center [475, 152] width 130 height 205
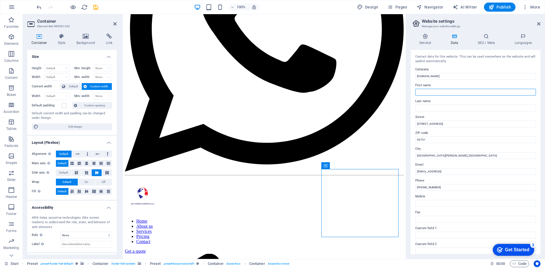
click at [428, 92] on input "First name" at bounding box center [475, 92] width 121 height 7
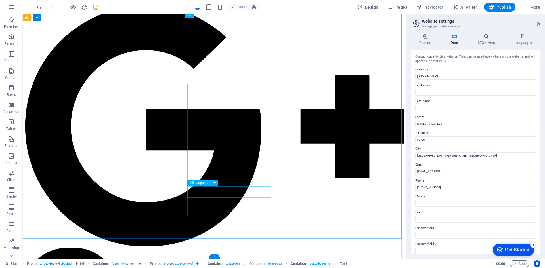
scroll to position [2356, 0]
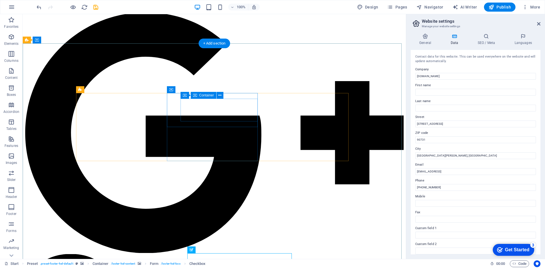
scroll to position [2271, 0]
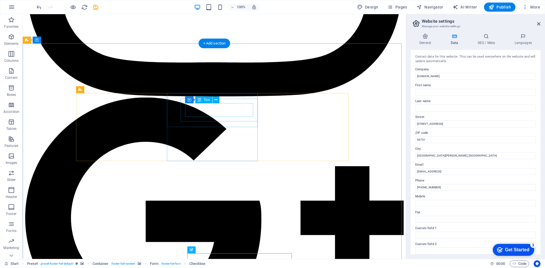
click at [205, 99] on span "Text" at bounding box center [207, 99] width 6 height 3
click at [217, 101] on icon at bounding box center [215, 100] width 3 height 6
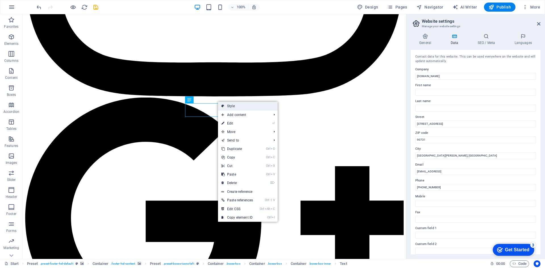
click at [236, 108] on link "Style" at bounding box center [248, 106] width 60 height 9
select select "px"
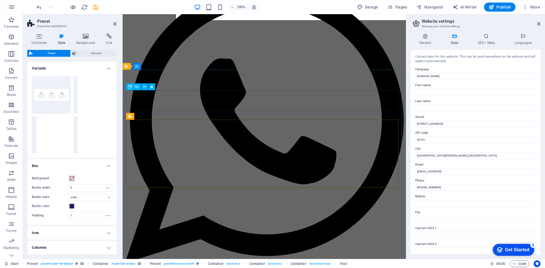
scroll to position [2412, 0]
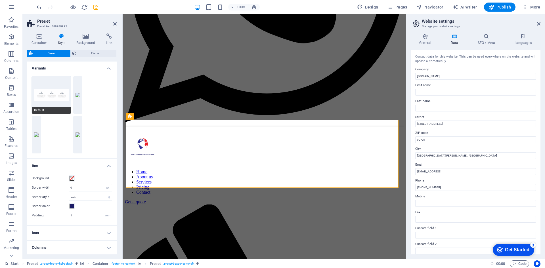
click at [55, 101] on button "Default" at bounding box center [51, 94] width 39 height 37
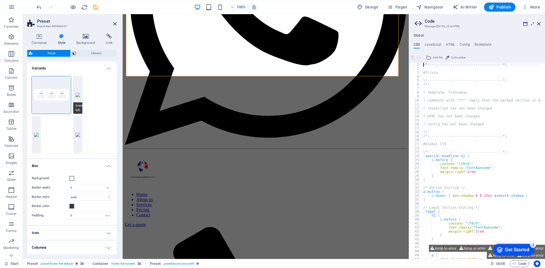
click at [80, 97] on button "Icons left" at bounding box center [77, 94] width 9 height 37
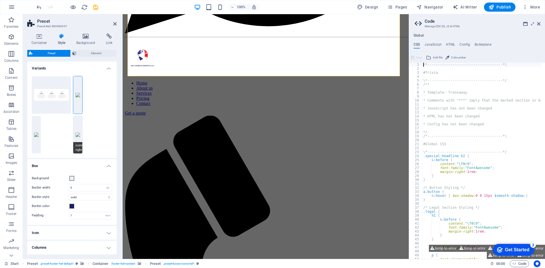
click at [78, 143] on span "icons-right" at bounding box center [77, 147] width 9 height 11
drag, startPoint x: 39, startPoint y: 137, endPoint x: 80, endPoint y: 121, distance: 43.9
click at [39, 137] on button "Icons outside" at bounding box center [36, 134] width 9 height 37
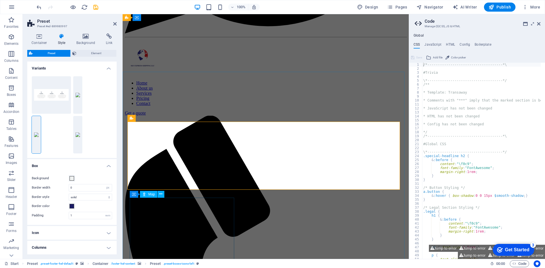
scroll to position [2410, 0]
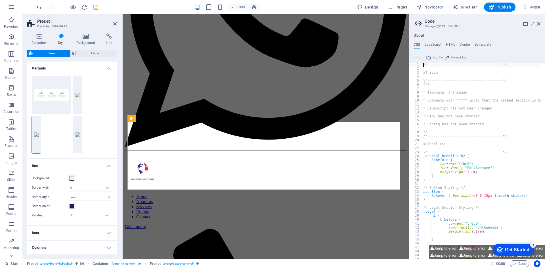
click at [47, 100] on button "Default" at bounding box center [51, 94] width 39 height 37
type input "0"
click at [105, 68] on h4 "Variants" at bounding box center [71, 67] width 89 height 10
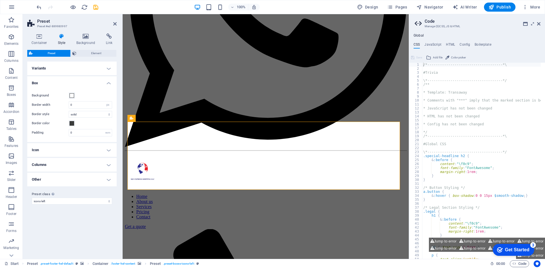
click at [104, 66] on h4 "Variants" at bounding box center [71, 69] width 89 height 14
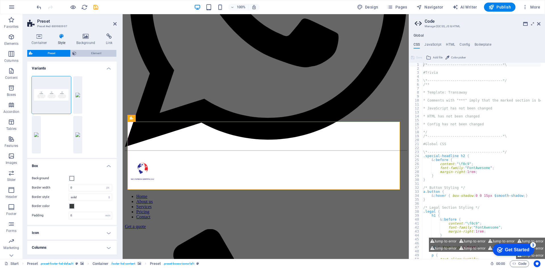
click at [90, 56] on span "Element" at bounding box center [96, 53] width 37 height 7
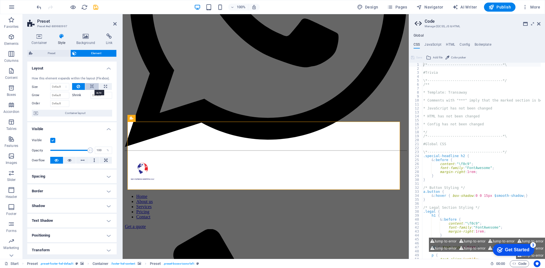
click at [90, 85] on icon at bounding box center [92, 86] width 4 height 7
click at [81, 85] on button at bounding box center [78, 86] width 13 height 7
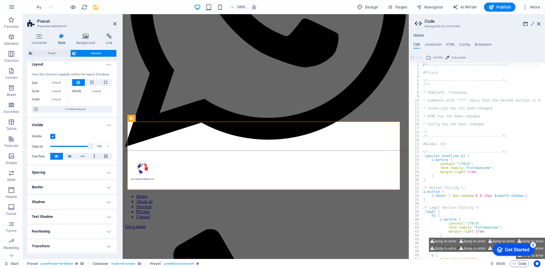
scroll to position [0, 0]
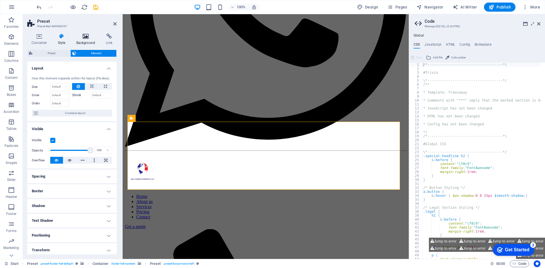
click at [82, 41] on h4 "Background" at bounding box center [87, 39] width 30 height 12
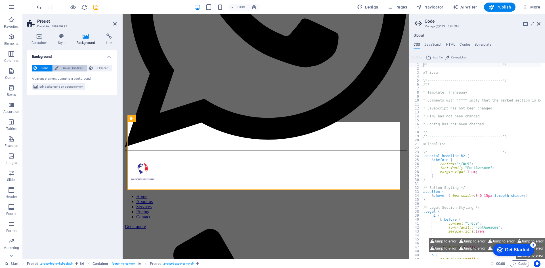
click at [79, 68] on span "Color / Gradient" at bounding box center [72, 68] width 25 height 7
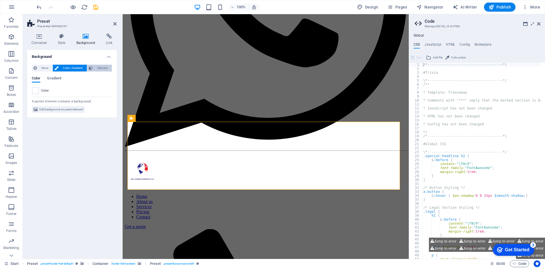
click at [99, 68] on span "Element" at bounding box center [102, 68] width 16 height 7
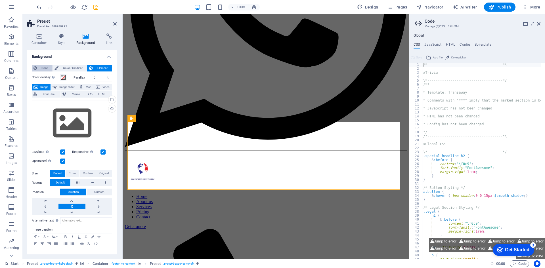
click at [42, 68] on span "None" at bounding box center [45, 68] width 12 height 7
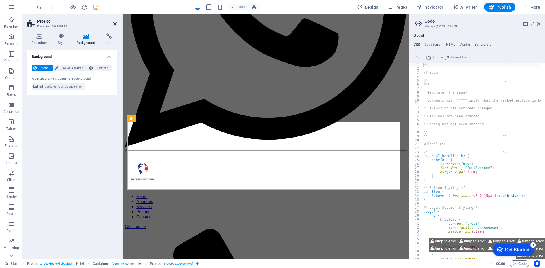
click at [114, 26] on icon at bounding box center [114, 24] width 3 height 5
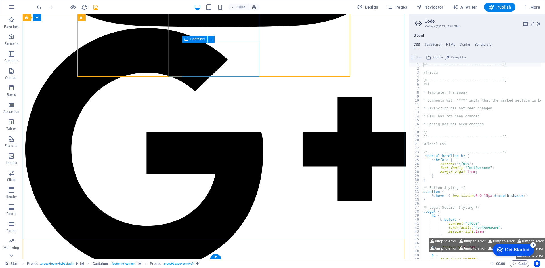
scroll to position [2299, 0]
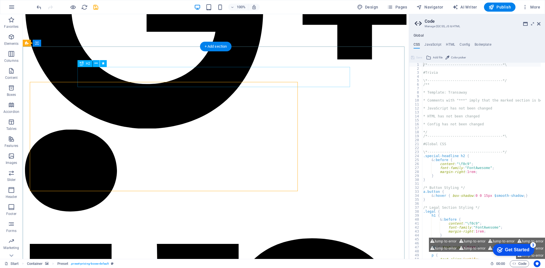
scroll to position [2268, 0]
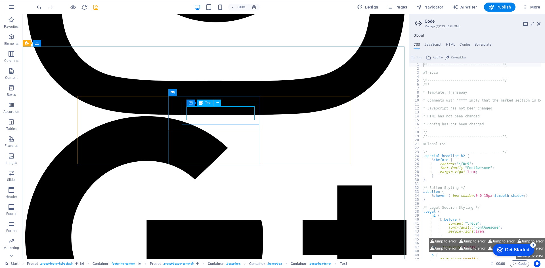
click at [207, 104] on span "Text" at bounding box center [208, 102] width 6 height 3
click at [206, 102] on span "Text" at bounding box center [208, 102] width 6 height 3
click at [202, 102] on icon at bounding box center [201, 103] width 4 height 7
click at [216, 103] on icon at bounding box center [217, 103] width 3 height 6
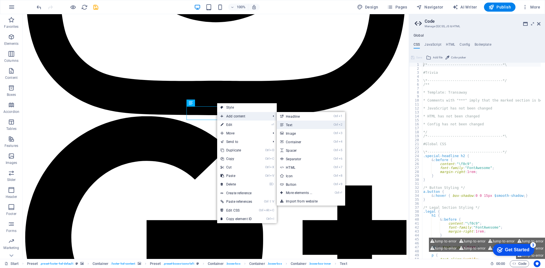
click at [298, 125] on link "Ctrl 2 Text" at bounding box center [300, 125] width 47 height 9
